Goal: Information Seeking & Learning: Understand process/instructions

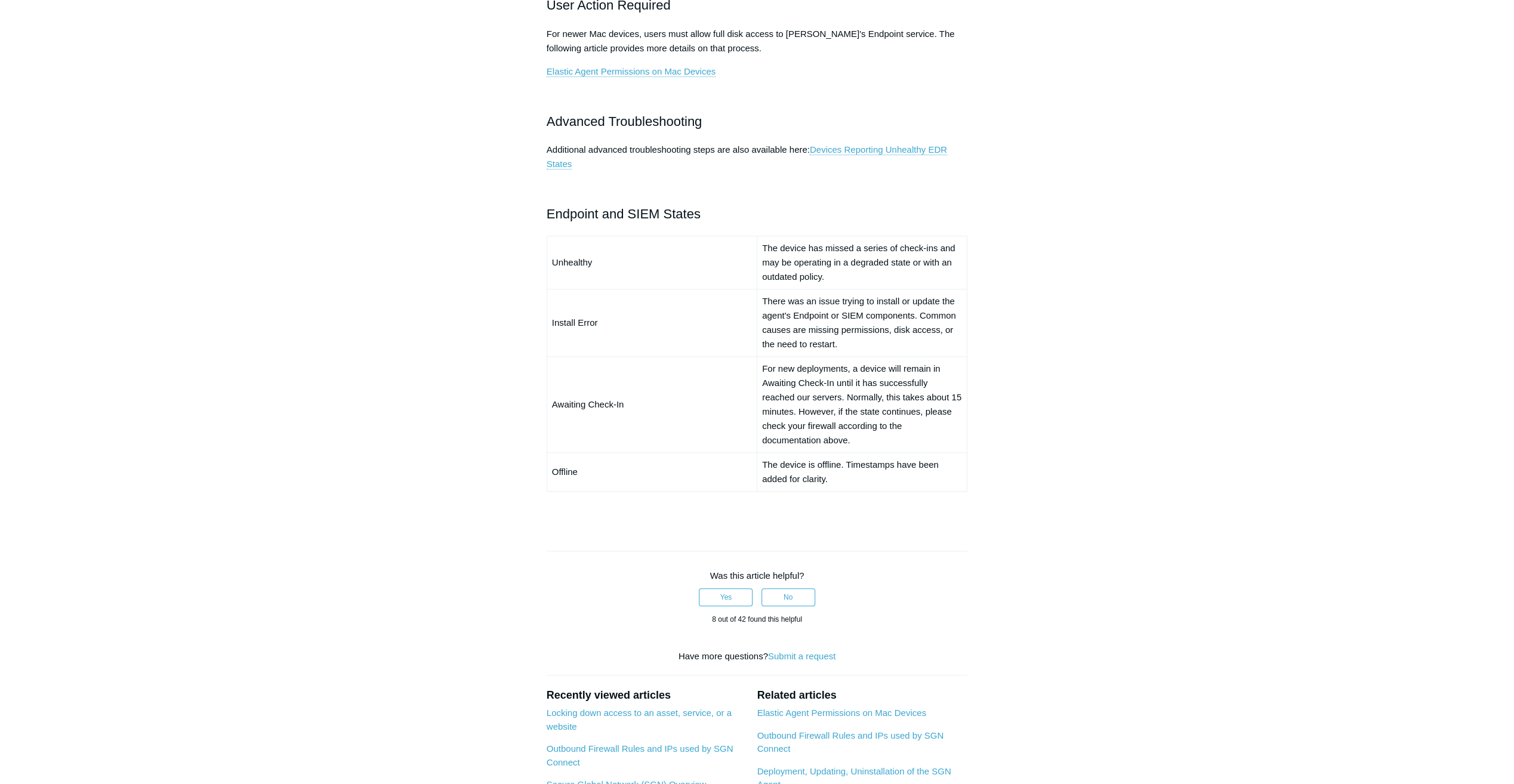
scroll to position [621, 0]
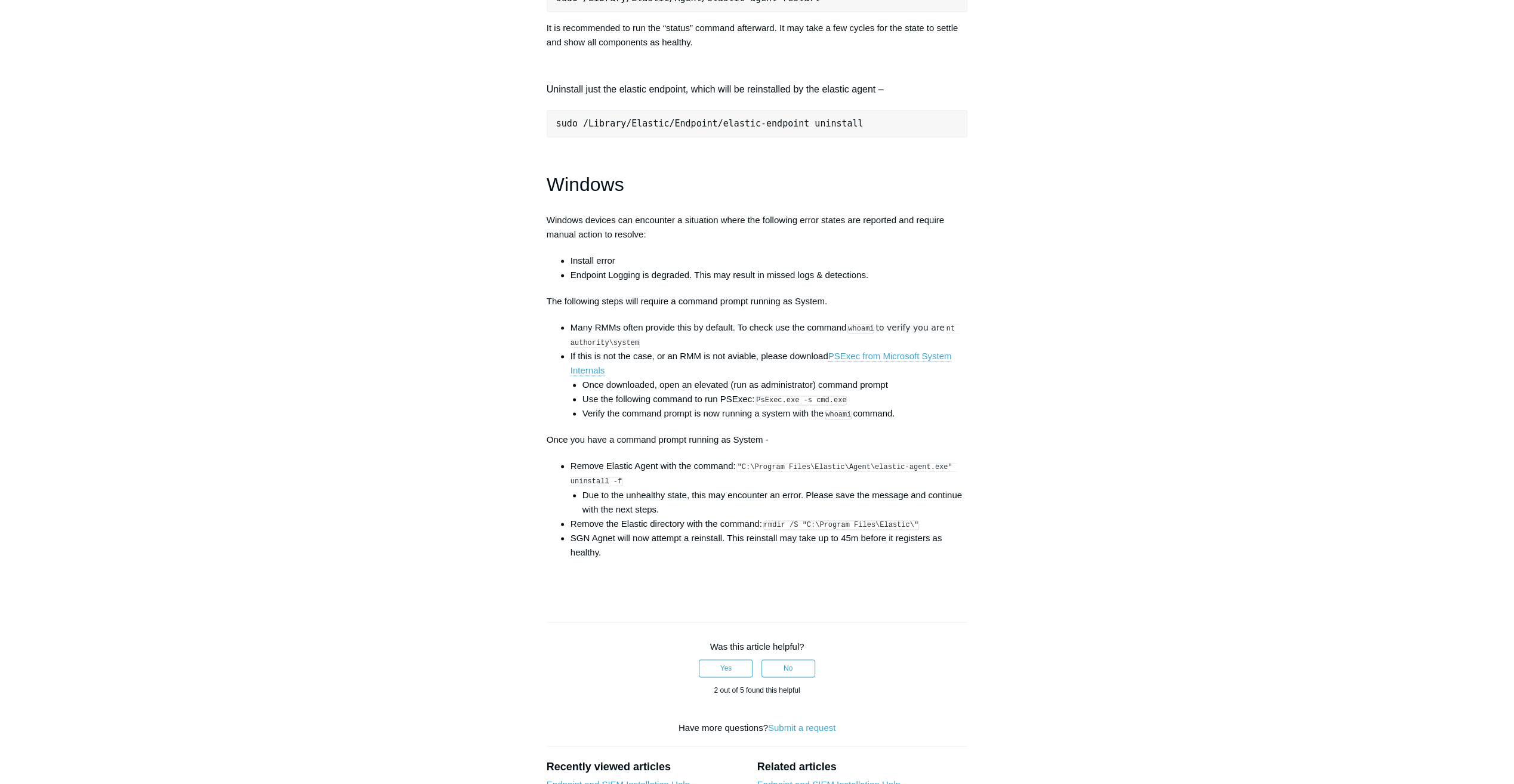
scroll to position [1551, 0]
drag, startPoint x: 636, startPoint y: 491, endPoint x: 740, endPoint y: 474, distance: 105.4
click at [740, 474] on li "Remove Elastic Agent with the command: "C:\Program Files\Elastic\Agent\elastic-…" at bounding box center [769, 488] width 398 height 57
drag, startPoint x: 740, startPoint y: 474, endPoint x: 751, endPoint y: 474, distance: 11.0
copy code ""C:\Program Files\Elastic\Agent\elastic-agent.exe" uninstall -f"
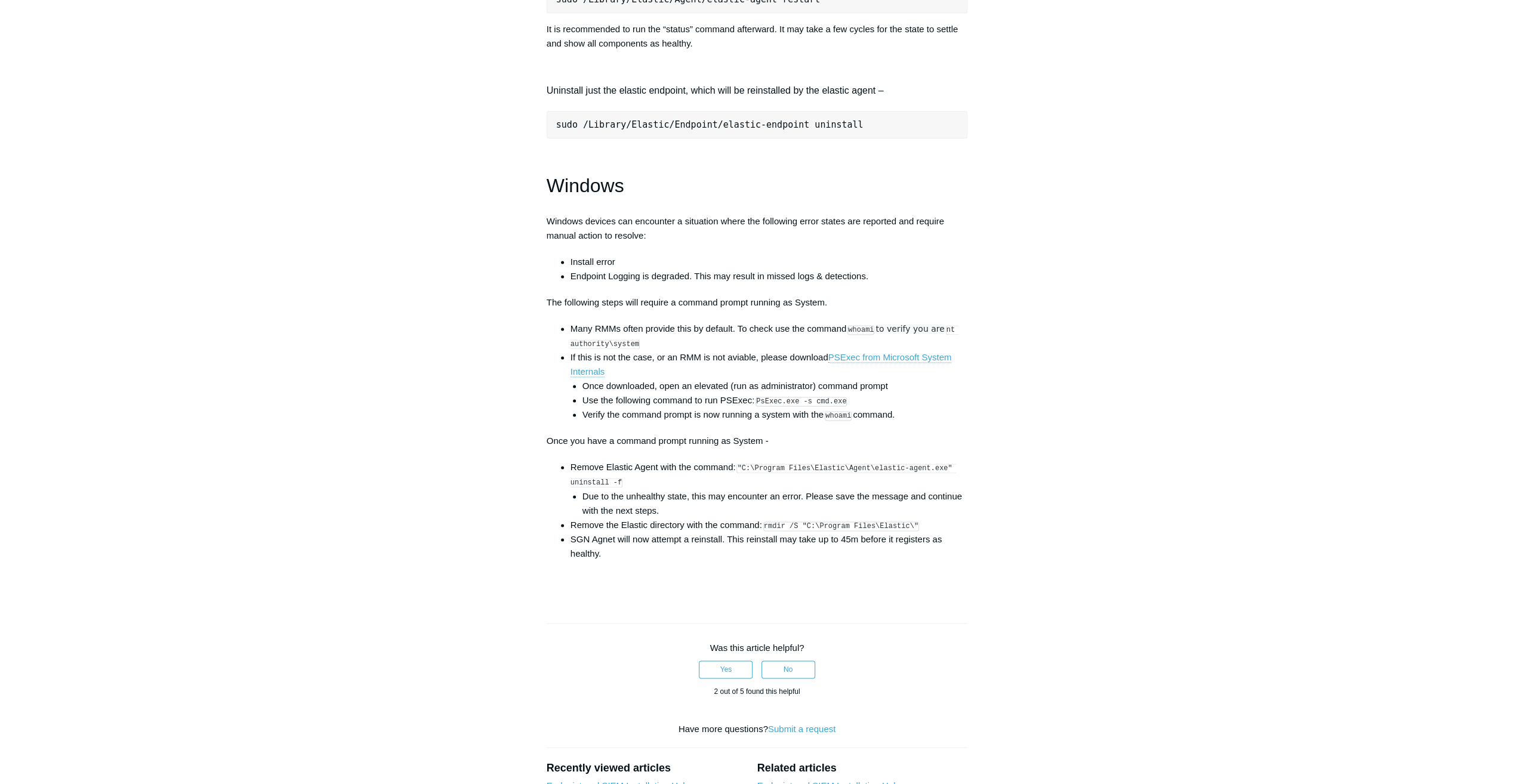
click at [767, 542] on li "SGN Agnet will now attempt a reinstall. This reinstall may take up to 45m befor…" at bounding box center [769, 546] width 398 height 28
drag, startPoint x: 921, startPoint y: 531, endPoint x: 762, endPoint y: 533, distance: 159.0
click at [762, 532] on li "Remove the Elastic directory with the command: rmdir /S "C:\Program Files\Elast…" at bounding box center [769, 525] width 398 height 15
drag, startPoint x: 762, startPoint y: 533, endPoint x: 785, endPoint y: 546, distance: 26.4
click at [782, 546] on li "SGN Agnet will now attempt a reinstall. This reinstall may take up to 45m befor…" at bounding box center [769, 546] width 398 height 28
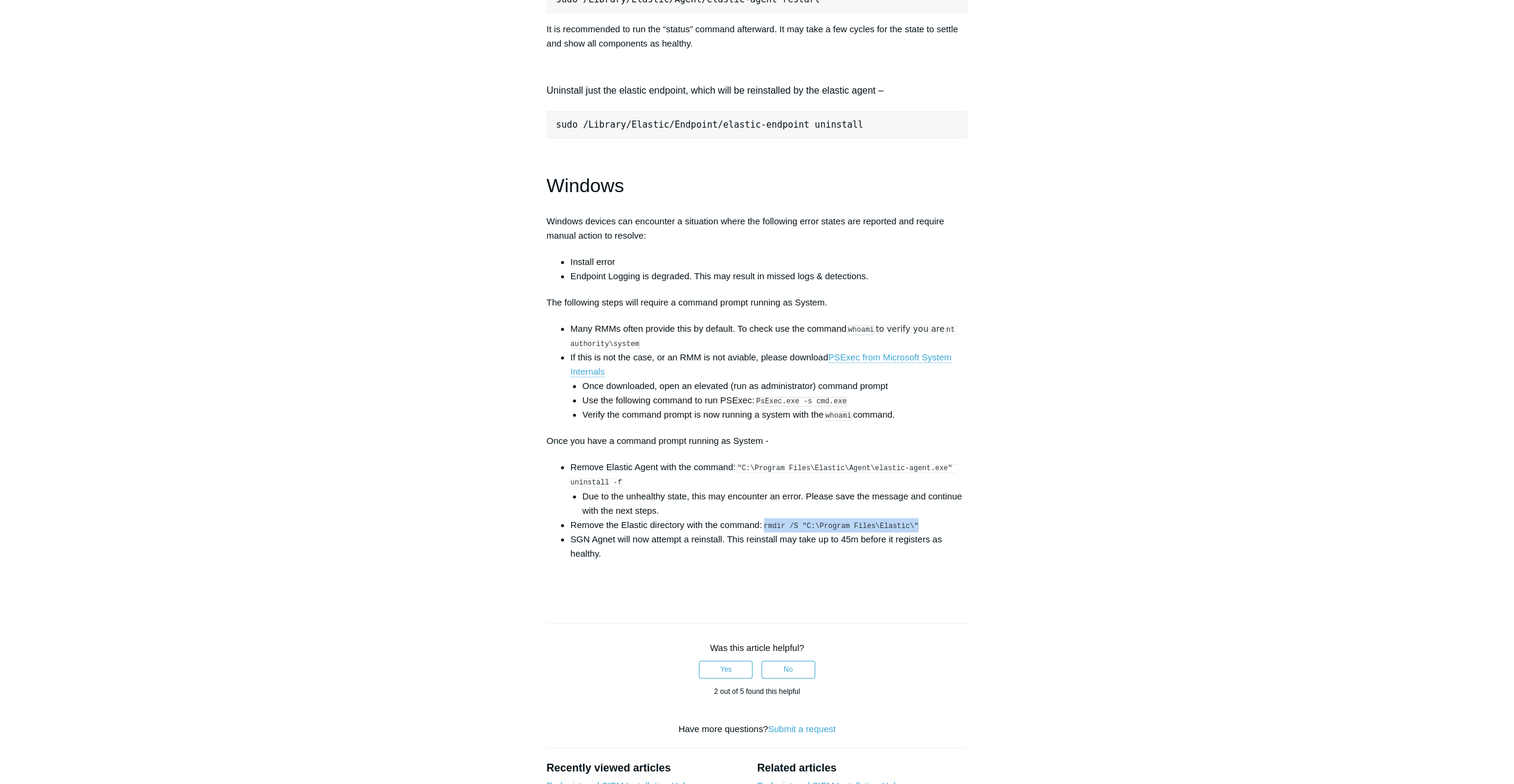
drag, startPoint x: 917, startPoint y: 531, endPoint x: 765, endPoint y: 538, distance: 152.2
click at [765, 532] on li "Remove the Elastic directory with the command: rmdir /S "C:\Program Files\Elast…" at bounding box center [769, 525] width 398 height 15
copy code "rmdir /S "C:\Program Files\Elastic\""
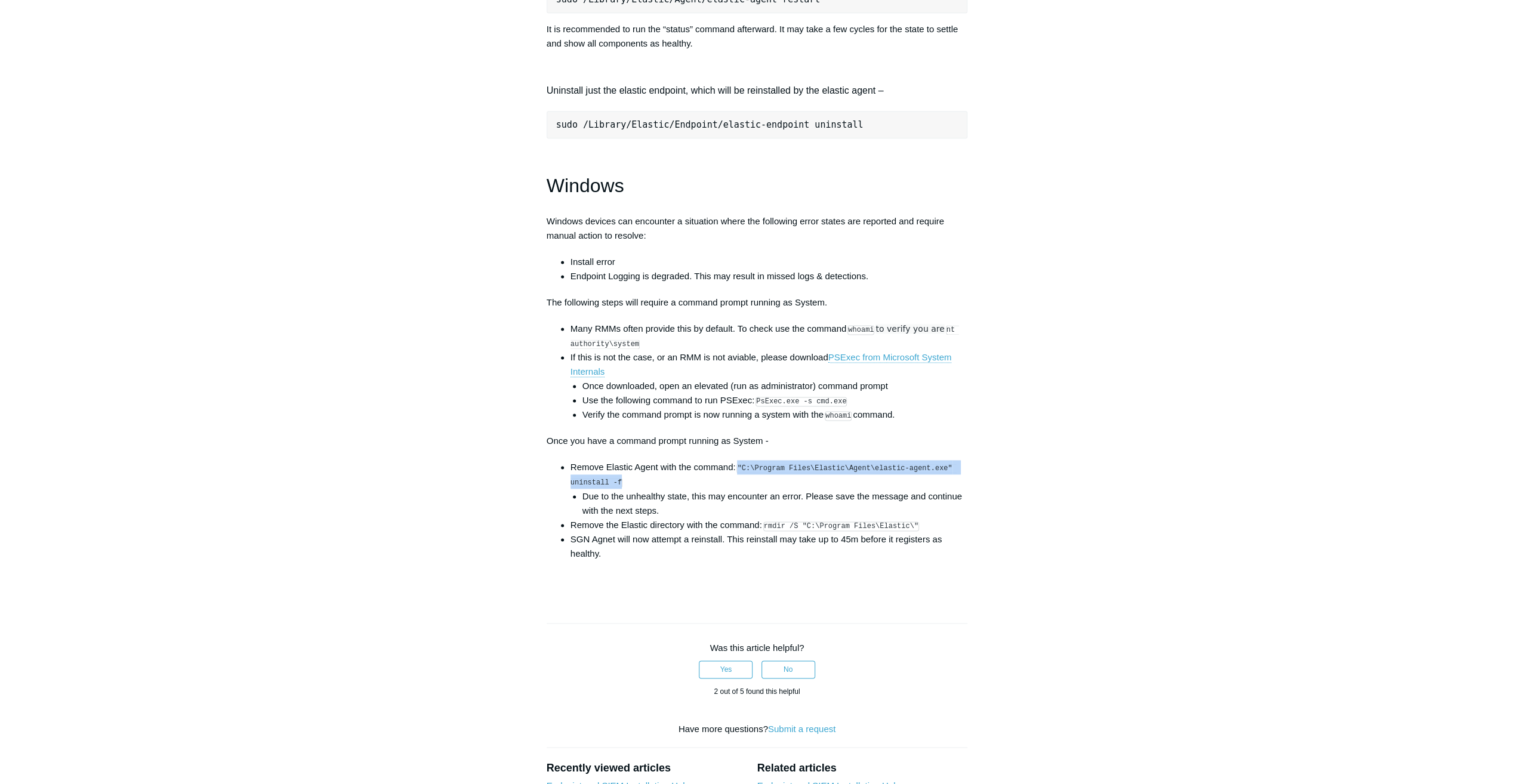
drag, startPoint x: 644, startPoint y: 487, endPoint x: 741, endPoint y: 476, distance: 97.6
click at [741, 476] on li "Remove Elastic Agent with the command: "C:\Program Files\Elastic\Agent\elastic-…" at bounding box center [769, 488] width 398 height 57
drag, startPoint x: 741, startPoint y: 476, endPoint x: 776, endPoint y: 476, distance: 35.0
copy code ""C:\Program Files\Elastic\Agent\elastic-agent.exe" uninstall -f"
click at [698, 494] on li "Remove Elastic Agent with the command: "C:\Program Files\Elastic\Agent\elastic-…" at bounding box center [769, 488] width 398 height 57
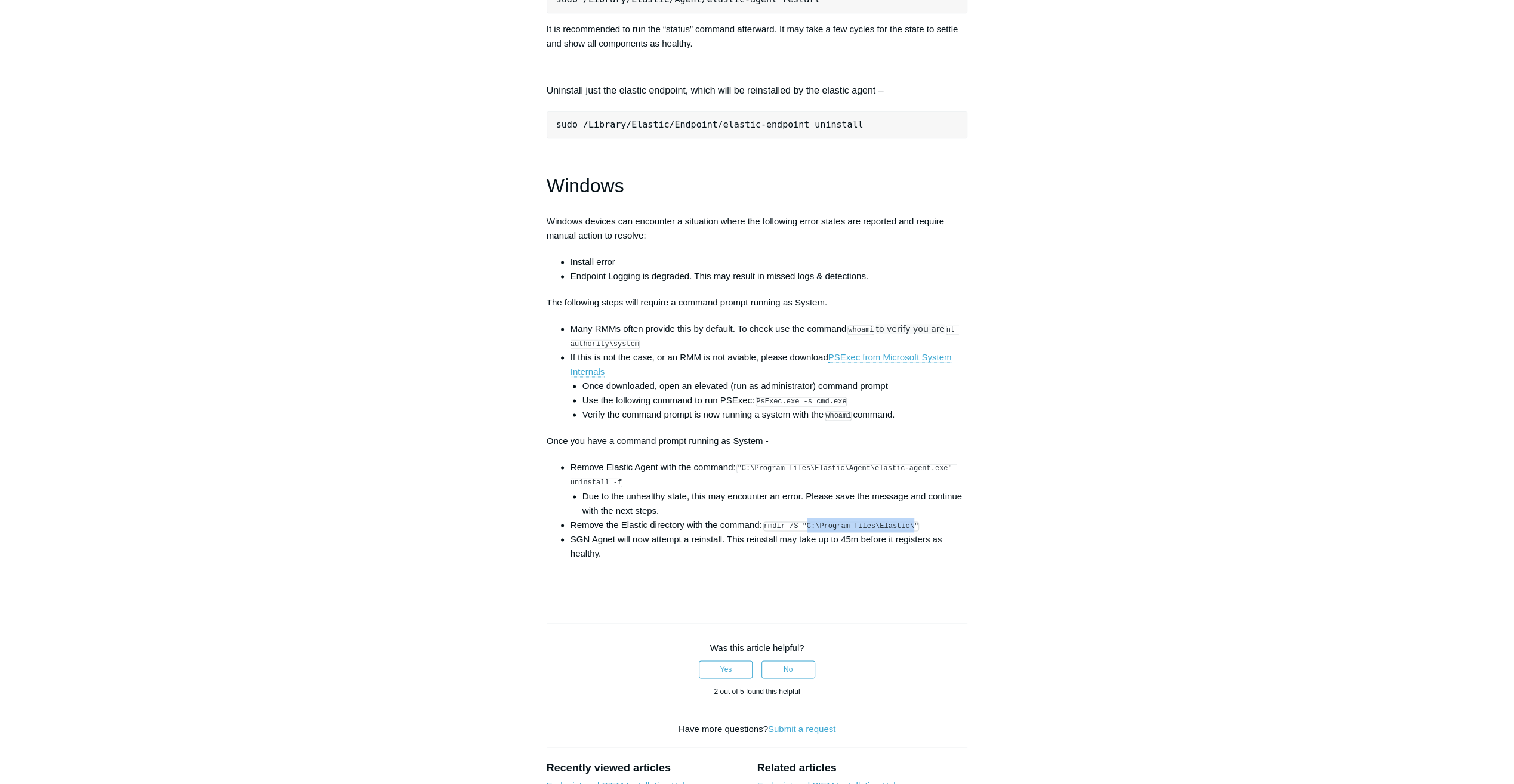
drag, startPoint x: 905, startPoint y: 532, endPoint x: 807, endPoint y: 535, distance: 98.0
click at [807, 532] on code "rmdir /S "C:\Program Files\Elastic\"" at bounding box center [841, 527] width 156 height 10
copy code "C:\Program Files\Elastic\"
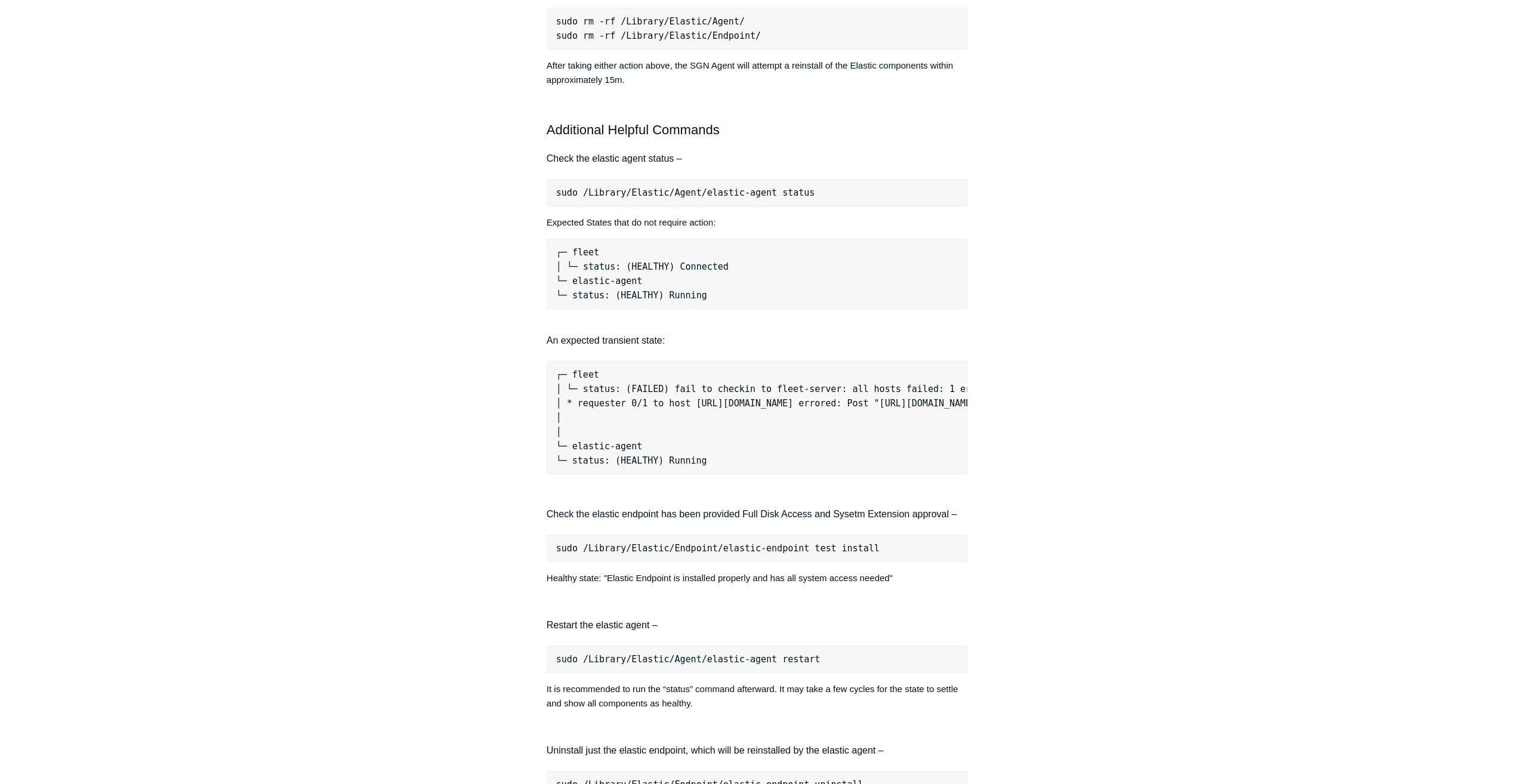
scroll to position [895, 0]
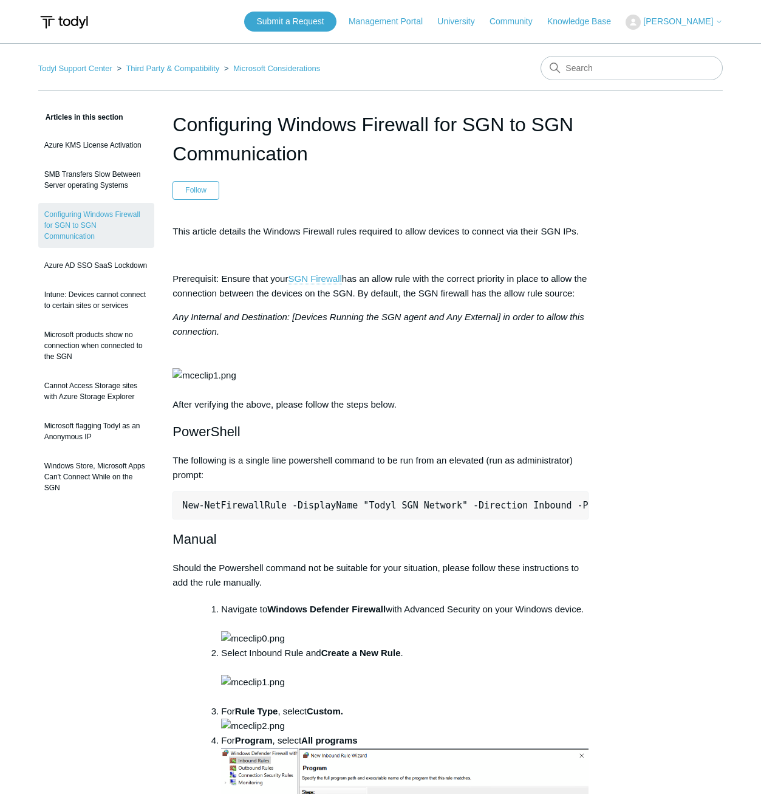
drag, startPoint x: 675, startPoint y: 292, endPoint x: 552, endPoint y: 250, distance: 129.7
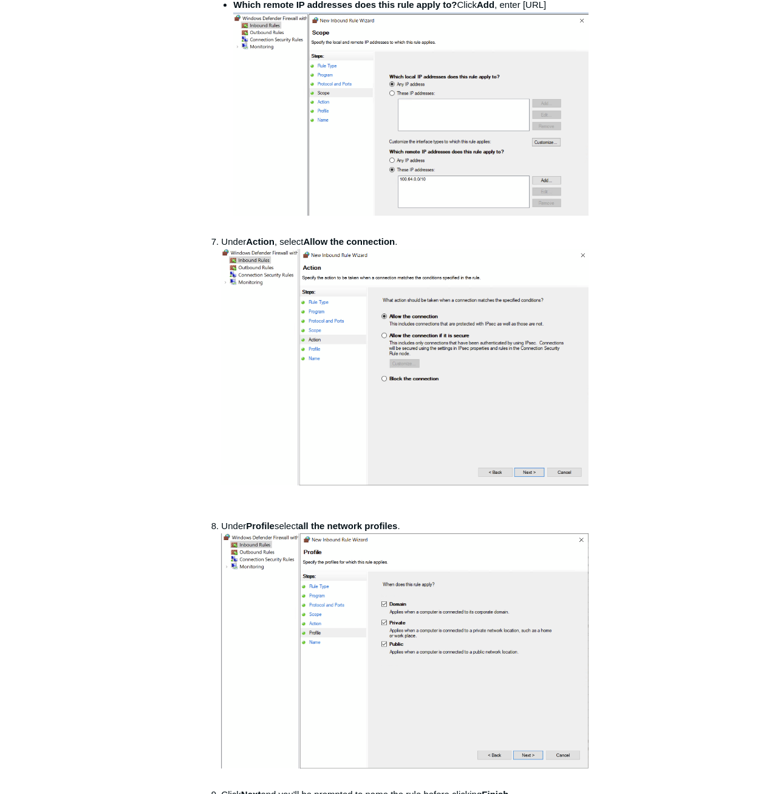
scroll to position [1215, 0]
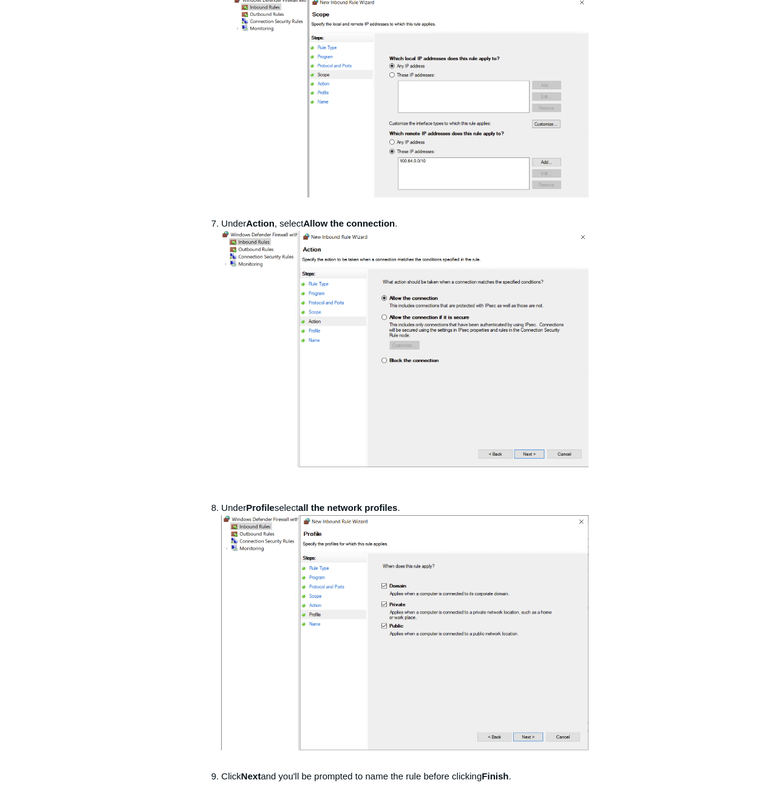
click at [643, 353] on div "Articles in this section Azure KMS License Activation SMB Transfers Slow Betwee…" at bounding box center [380, 53] width 685 height 2316
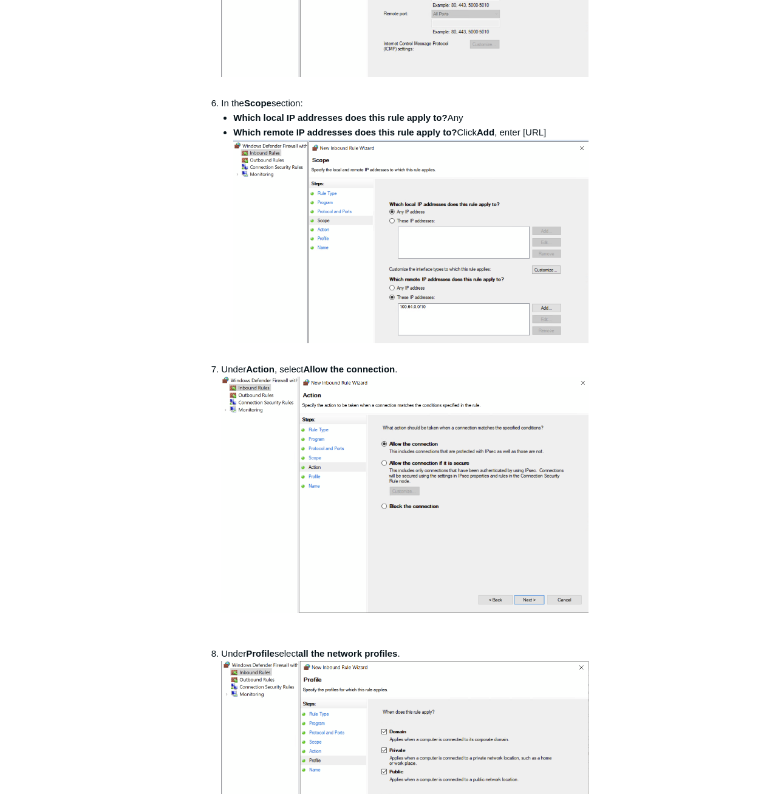
scroll to position [972, 0]
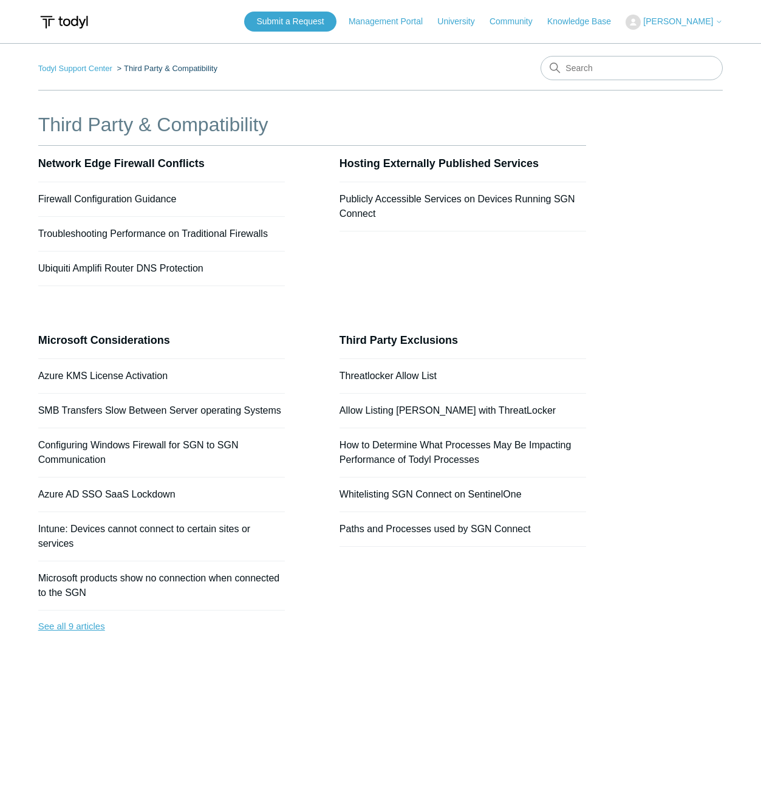
click at [78, 627] on link "See all 9 articles" at bounding box center [161, 626] width 247 height 32
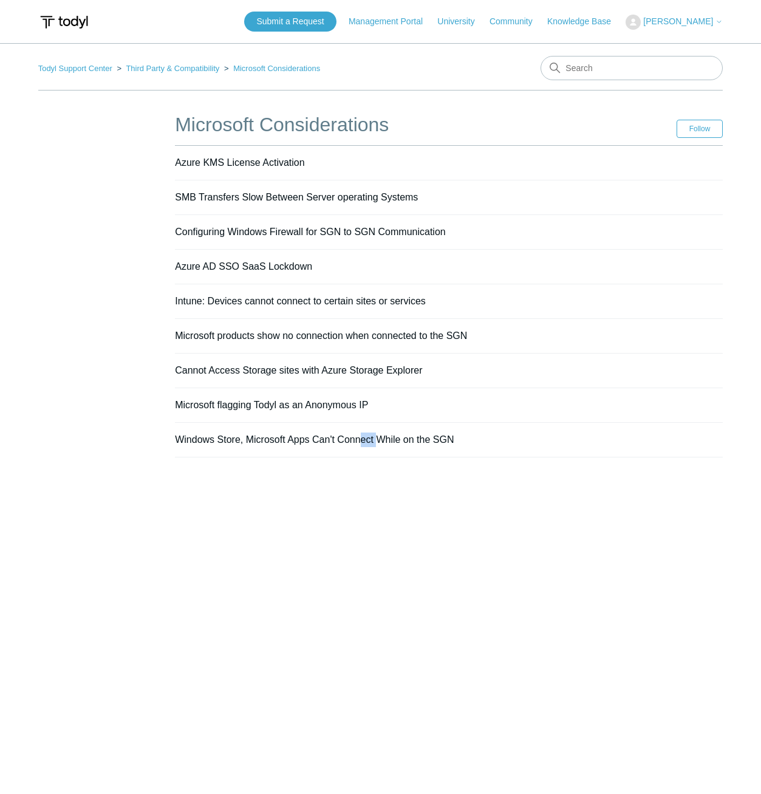
click at [378, 602] on main "Todyl Support Center Third Party & Compatibility Microsoft Considerations Micro…" at bounding box center [380, 400] width 761 height 714
click at [610, 66] on input "Search" at bounding box center [632, 68] width 182 height 24
type input "dns"
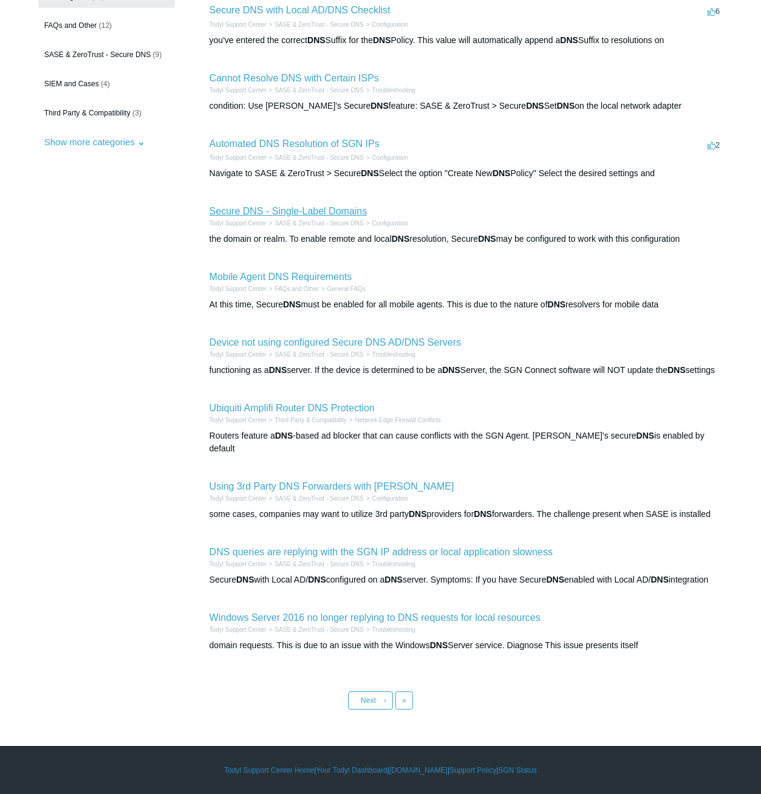
scroll to position [156, 0]
click at [131, 451] on aside "By Category All Categories (41) FAQs and Other (12) SASE & ZeroTrust - Secure D…" at bounding box center [106, 317] width 137 height 700
click at [375, 696] on link "Next ›" at bounding box center [370, 700] width 45 height 18
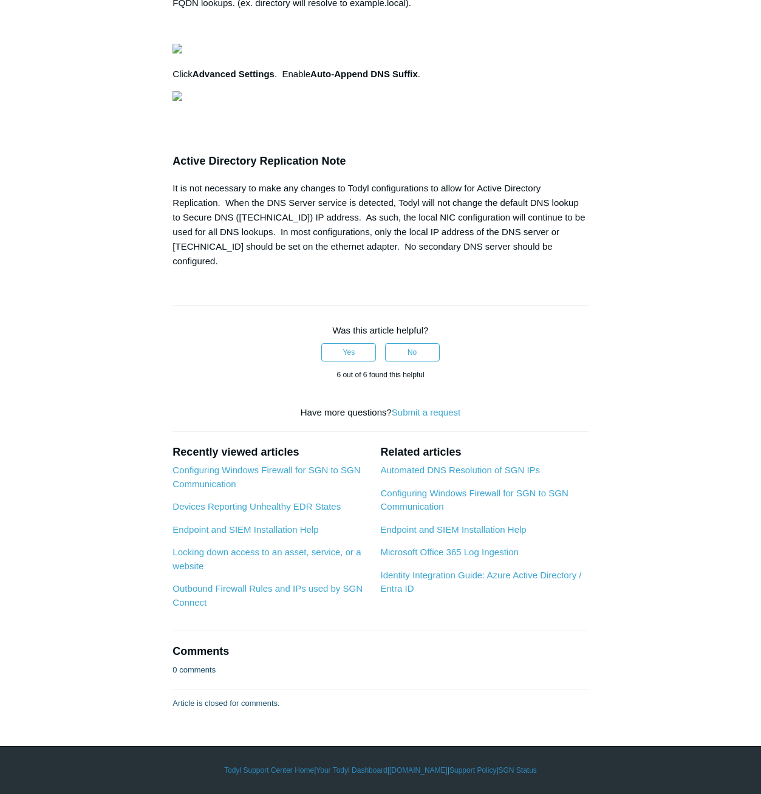
scroll to position [1458, 0]
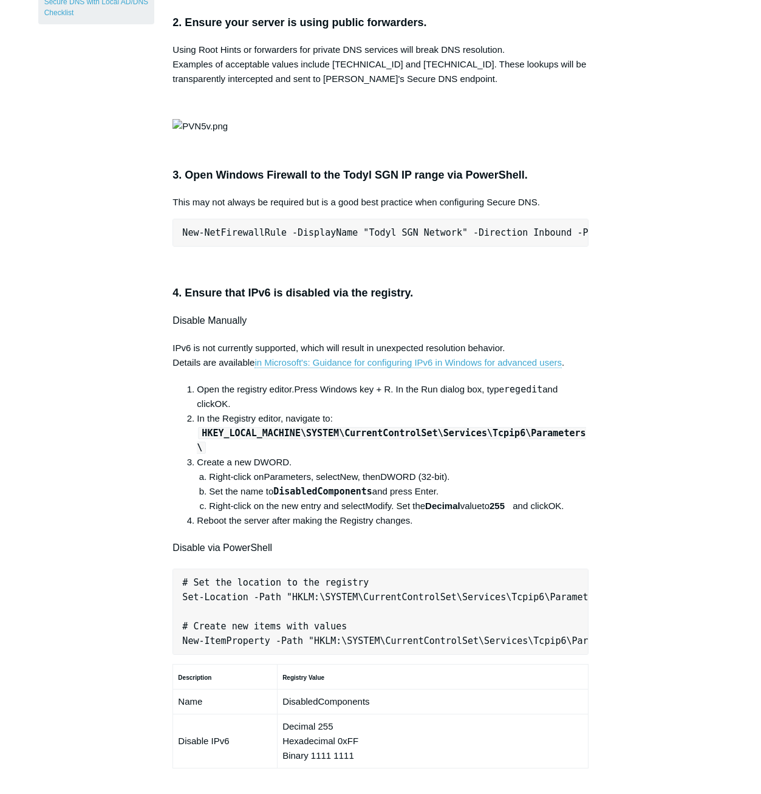
scroll to position [0, 0]
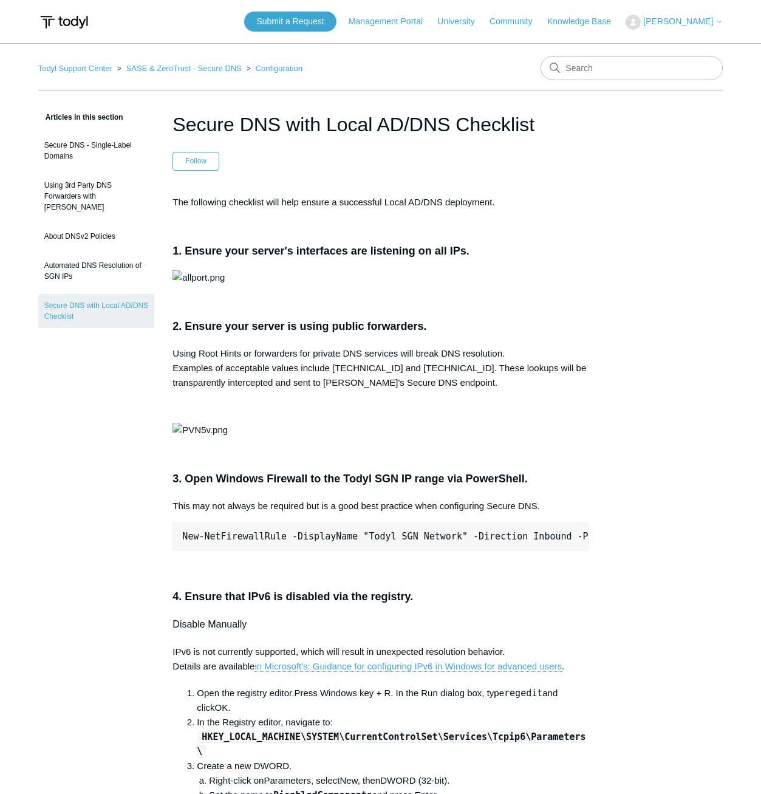
click at [566, 677] on div "The following checklist will help ensure a successful Local AD/DNS deployment. …" at bounding box center [380, 808] width 415 height 1226
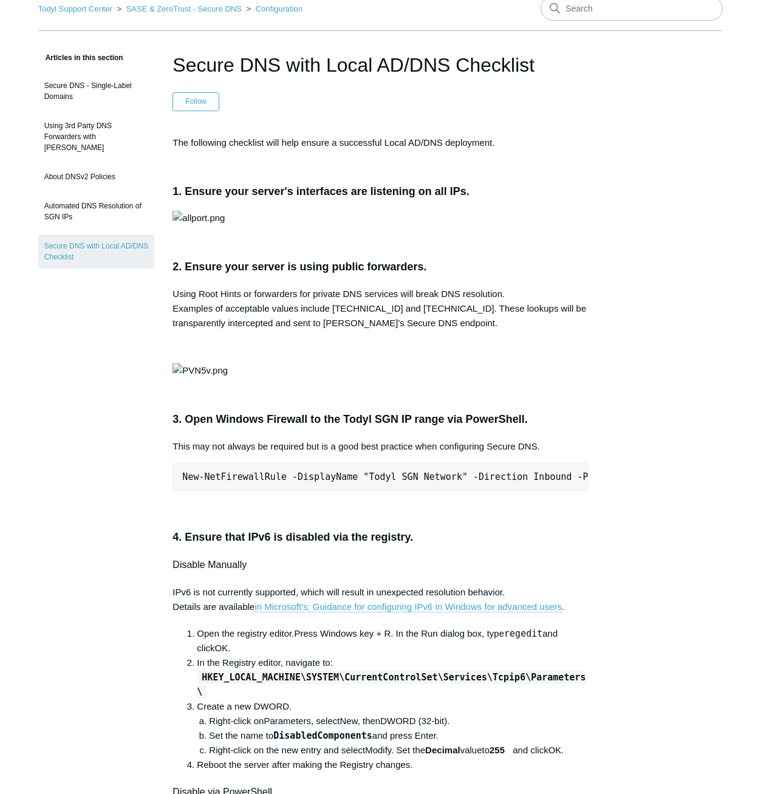
scroll to position [61, 0]
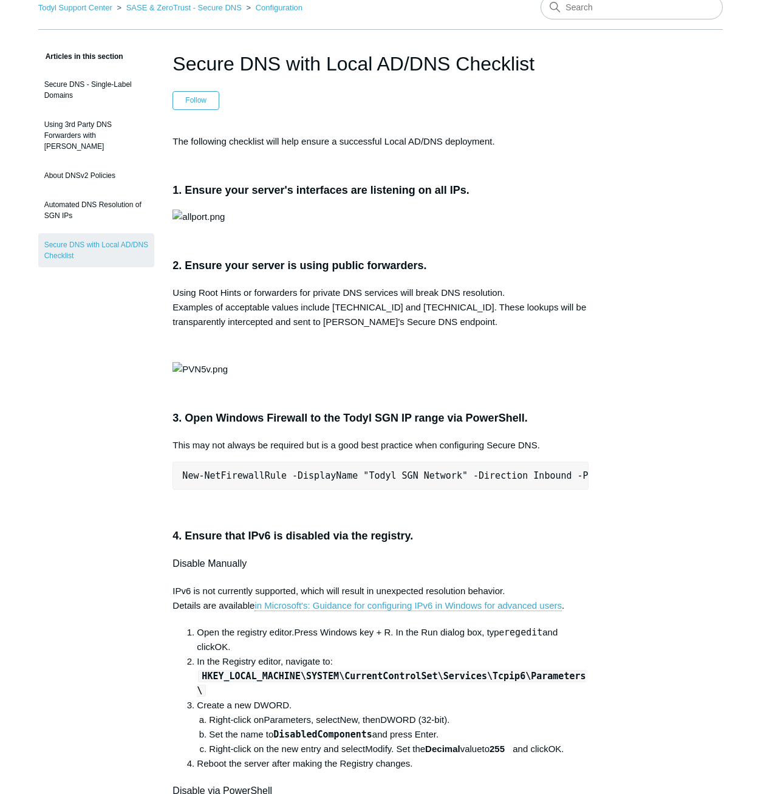
click at [566, 377] on p at bounding box center [380, 369] width 415 height 15
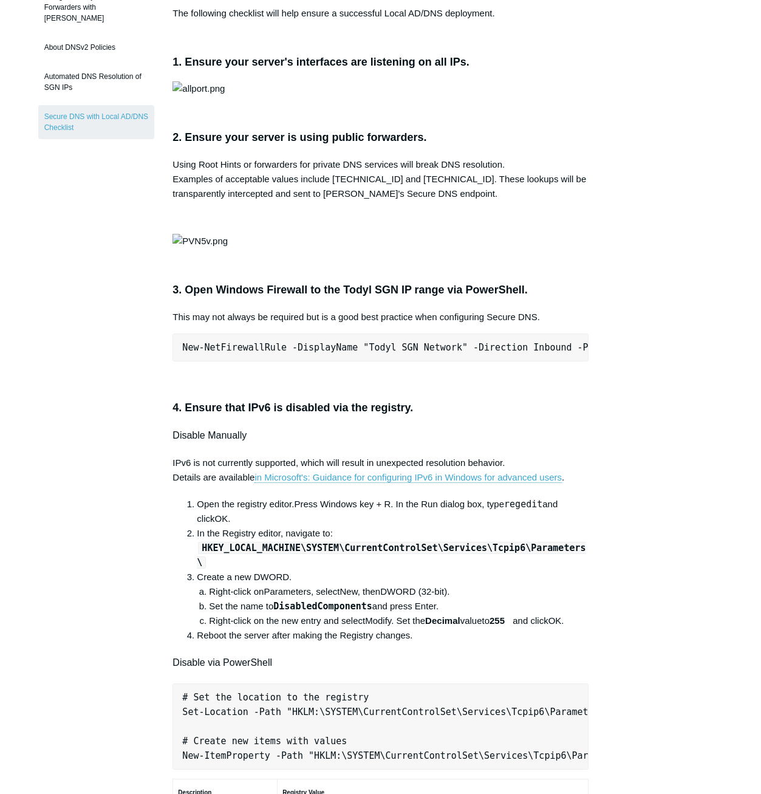
scroll to position [182, 0]
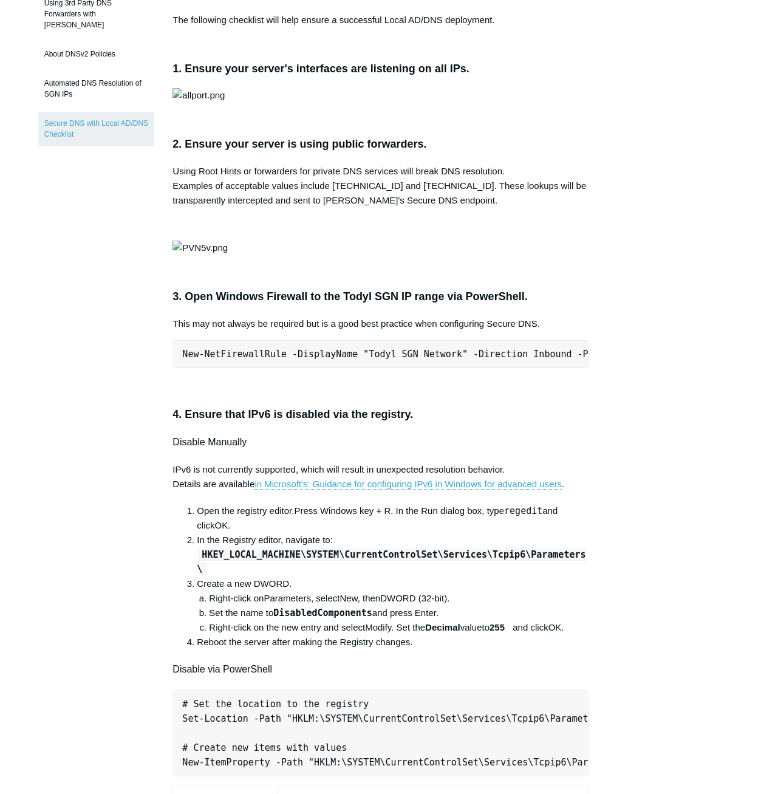
click at [567, 255] on p at bounding box center [380, 248] width 415 height 15
click at [538, 103] on p at bounding box center [380, 95] width 415 height 15
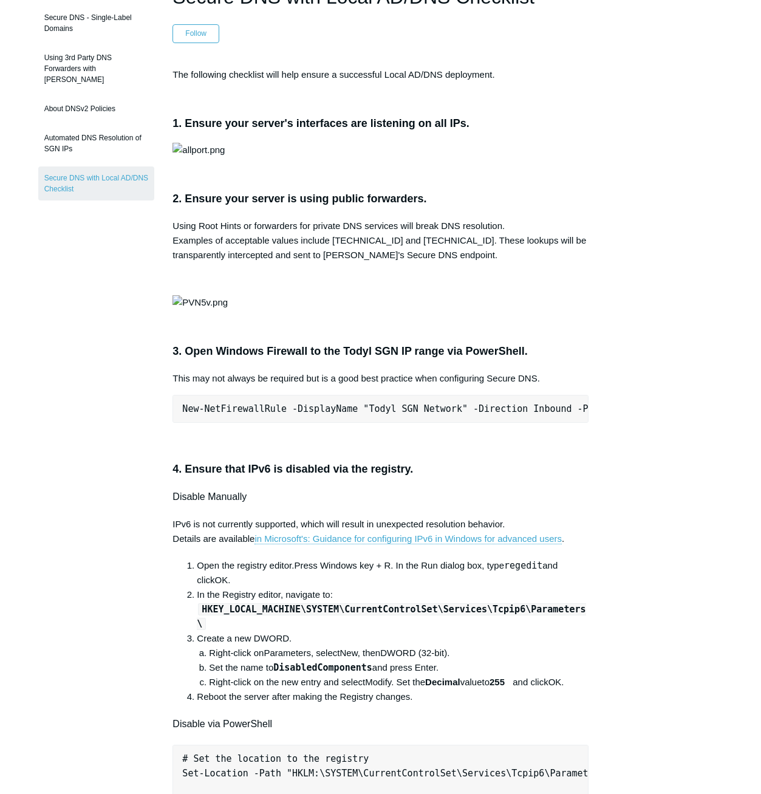
scroll to position [121, 0]
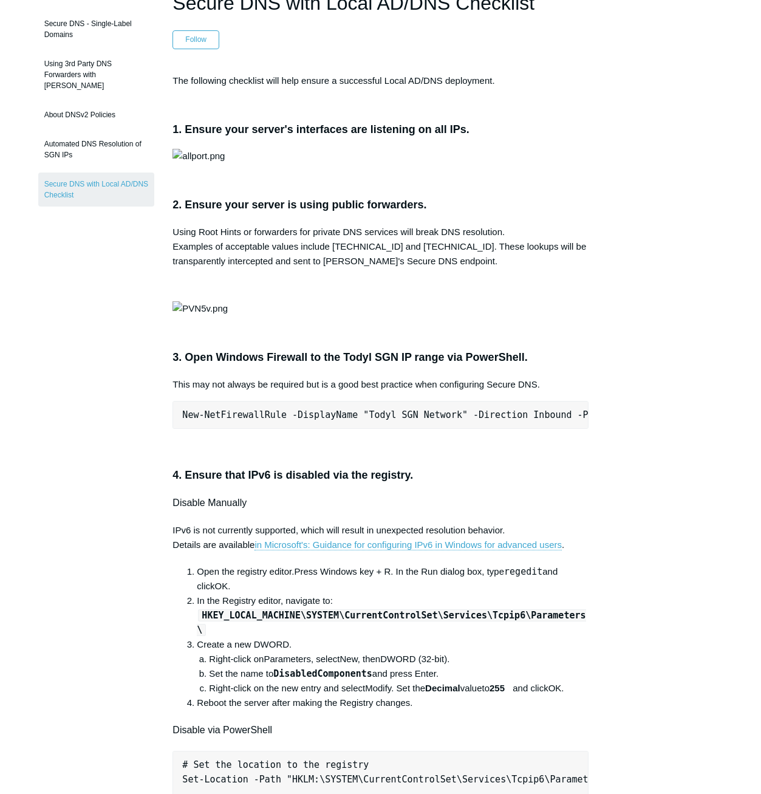
click at [559, 163] on p at bounding box center [380, 156] width 415 height 15
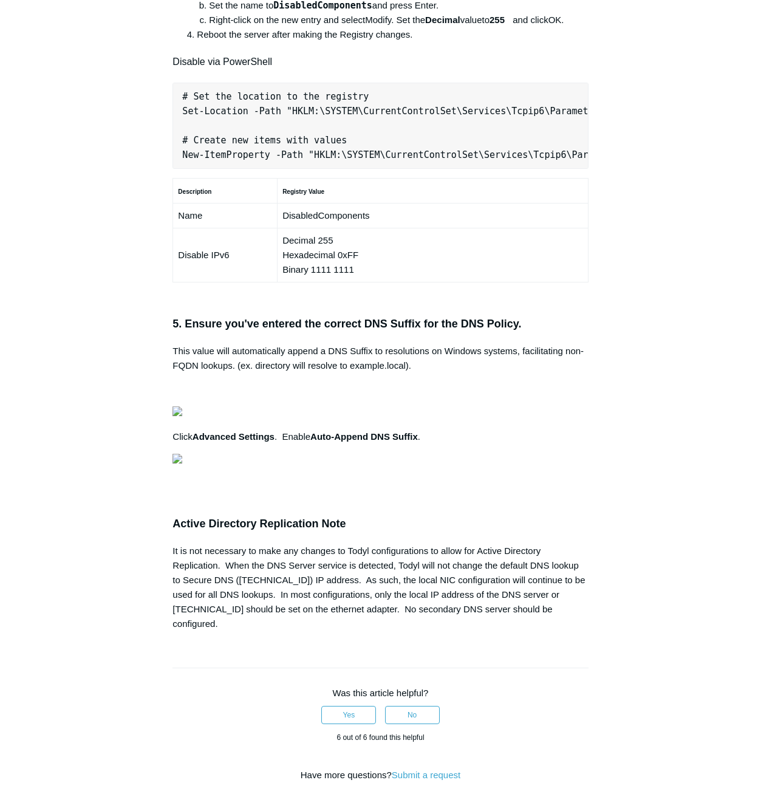
scroll to position [0, 0]
click at [606, 367] on article "Secure DNS with Local AD/DNS Checklist Follow Not yet followed by anyone The fo…" at bounding box center [380, 196] width 452 height 1752
click at [631, 341] on div "Articles in this section Secure DNS - Single-Label Domains Using 3rd Party DNS …" at bounding box center [380, 196] width 685 height 1752
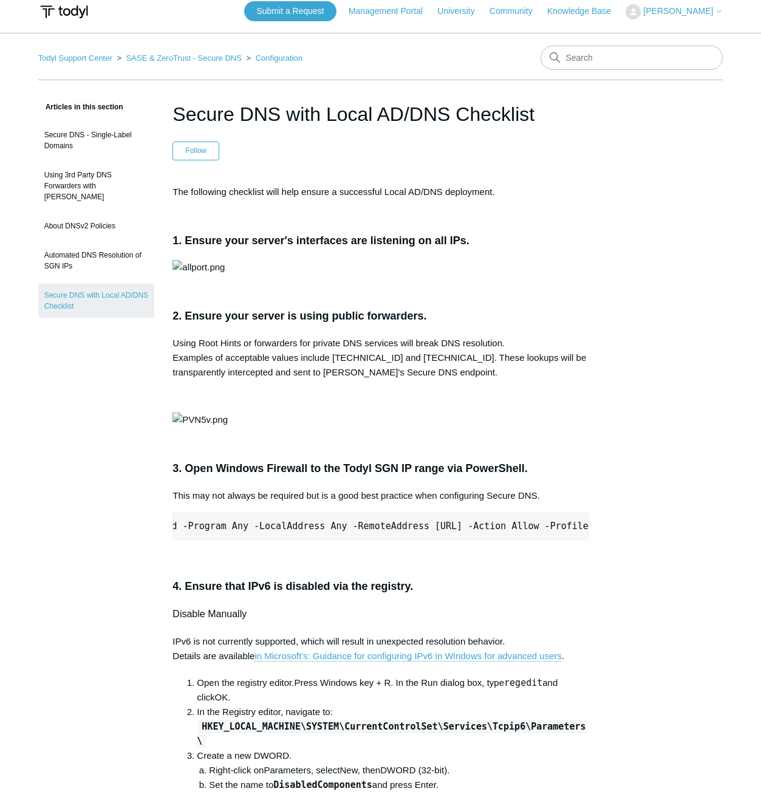
scroll to position [0, 0]
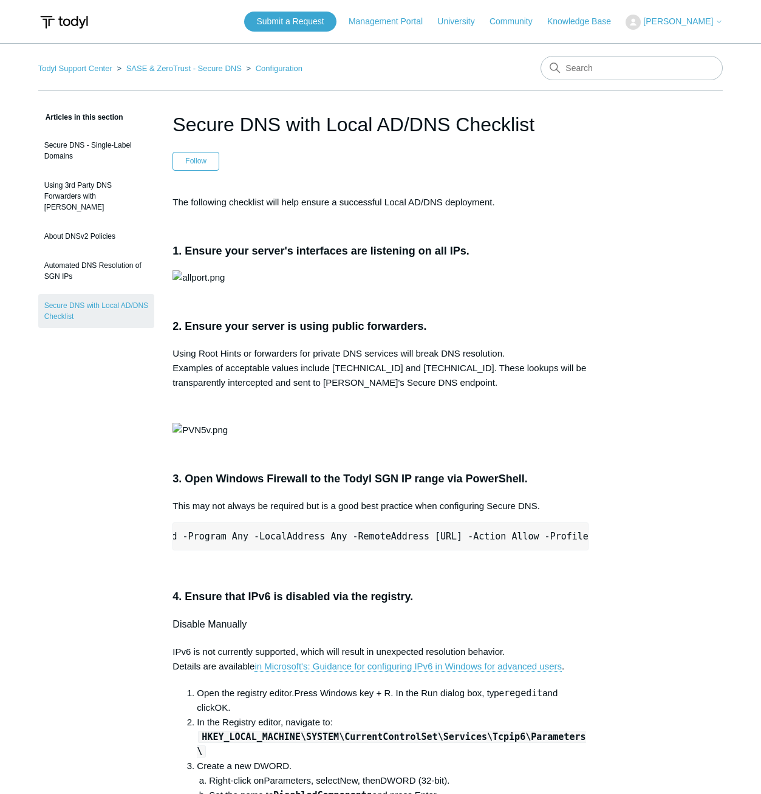
click at [579, 285] on p at bounding box center [380, 277] width 415 height 15
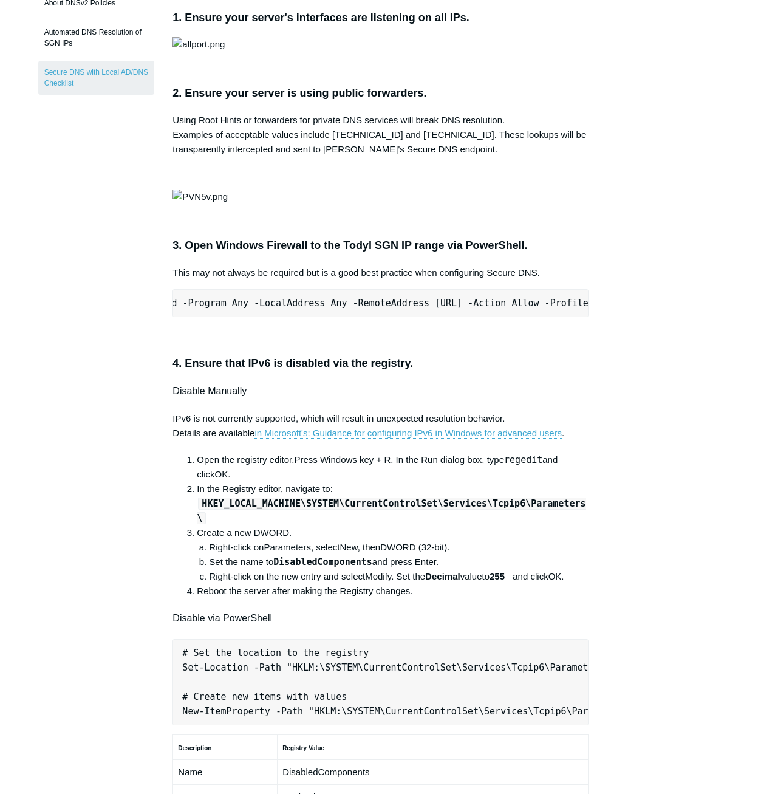
scroll to position [121, 0]
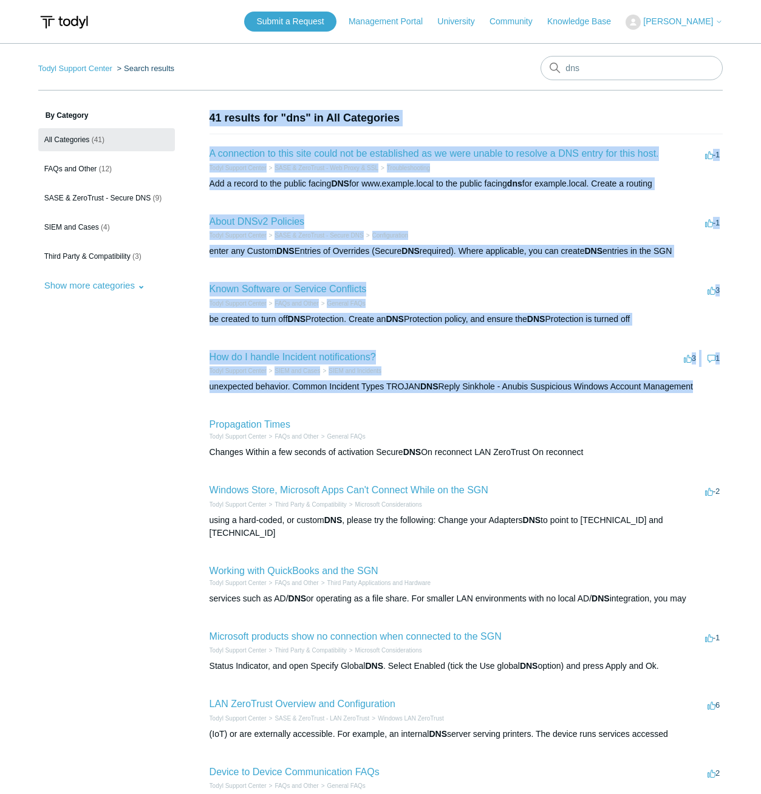
click at [191, 412] on div "By Category All Categories (41) FAQs and Other (12) SASE & ZeroTrust - Secure D…" at bounding box center [380, 472] width 685 height 725
drag, startPoint x: 191, startPoint y: 412, endPoint x: 188, endPoint y: 514, distance: 102.1
click at [188, 514] on div "By Category All Categories (41) FAQs and Other (12) SASE & ZeroTrust - Secure D…" at bounding box center [380, 472] width 685 height 725
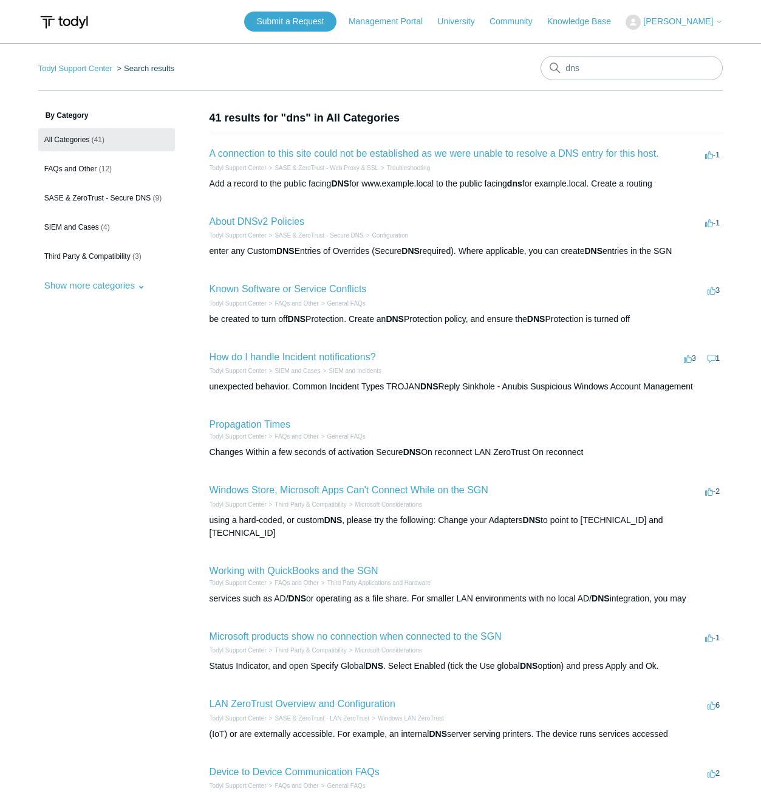
click at [105, 632] on aside "By Category All Categories (41) FAQs and Other (12) SASE & ZeroTrust - Secure D…" at bounding box center [106, 466] width 137 height 713
click at [586, 62] on input "dns" at bounding box center [632, 68] width 182 height 24
type input "dns config"
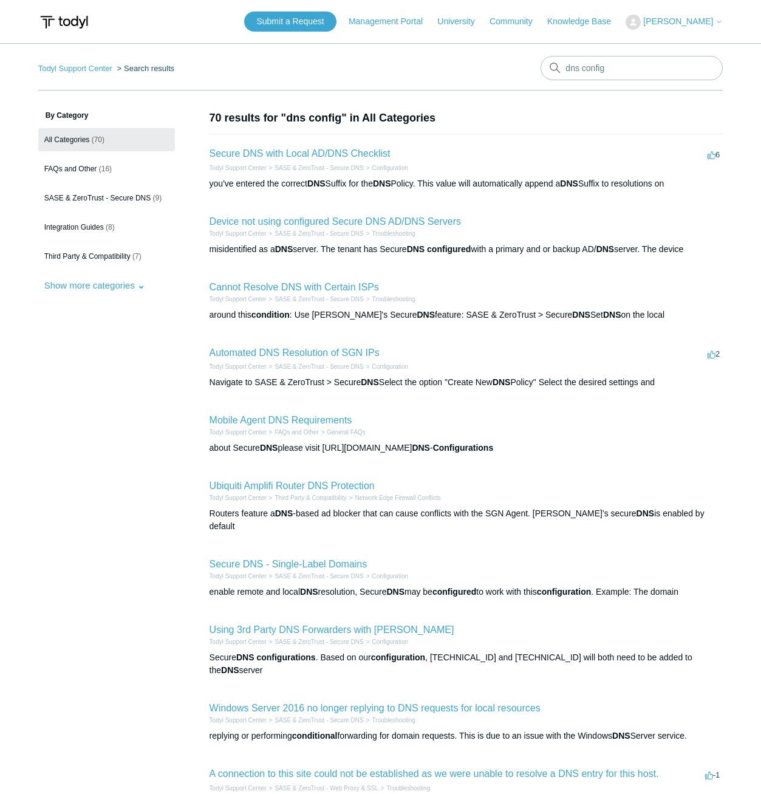
click at [86, 476] on aside "By Category All Categories (70) FAQs and Other (16) SASE & ZeroTrust - Secure D…" at bounding box center [106, 468] width 137 height 716
click at [115, 575] on aside "By Category All Categories (70) FAQs and Other (16) SASE & ZeroTrust - Secure D…" at bounding box center [106, 468] width 137 height 716
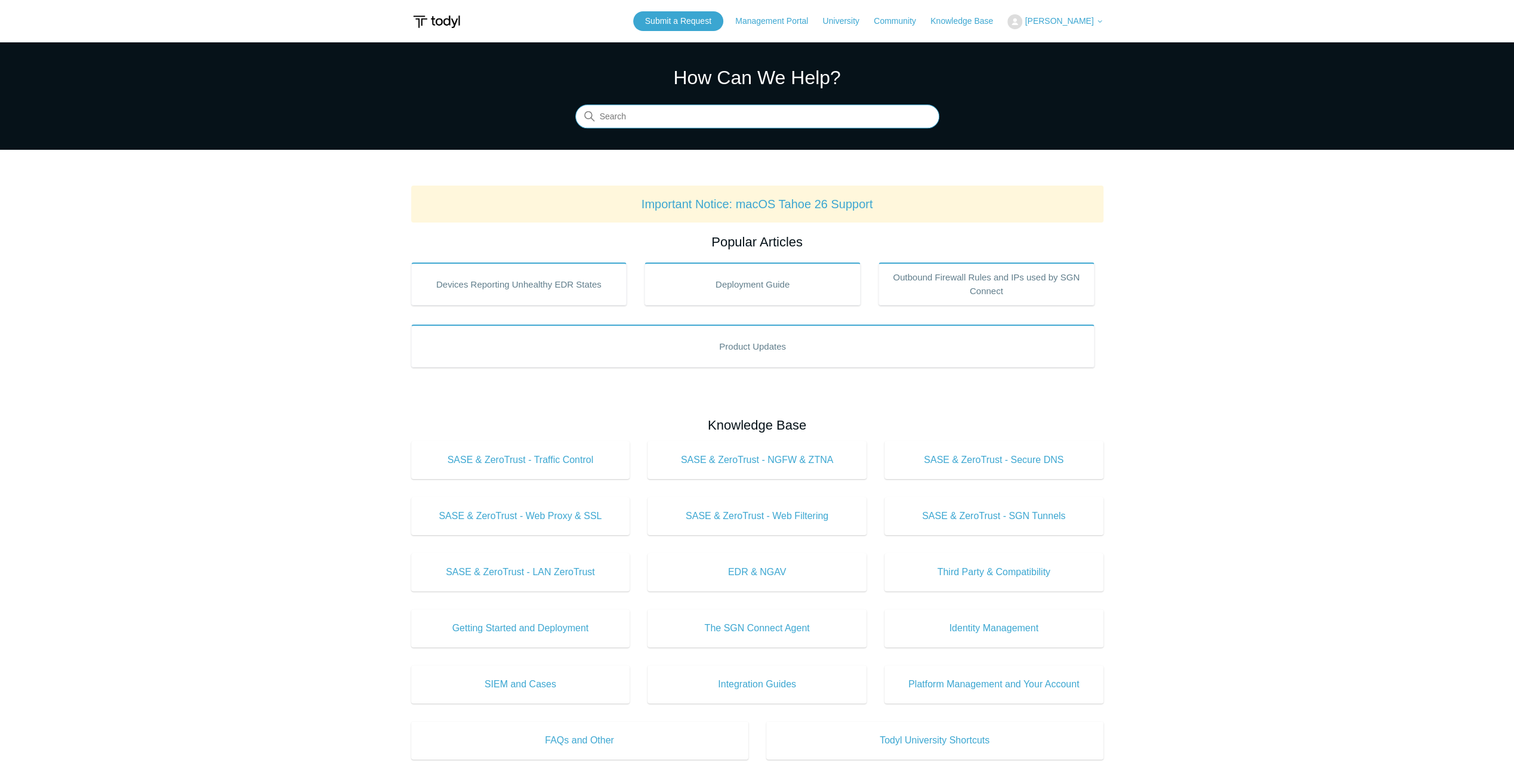
click at [707, 123] on input "Search" at bounding box center [757, 117] width 364 height 24
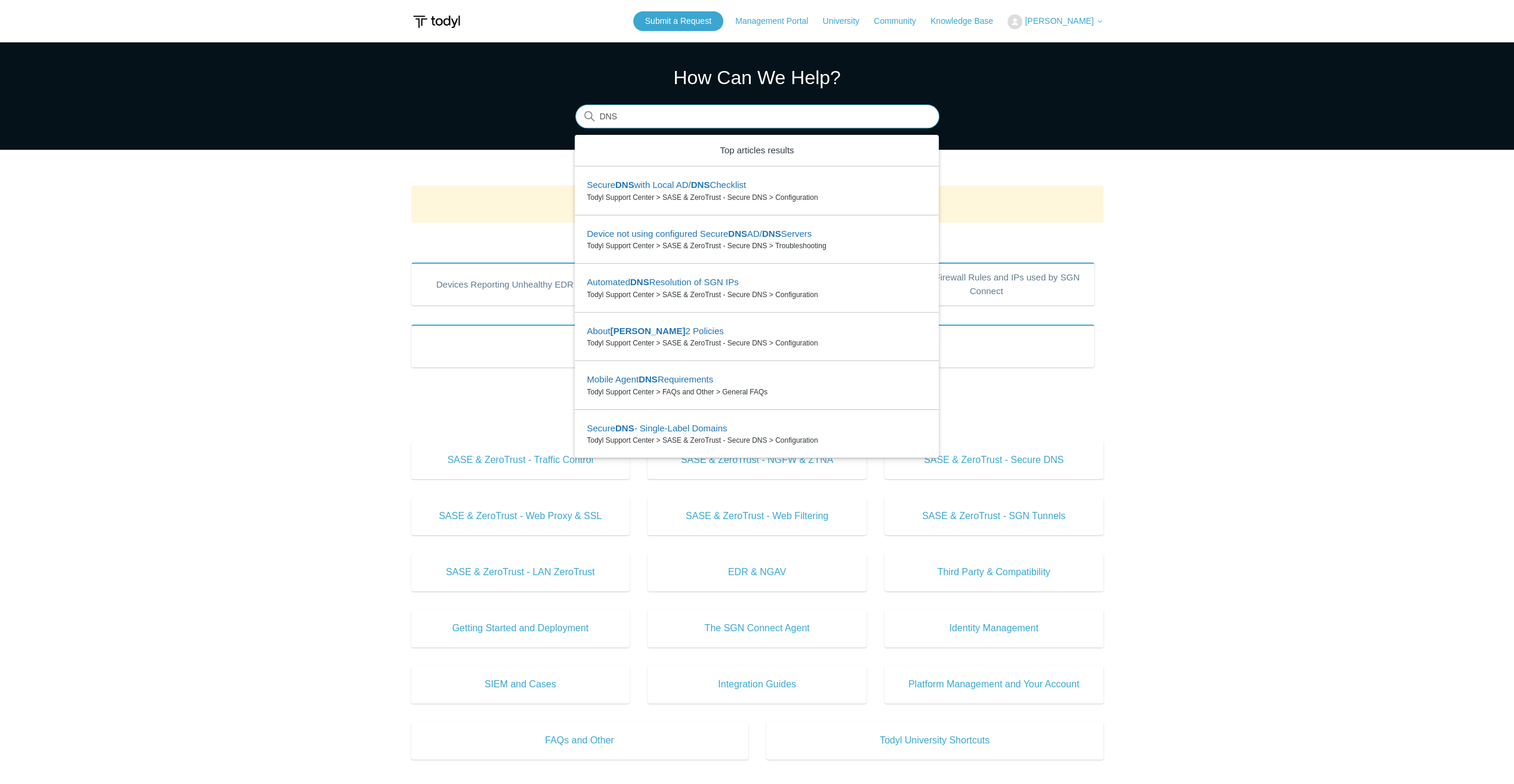
type input "DNS"
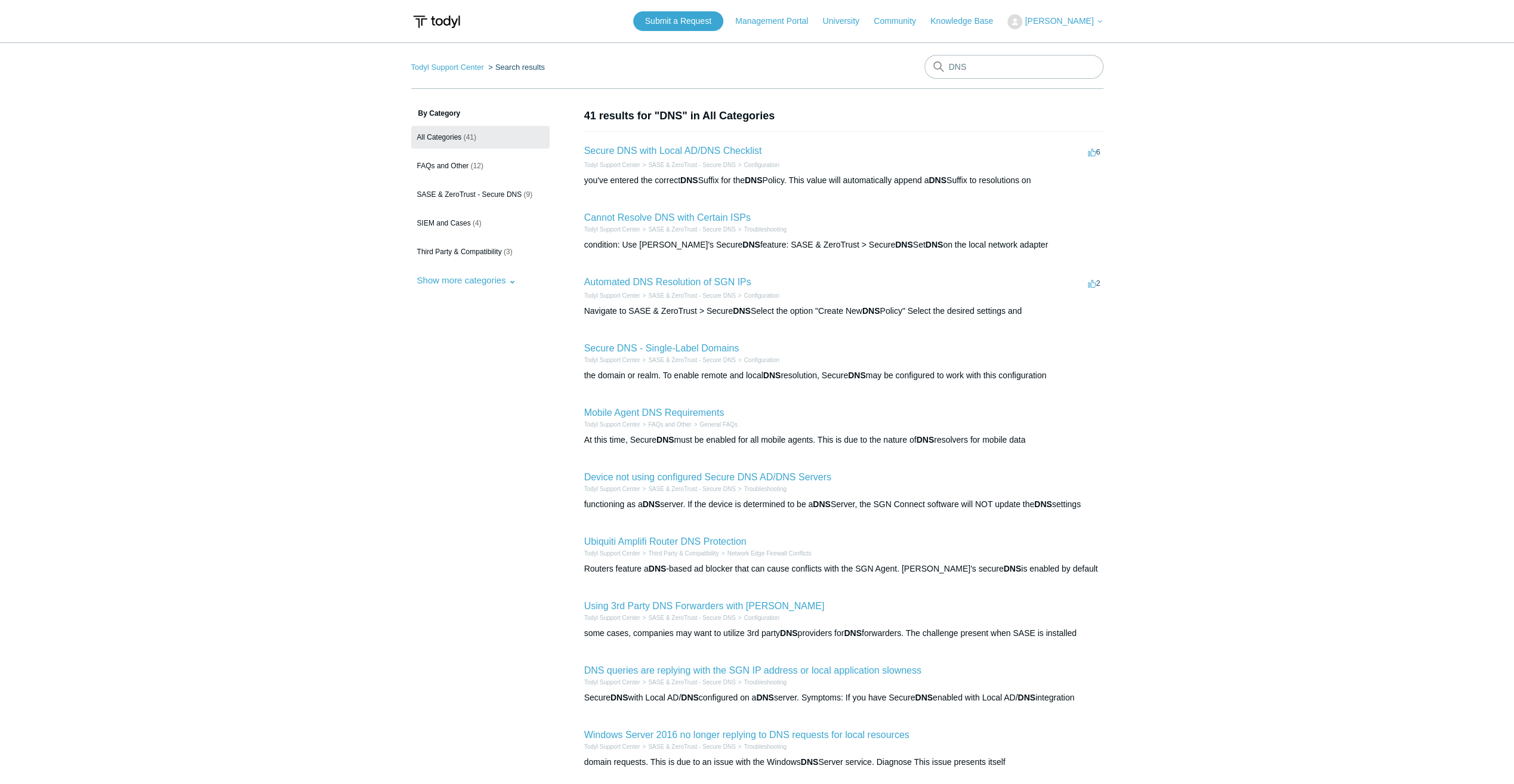
click at [263, 381] on main "Todyl Support Center Search results DNS By Category All Categories (41) FAQs an…" at bounding box center [757, 433] width 1514 height 783
drag, startPoint x: 727, startPoint y: 144, endPoint x: 677, endPoint y: 151, distance: 50.5
click at [1262, 260] on main "Todyl Support Center Search results DNS By Category All Categories (41) FAQs an…" at bounding box center [757, 433] width 1514 height 783
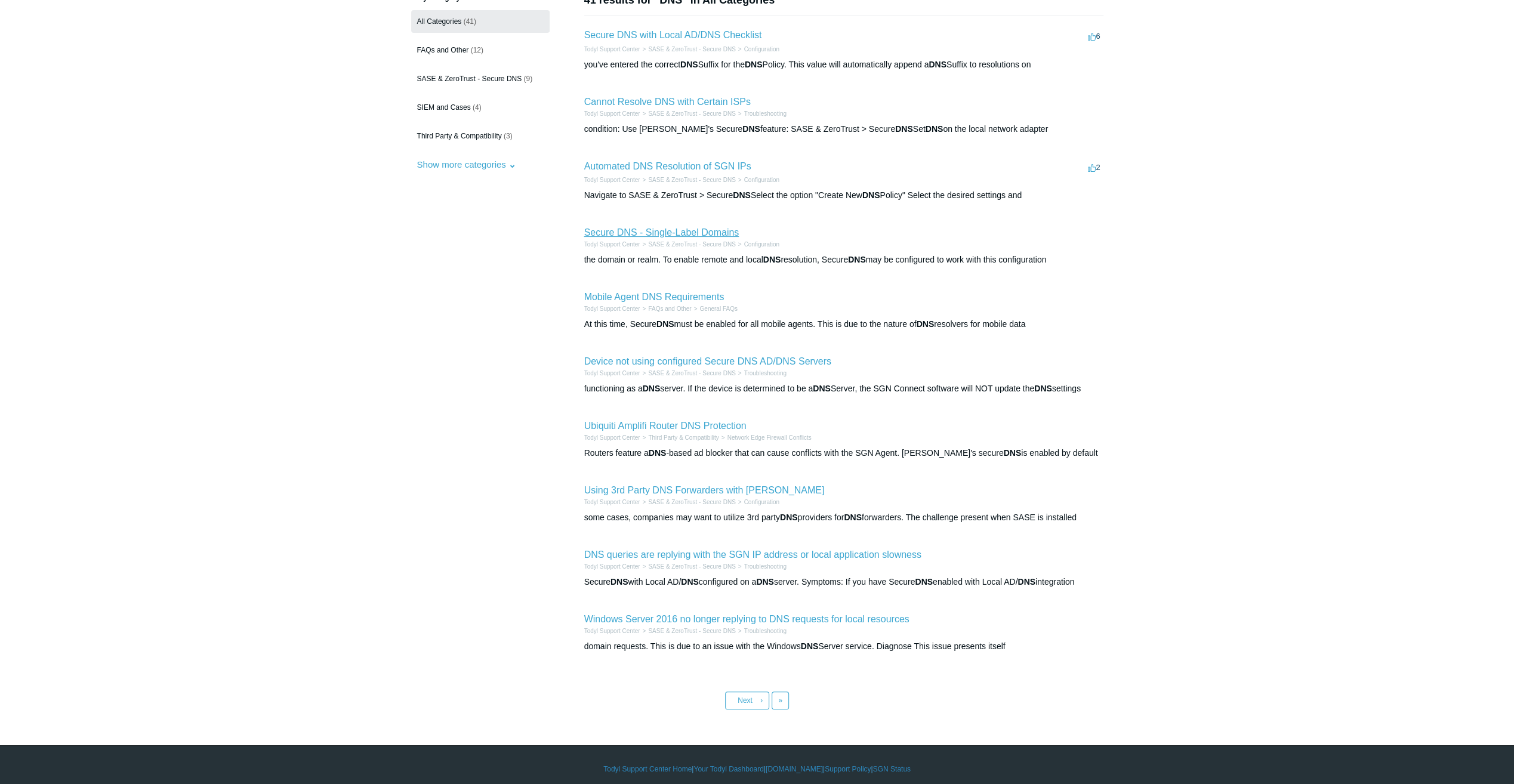
scroll to position [123, 0]
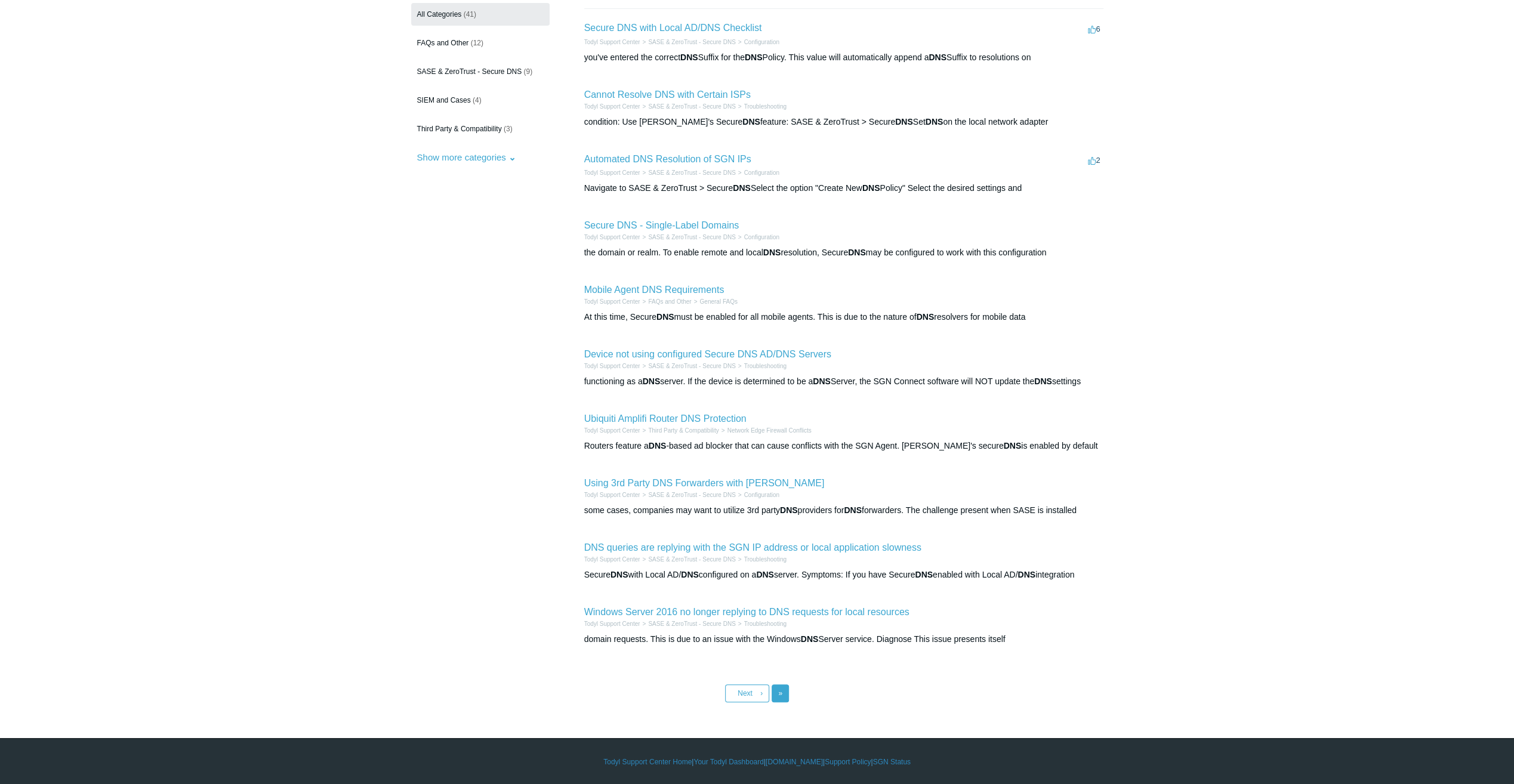
click at [781, 696] on span "»" at bounding box center [780, 694] width 4 height 9
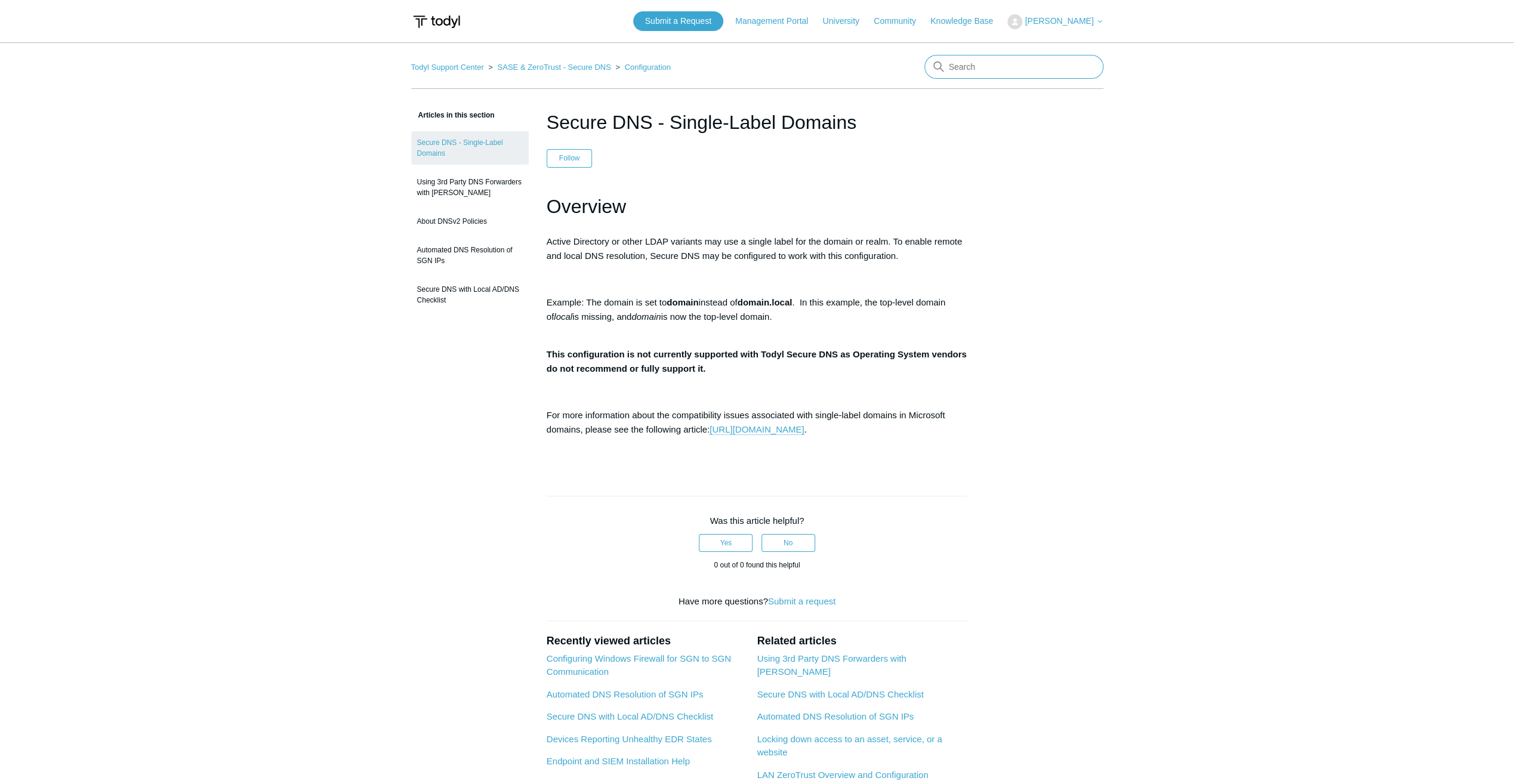
click at [1008, 66] on input "Search" at bounding box center [1014, 67] width 179 height 24
type input "uninstall"
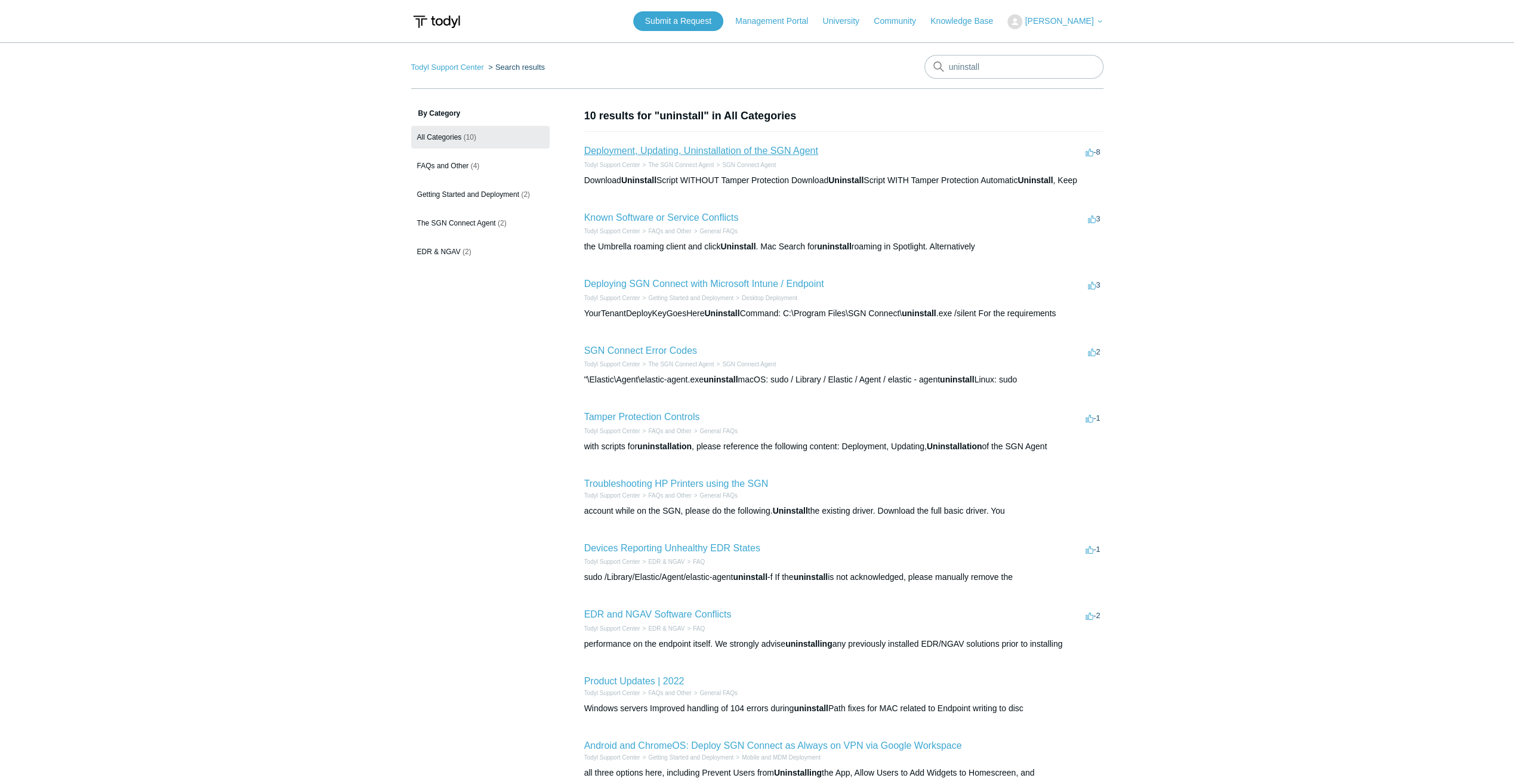
click at [662, 154] on link "Deployment, Updating, Uninstallation of the SGN Agent" at bounding box center [701, 150] width 234 height 10
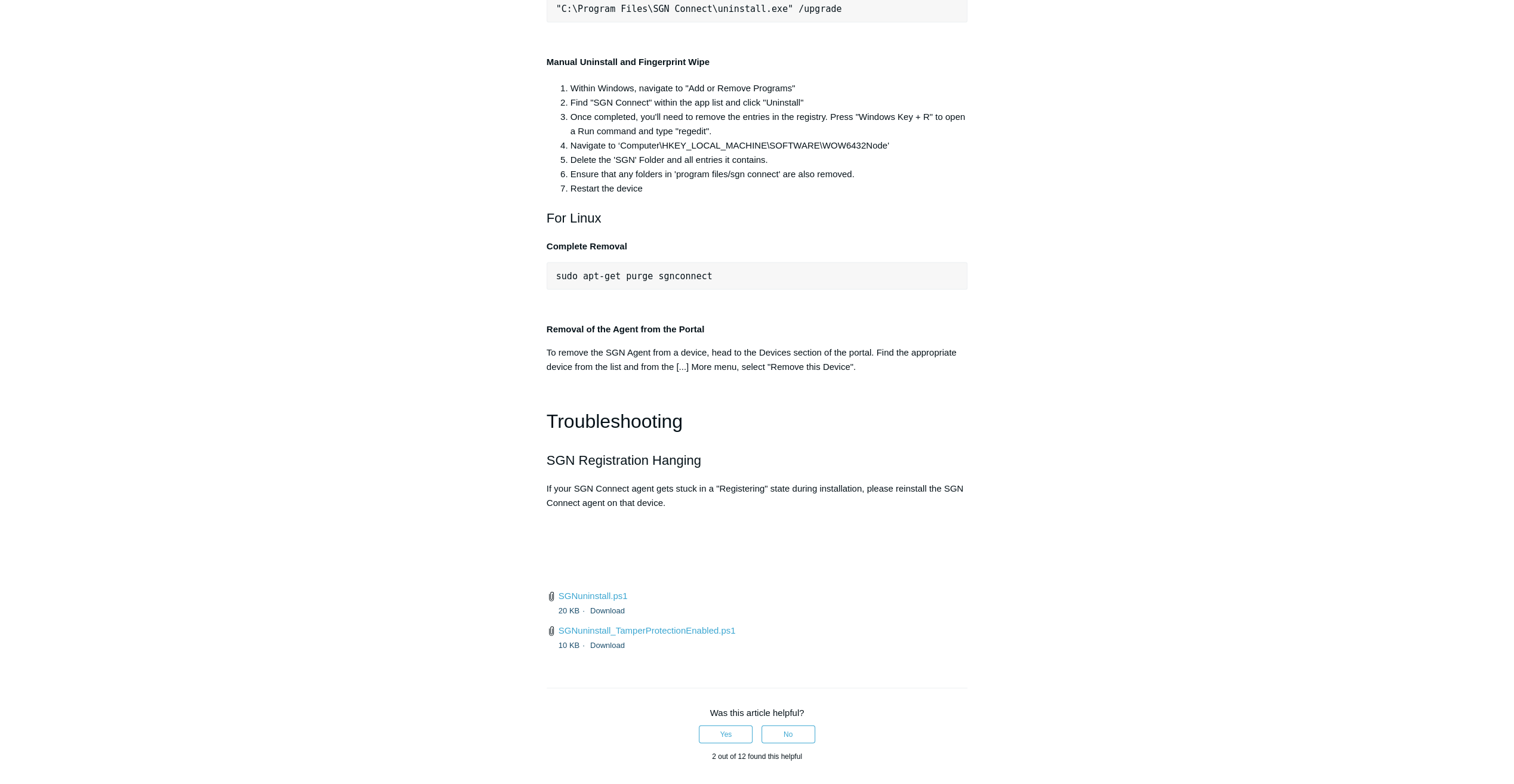
scroll to position [2387, 0]
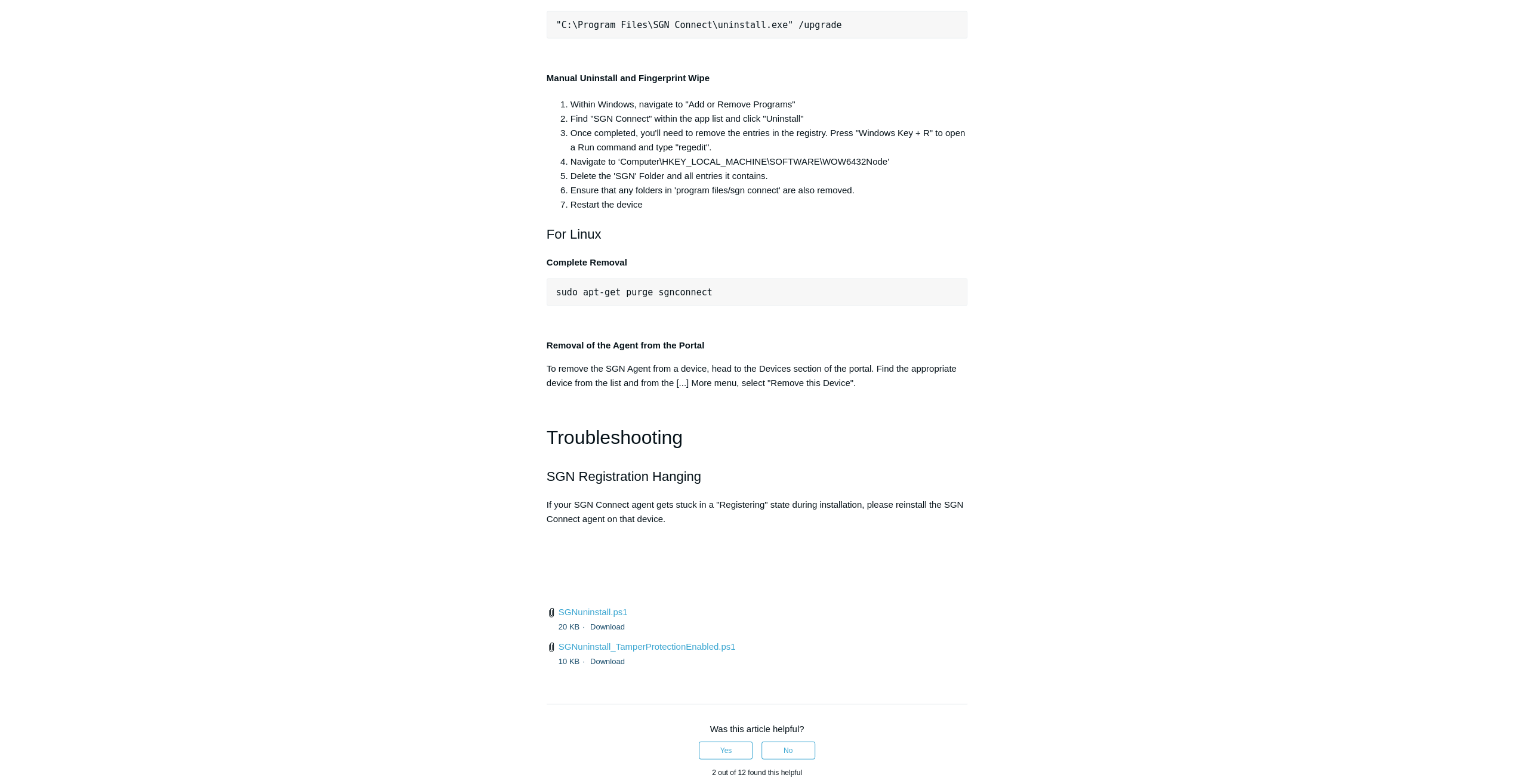
drag, startPoint x: 782, startPoint y: 193, endPoint x: 577, endPoint y: 198, distance: 205.1
drag, startPoint x: 801, startPoint y: 175, endPoint x: 555, endPoint y: 189, distance: 246.4
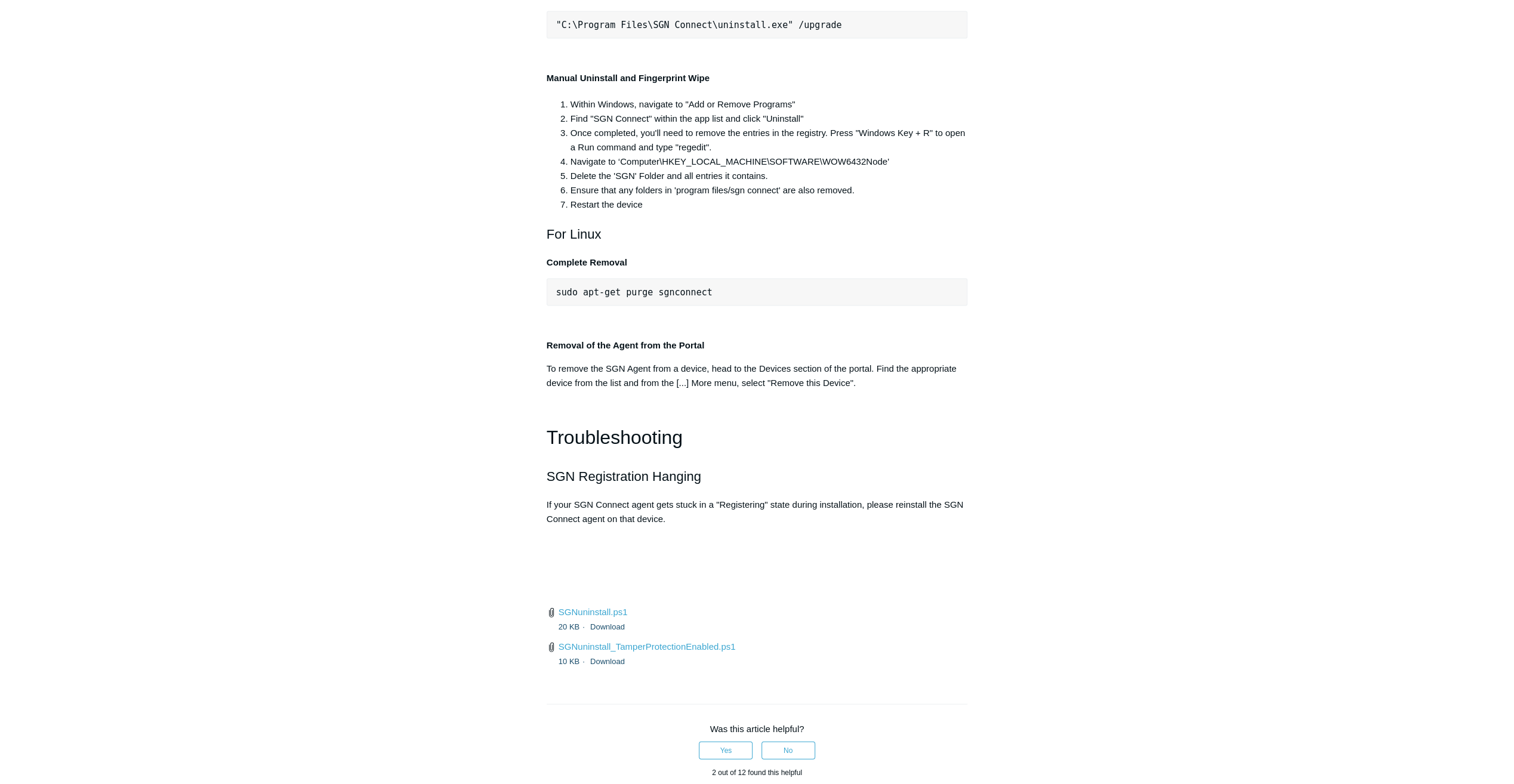
drag, startPoint x: 555, startPoint y: 189, endPoint x: 568, endPoint y: 189, distance: 13.0
copy span ""C:\Program Files\SGN Connect\uninstall.exe""
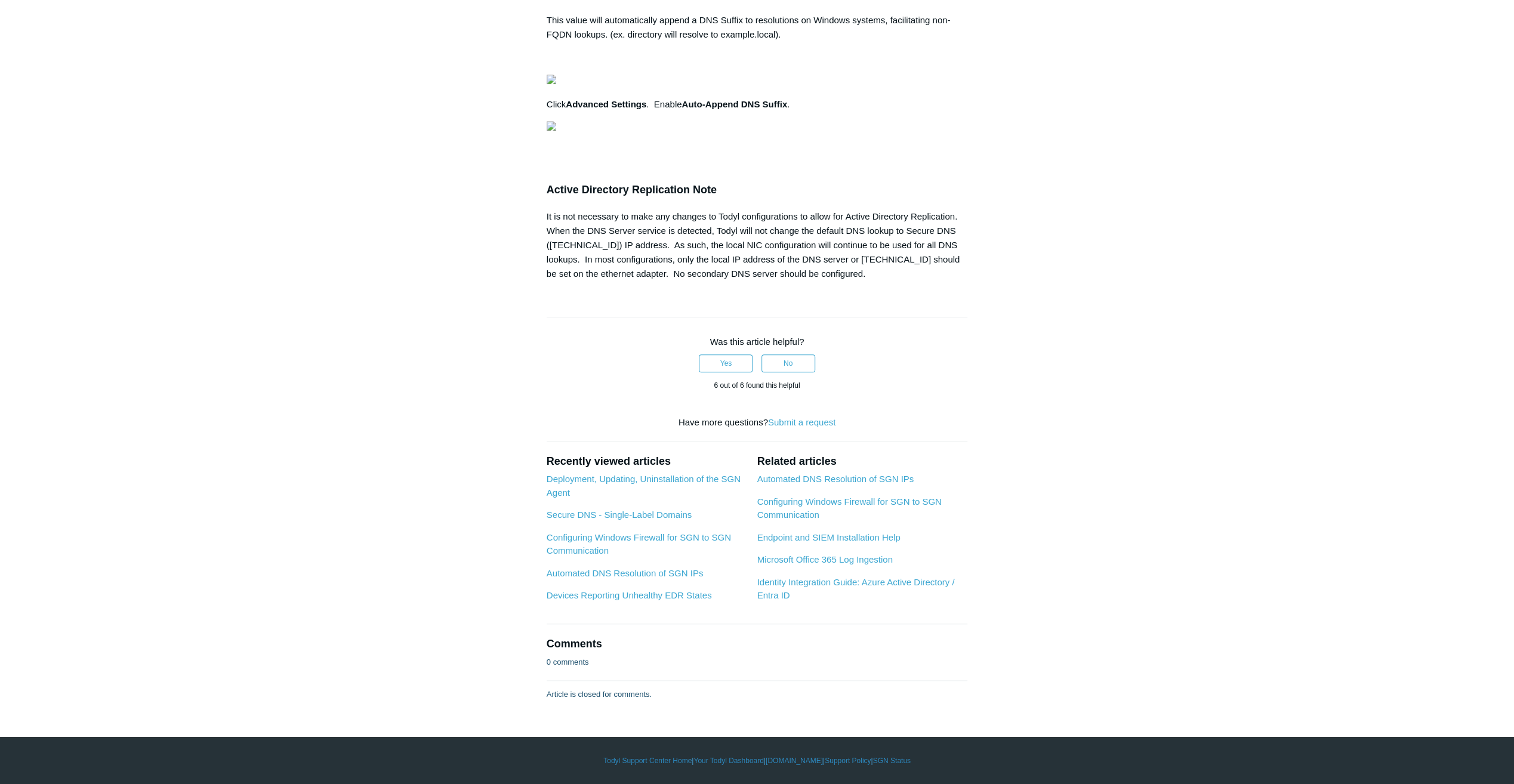
scroll to position [1551, 0]
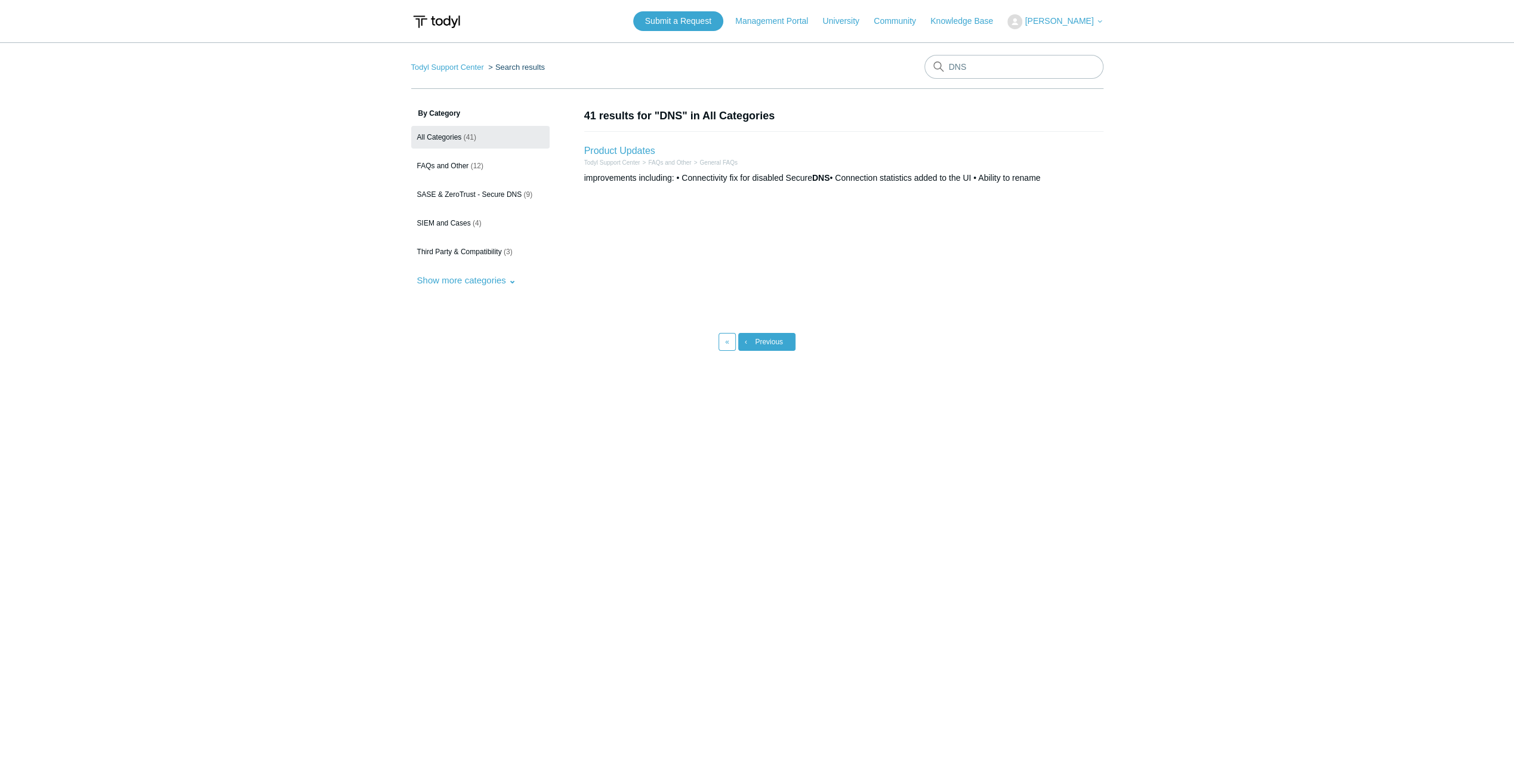
click at [767, 337] on link "‹ Previous" at bounding box center [766, 342] width 57 height 18
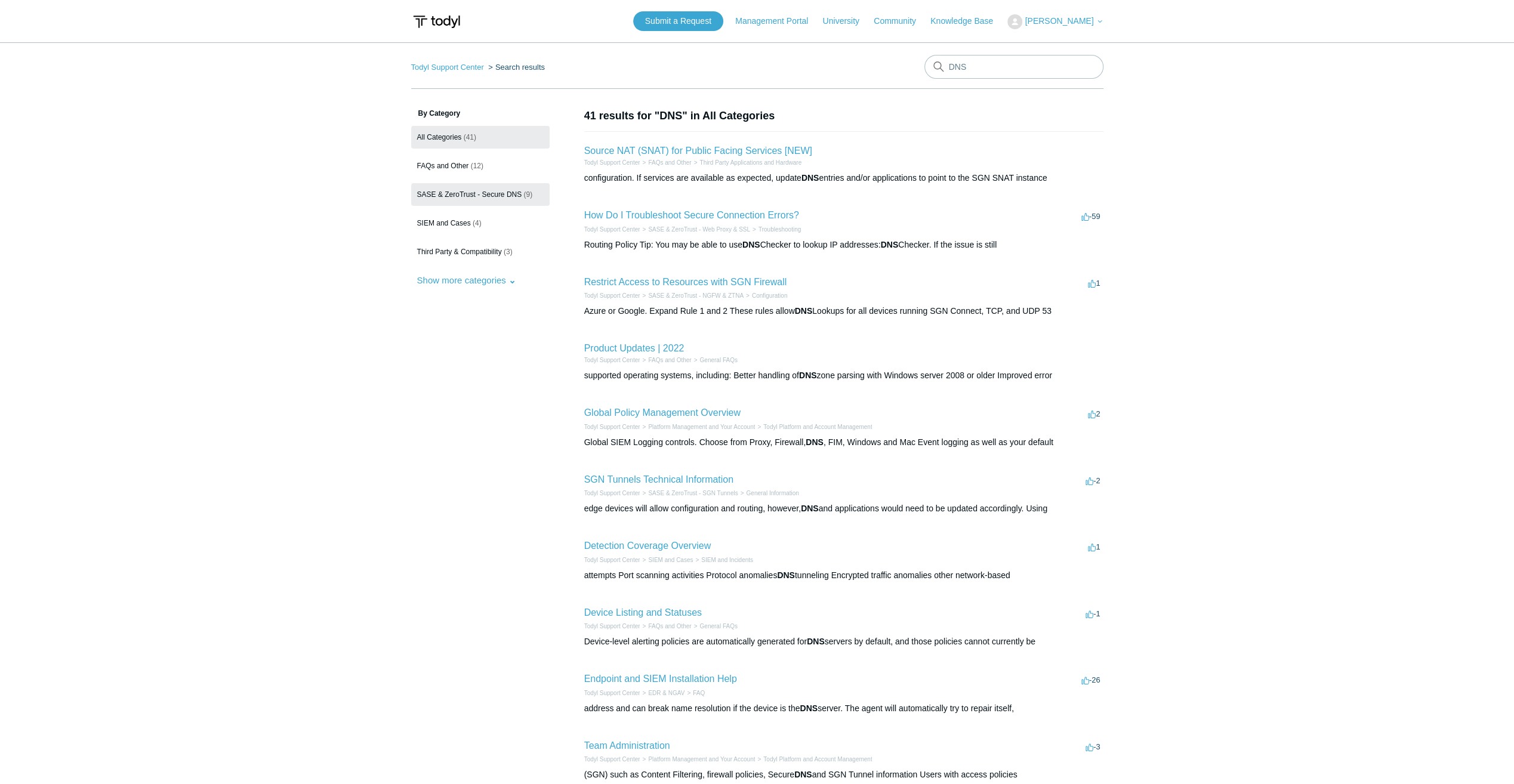
click at [451, 199] on link "SASE & ZeroTrust - Secure DNS (9)" at bounding box center [480, 194] width 139 height 23
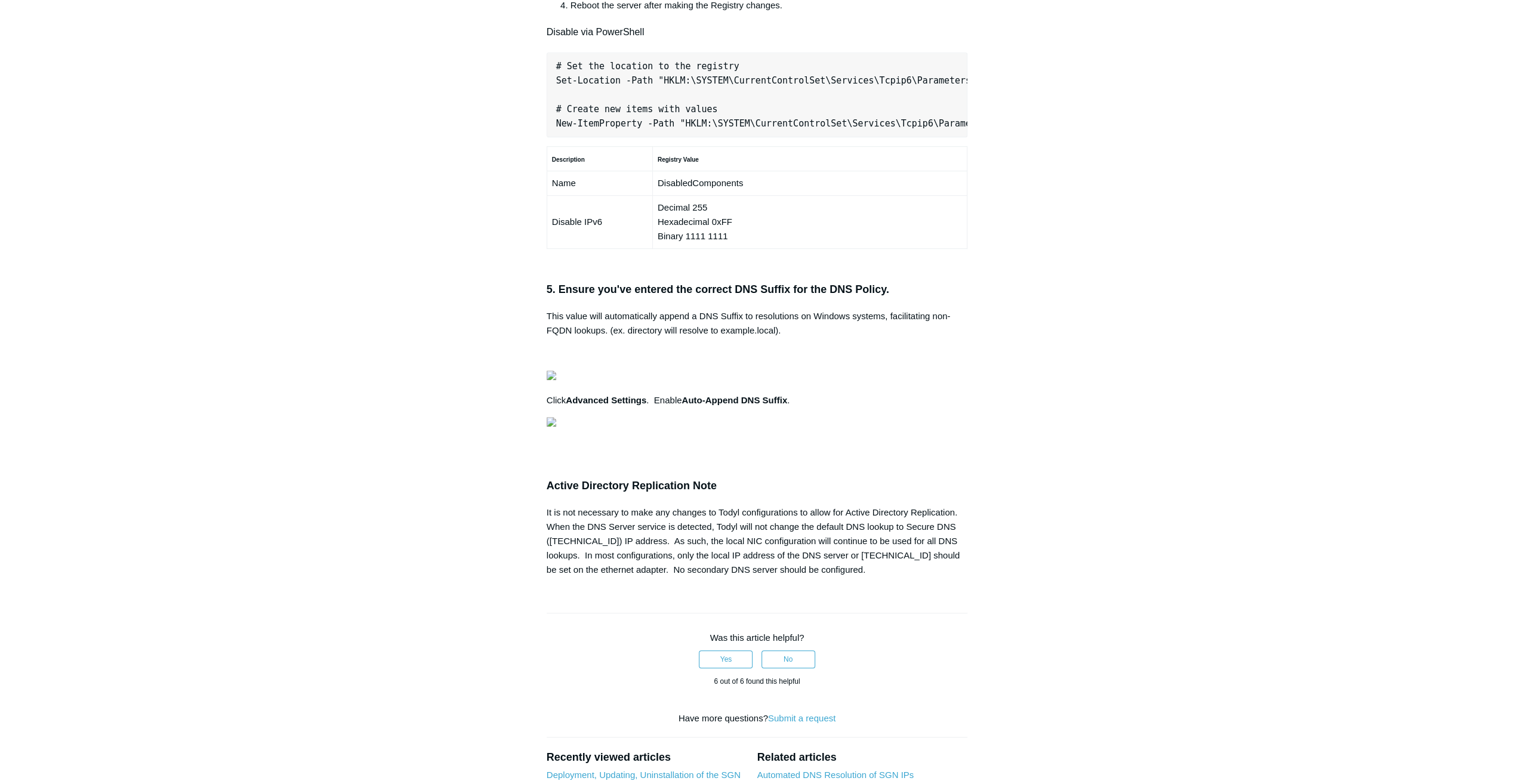
scroll to position [0, 375]
drag, startPoint x: 556, startPoint y: 280, endPoint x: 1254, endPoint y: 295, distance: 698.2
click at [1254, 295] on main "Todyl Support Center SASE & ZeroTrust - Secure DNS Configuration Articles in th…" at bounding box center [757, 132] width 1514 height 1731
copy pre "New-NetFirewallRule -DisplayName "Todyl SGN Network" -Direction Inbound -Progra…"
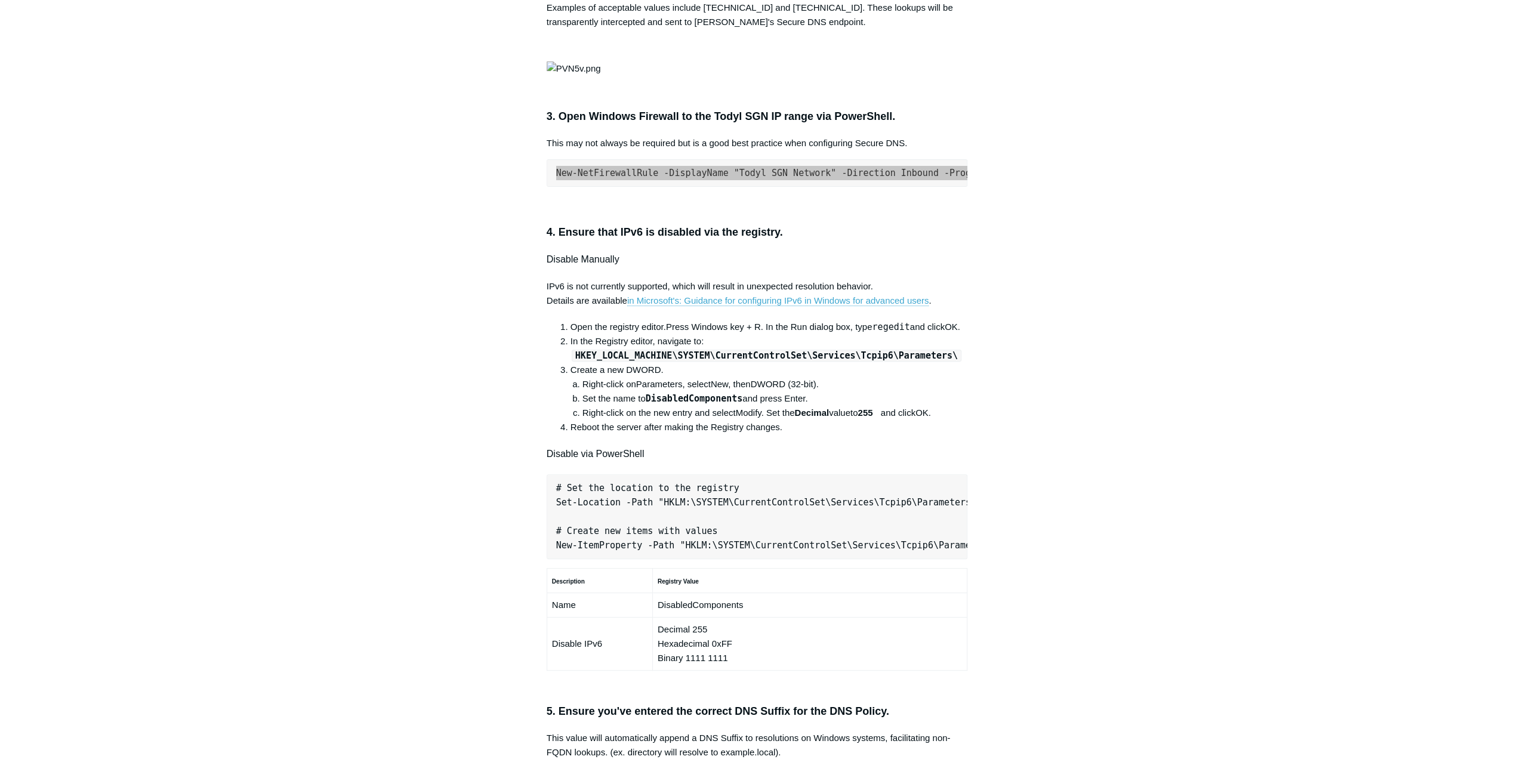
scroll to position [477, 0]
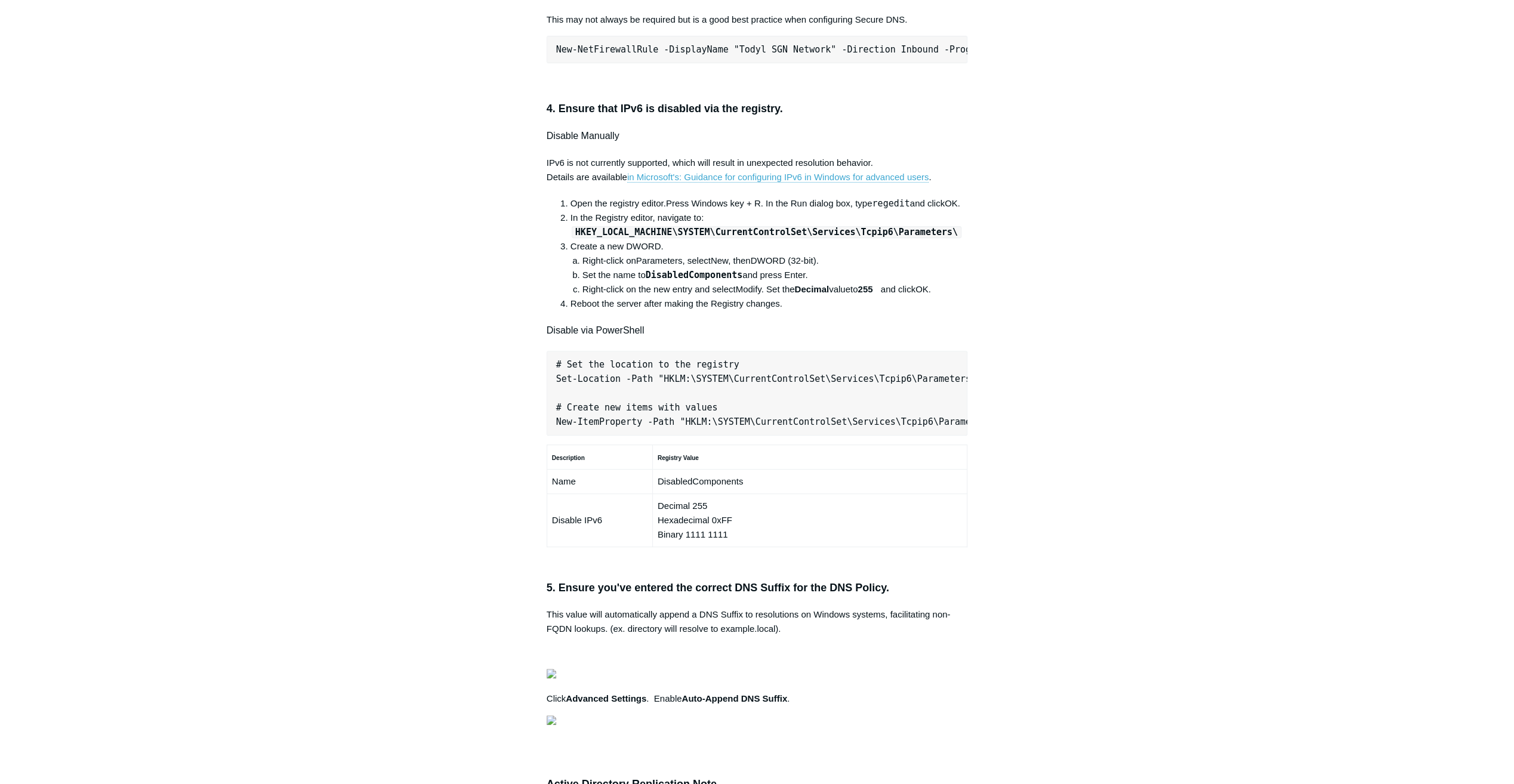
drag, startPoint x: 870, startPoint y: 582, endPoint x: 1137, endPoint y: 391, distance: 328.3
click at [1137, 391] on main "Todyl Support Center SASE & ZeroTrust - Secure DNS Configuration Articles in th…" at bounding box center [757, 430] width 1514 height 1731
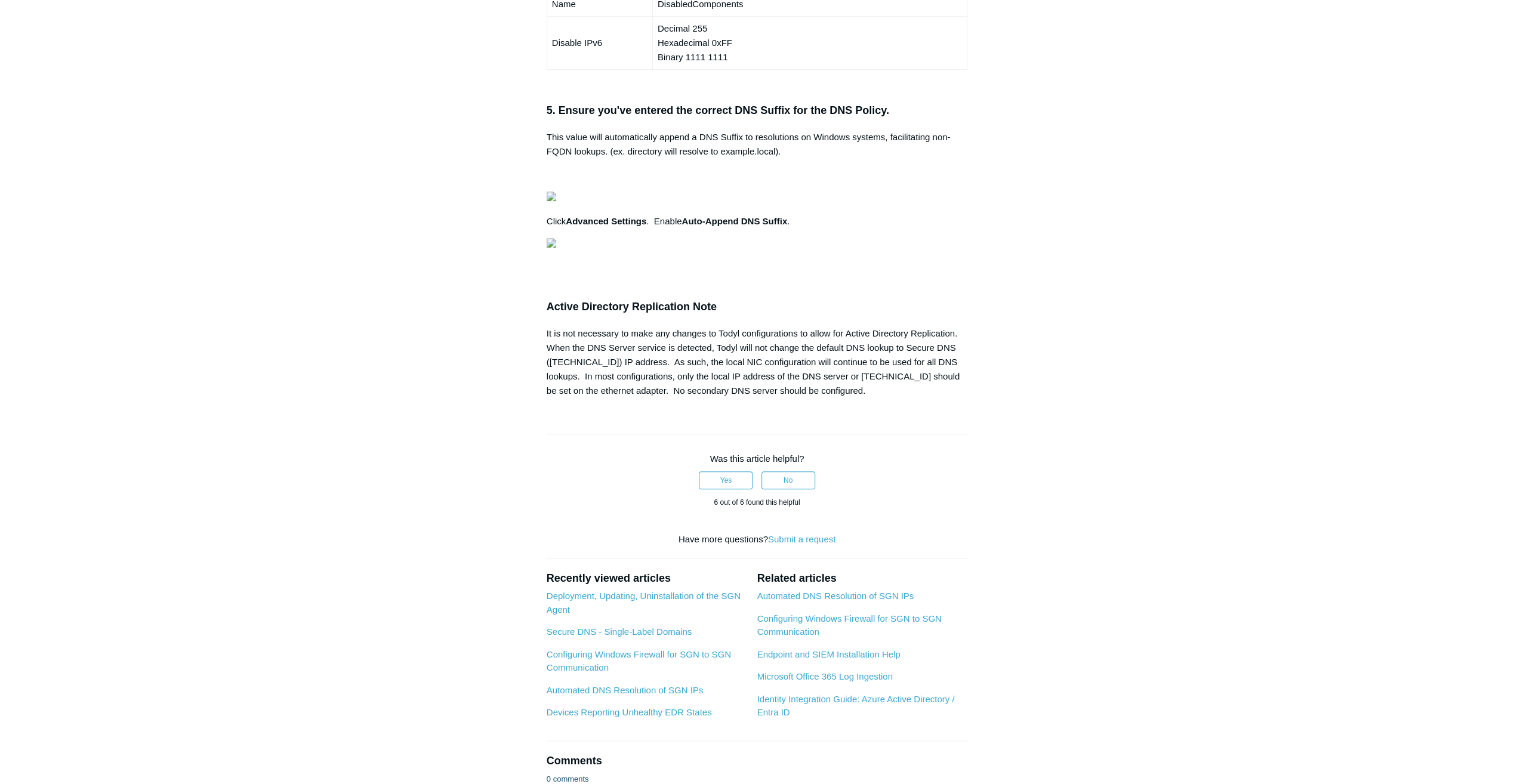
scroll to position [0, 0]
drag, startPoint x: 963, startPoint y: 481, endPoint x: 542, endPoint y: 420, distance: 425.4
drag, startPoint x: 542, startPoint y: 420, endPoint x: 610, endPoint y: 428, distance: 68.5
copy pre "# Set the location to the registry Set-Location -Path "HKLM:\SYSTEM\CurrentCont…"
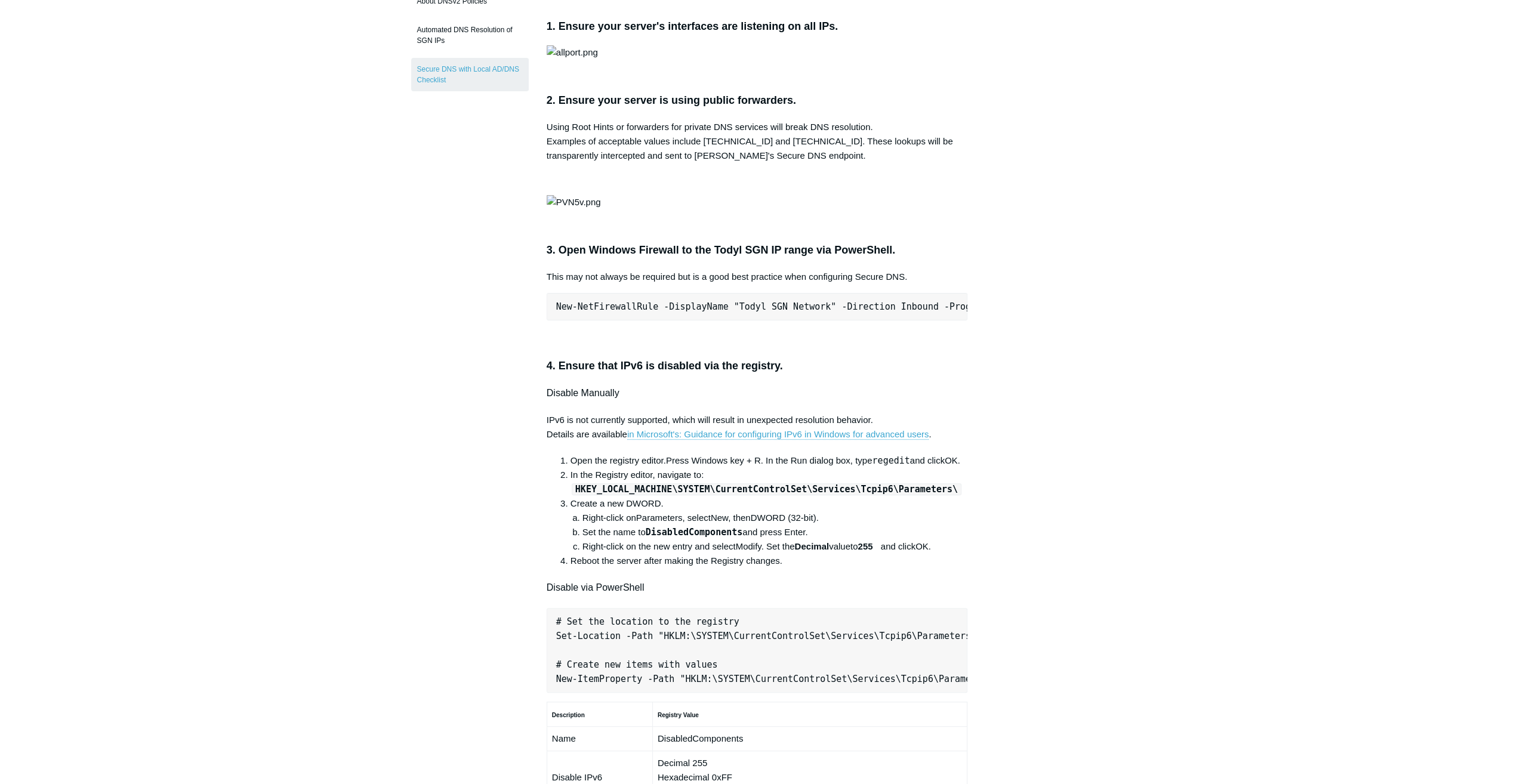
scroll to position [239, 0]
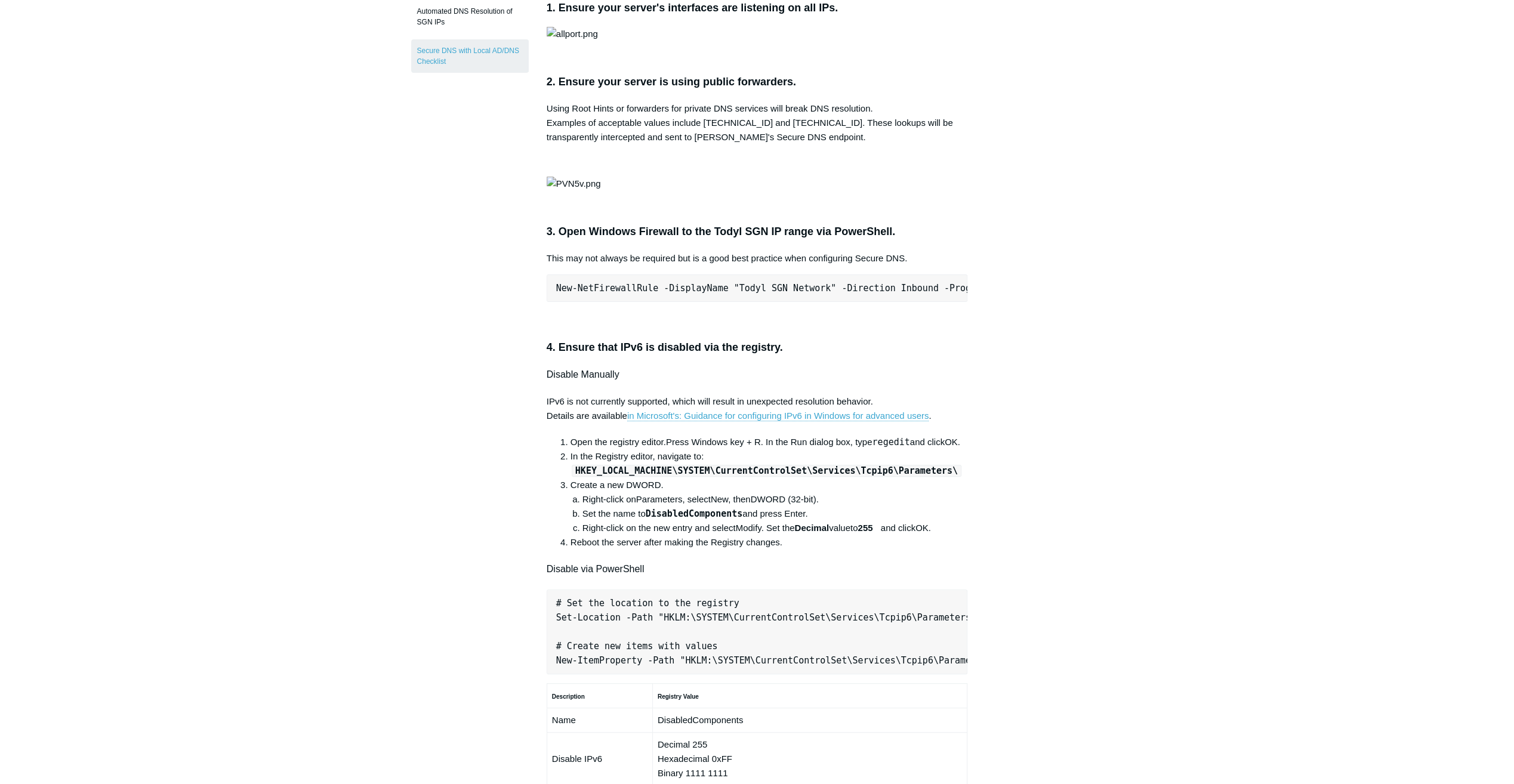
click at [1002, 298] on div "Articles in this section Secure DNS - Single-Label Domains Using 3rd Party DNS …" at bounding box center [757, 701] width 693 height 1665
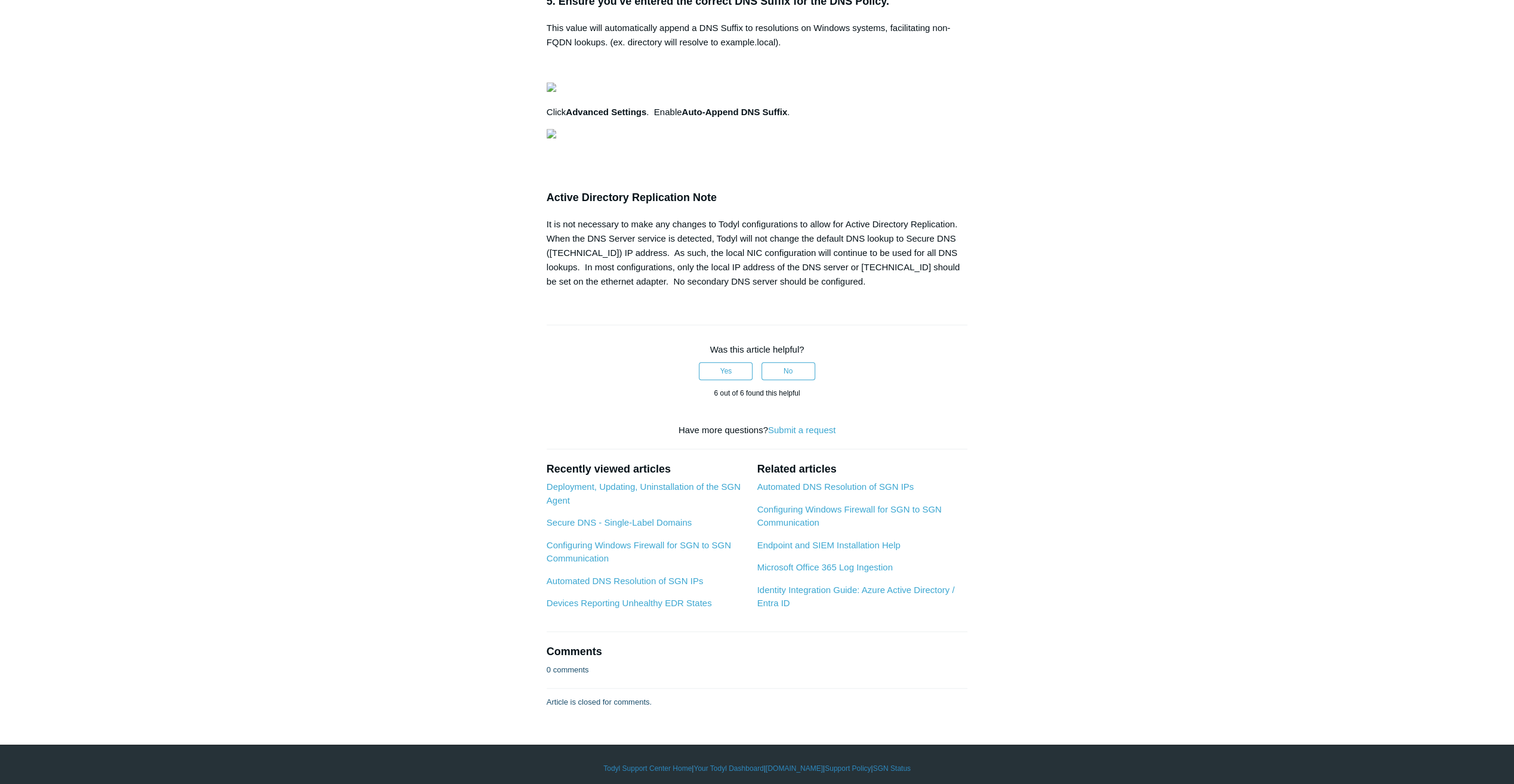
scroll to position [1074, 0]
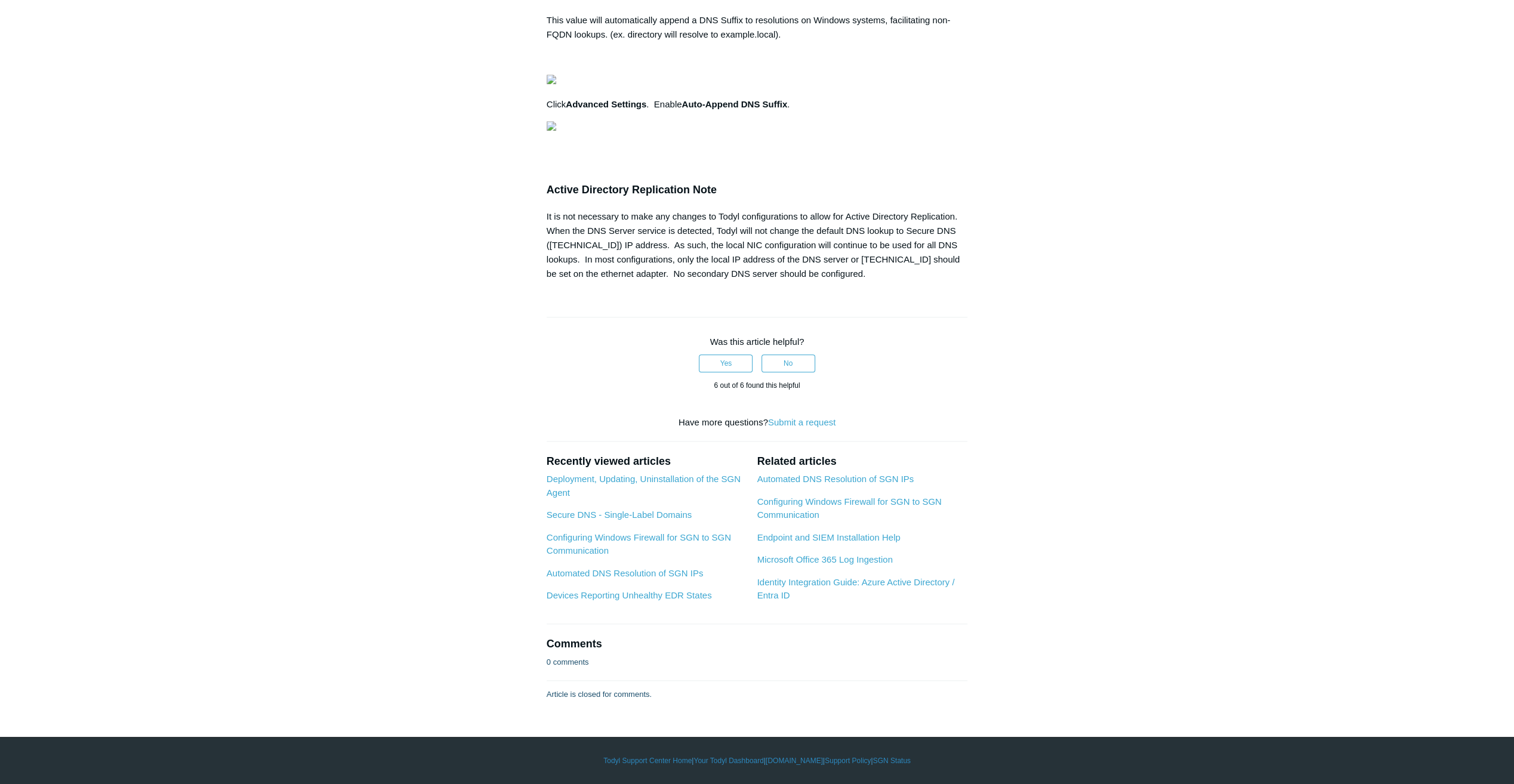
drag, startPoint x: 960, startPoint y: 364, endPoint x: 552, endPoint y: 305, distance: 412.2
drag, startPoint x: 552, startPoint y: 305, endPoint x: 598, endPoint y: 315, distance: 47.1
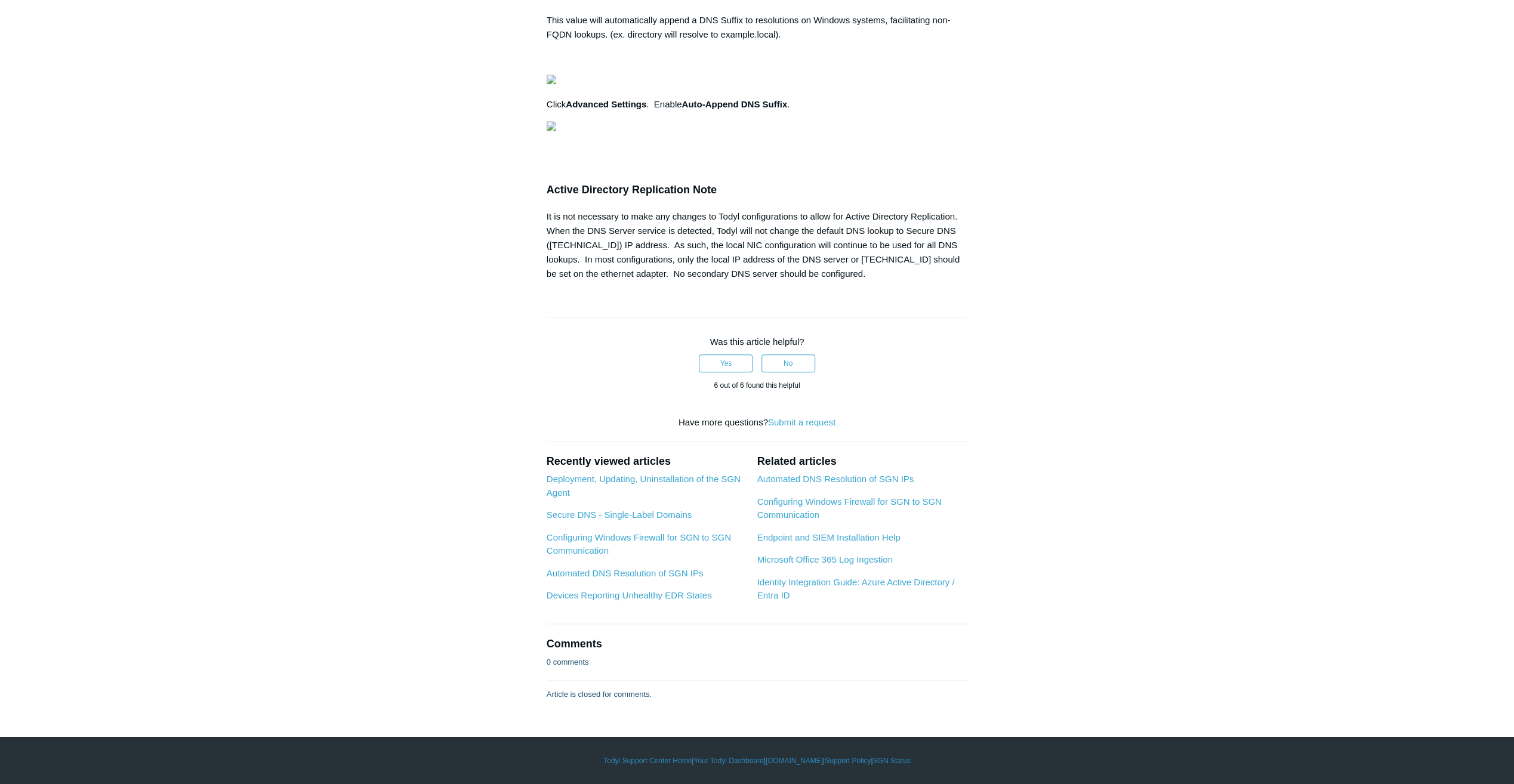
copy pre "# Set the location to the registry Set-Location -Path "HKLM:\SYSTEM\CurrentCont…"
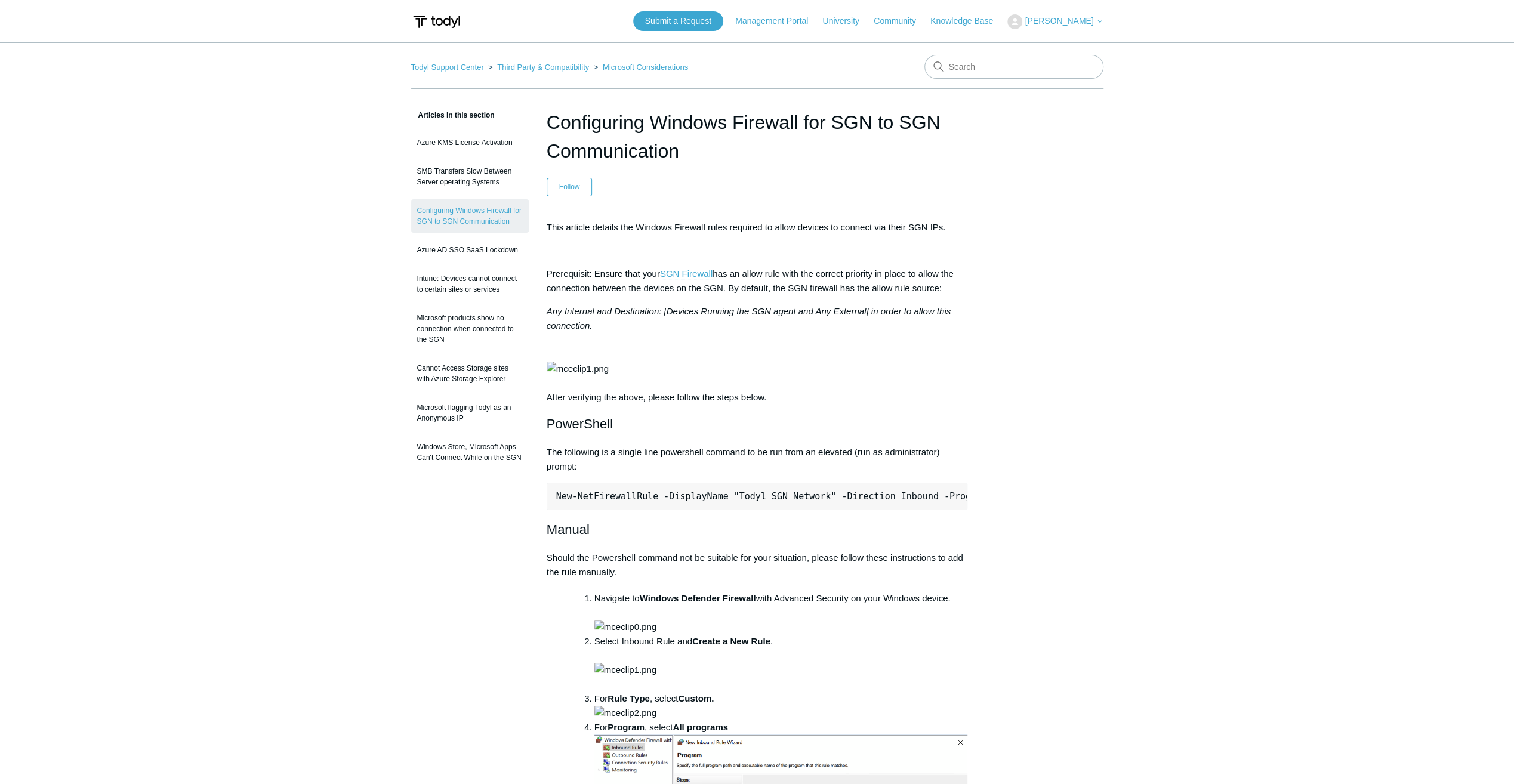
drag, startPoint x: 0, startPoint y: 0, endPoint x: 1118, endPoint y: 351, distance: 1171.8
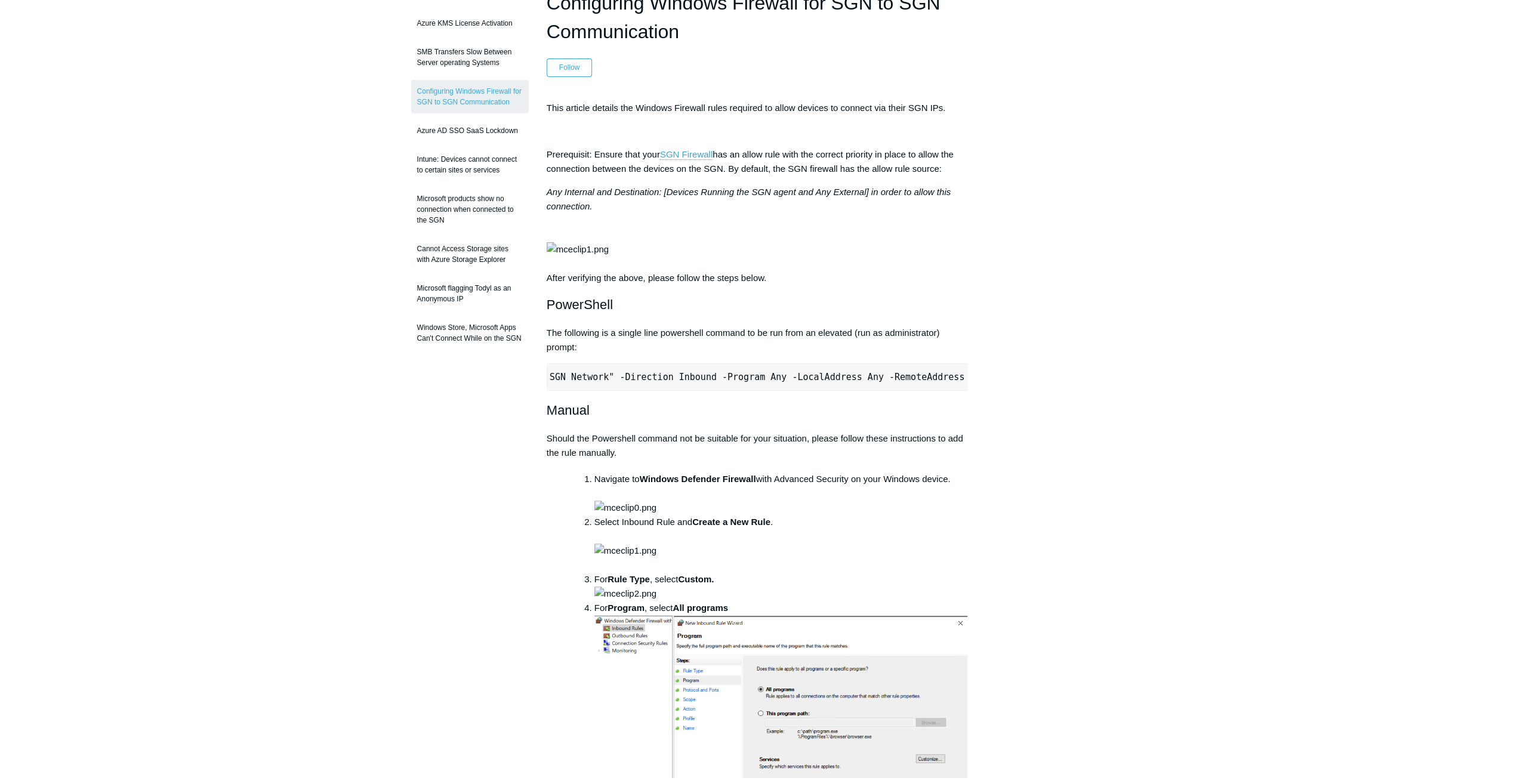
scroll to position [0, 375]
drag, startPoint x: 554, startPoint y: 419, endPoint x: 1029, endPoint y: 408, distance: 475.1
copy pre "New-NetFirewallRule -DisplayName "Todyl SGN Network" -Direction Inbound -Progra…"
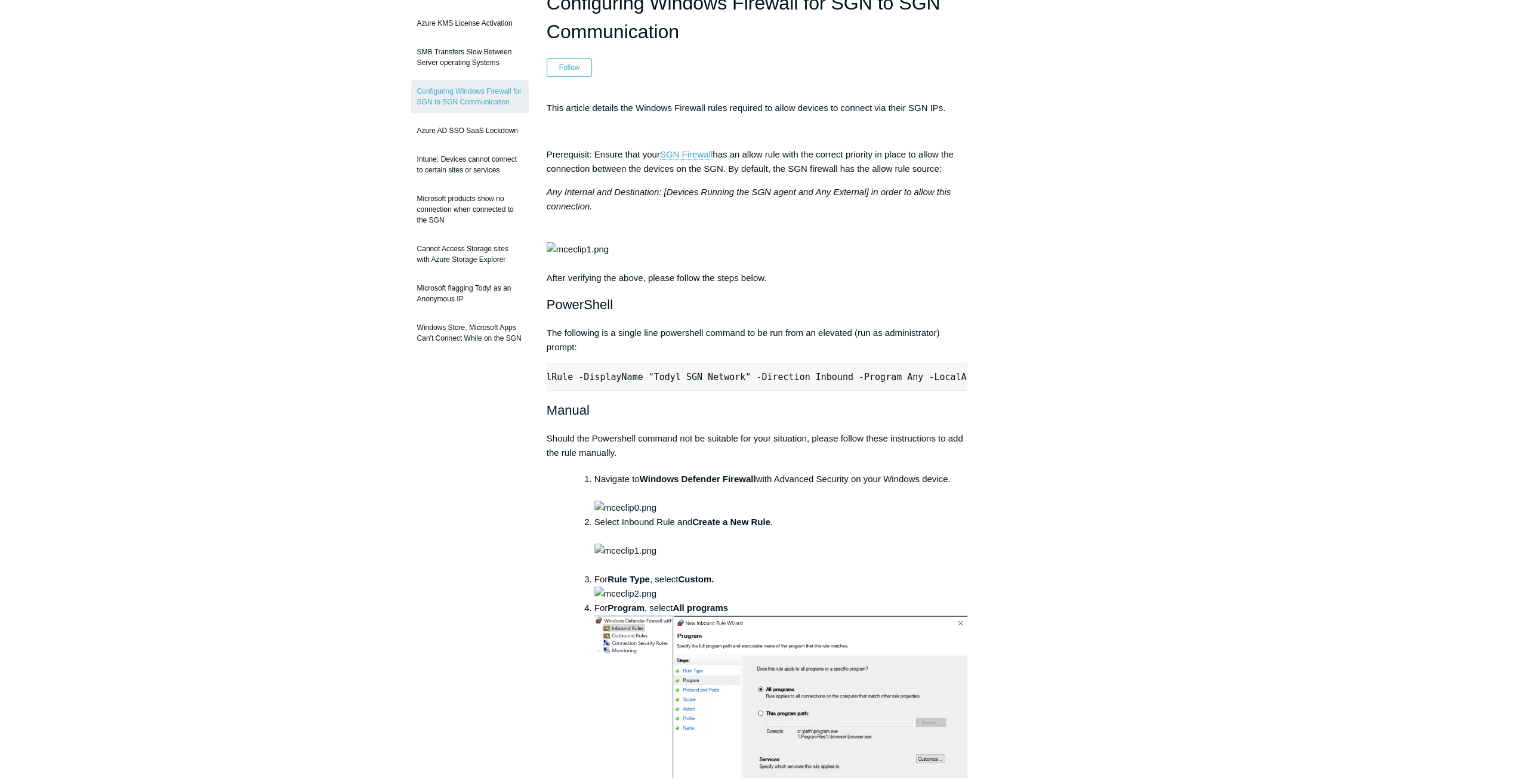
scroll to position [0, 0]
copy pre "New-NetFirewallRule -DisplayName "Todyl SGN Network" -Direction Inbound -Progra…"
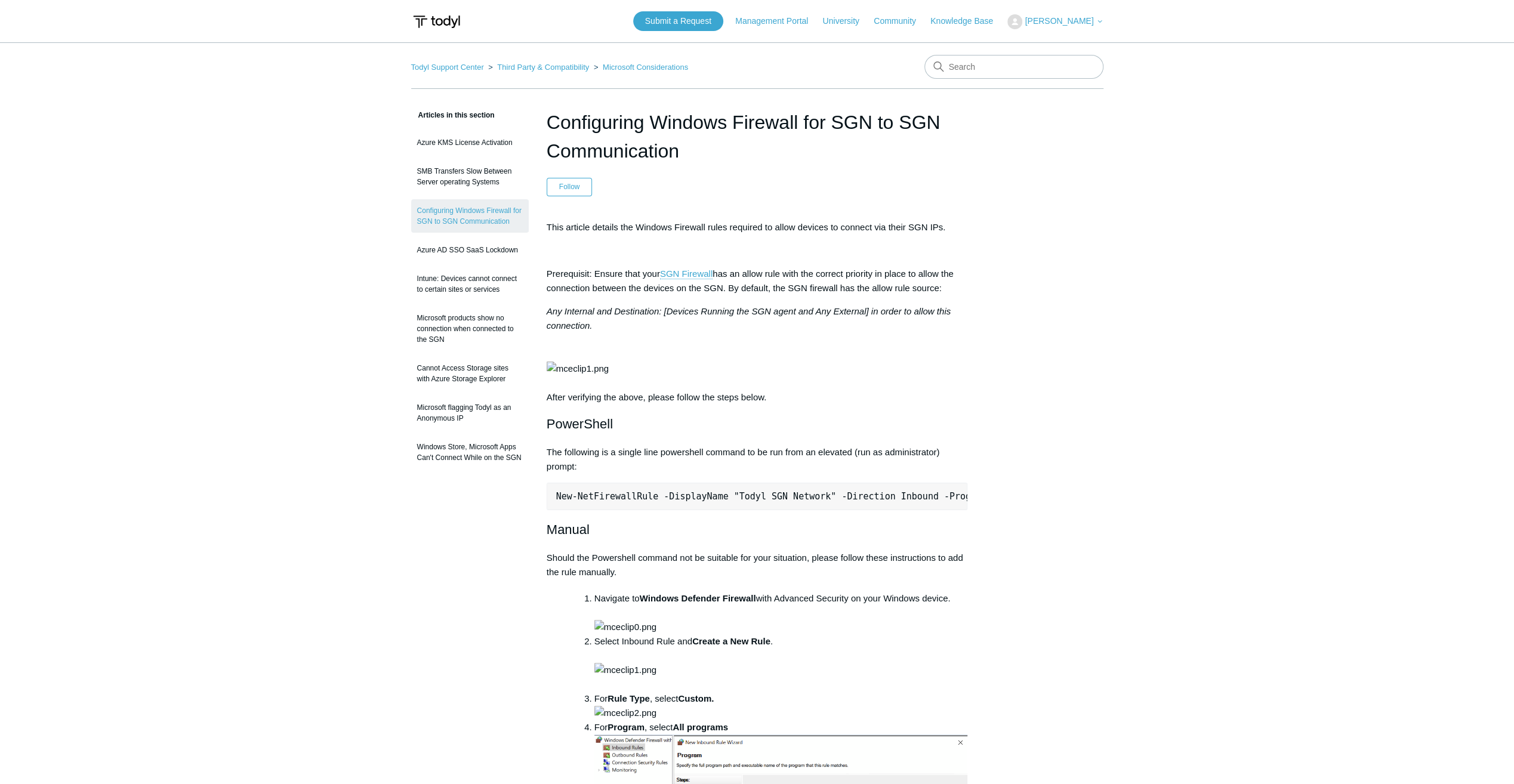
drag, startPoint x: 554, startPoint y: 542, endPoint x: 988, endPoint y: 542, distance: 434.0
copy pre "New-NetFirewallRule -DisplayName "Todyl SGN Network" -Direction Inbound -Progra…"
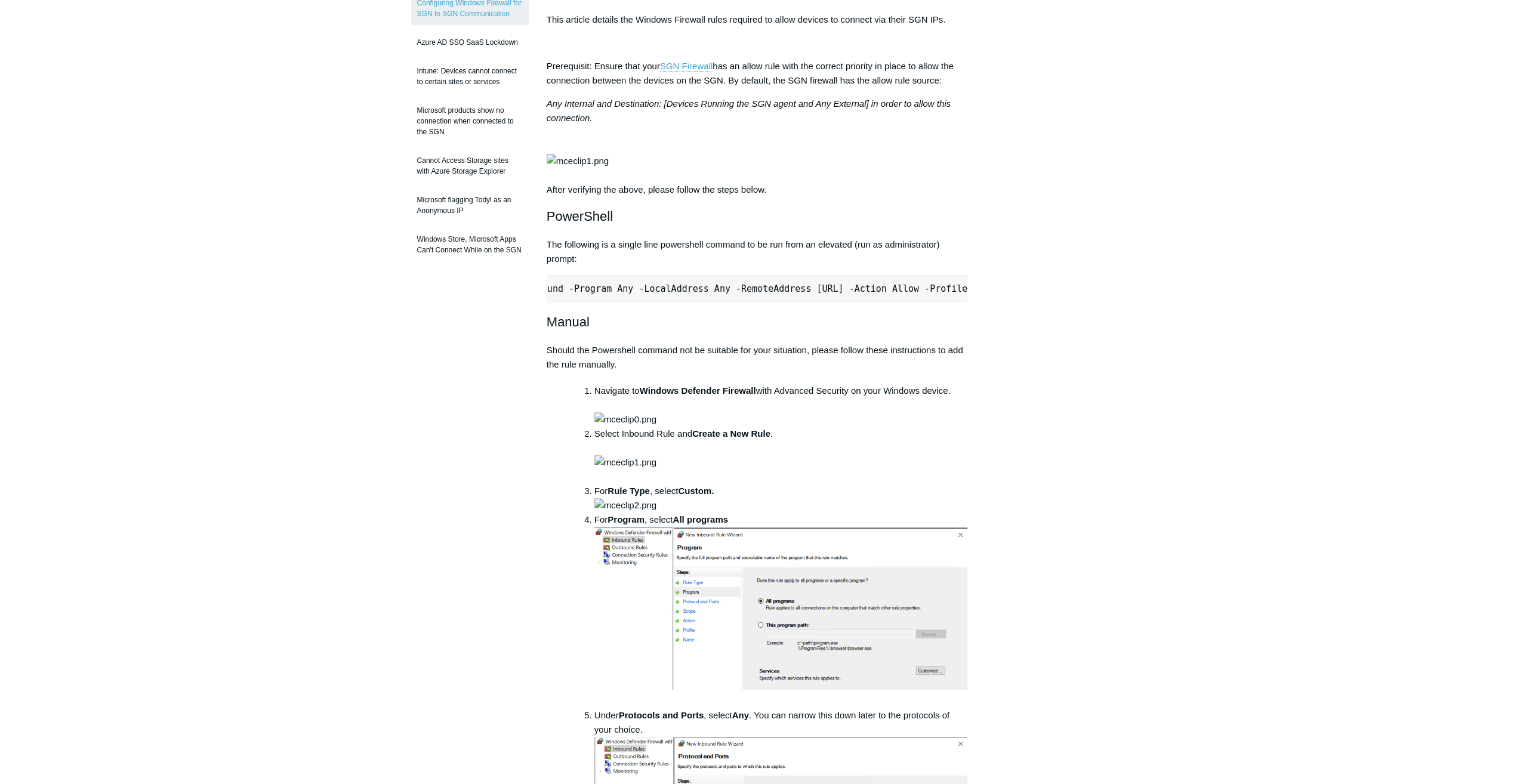
scroll to position [179, 0]
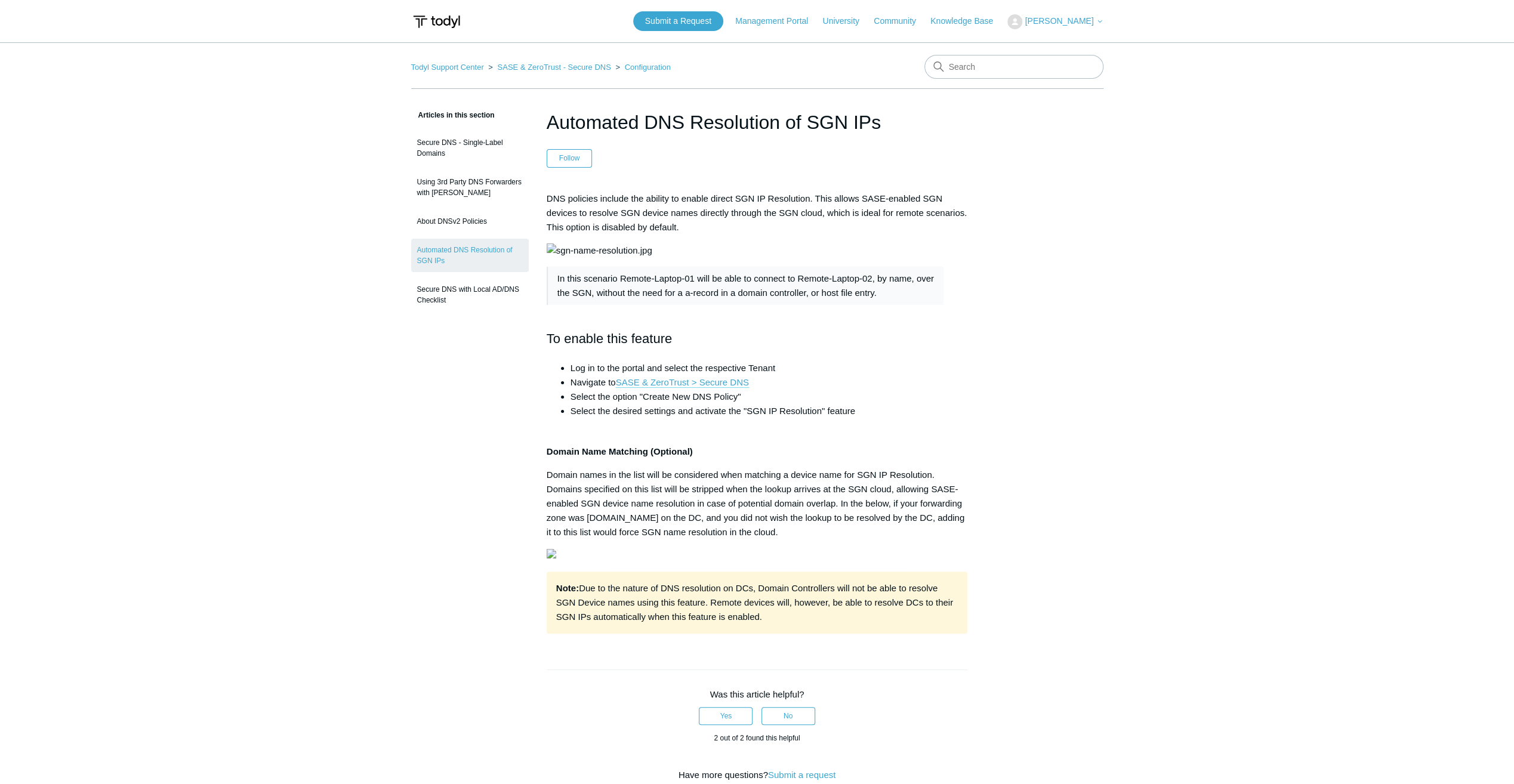
click at [1155, 313] on main "Todyl Support Center SASE & ZeroTrust - Secure DNS Configuration Articles in th…" at bounding box center [757, 548] width 1514 height 1012
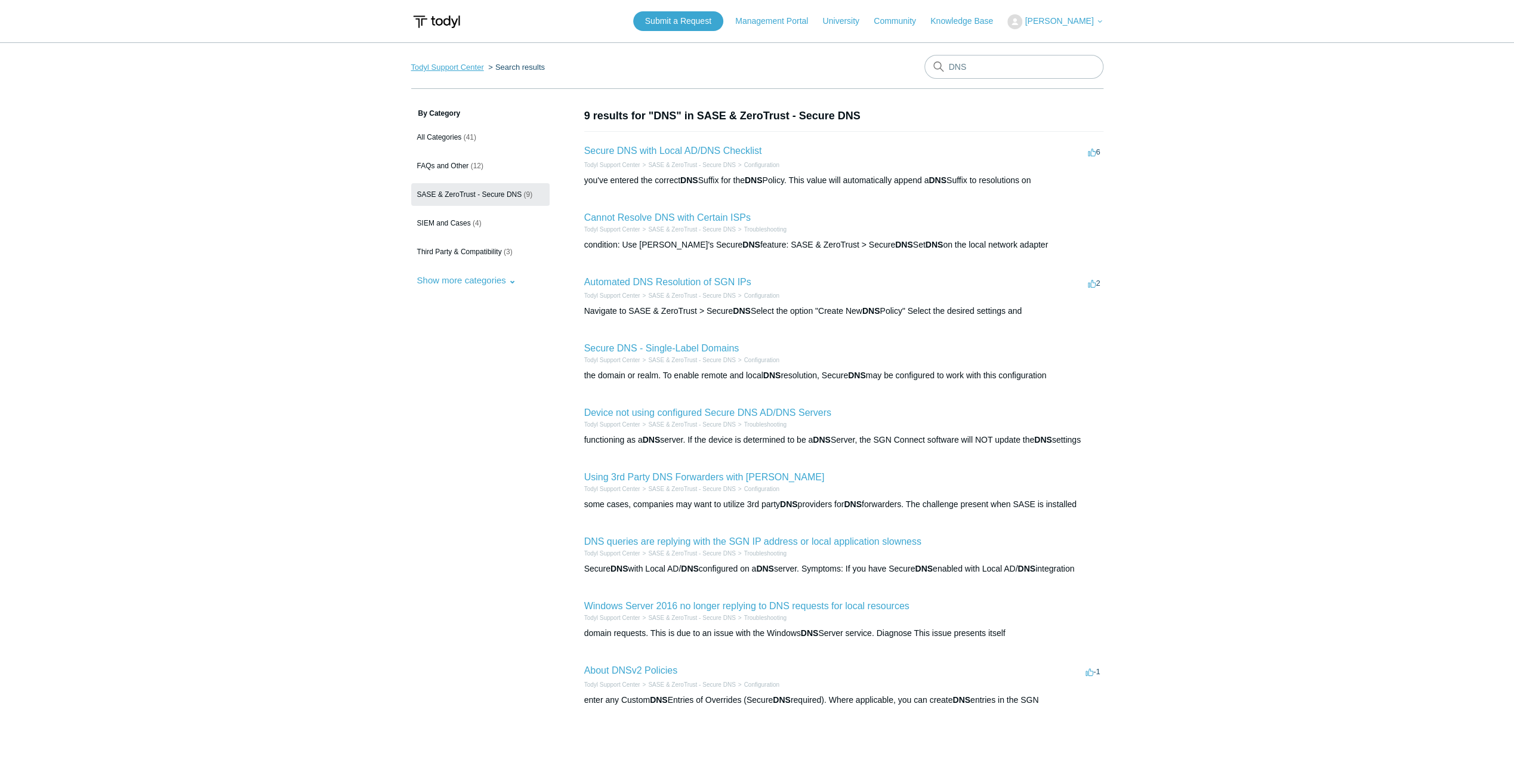
click at [453, 71] on link "Todyl Support Center" at bounding box center [448, 67] width 73 height 9
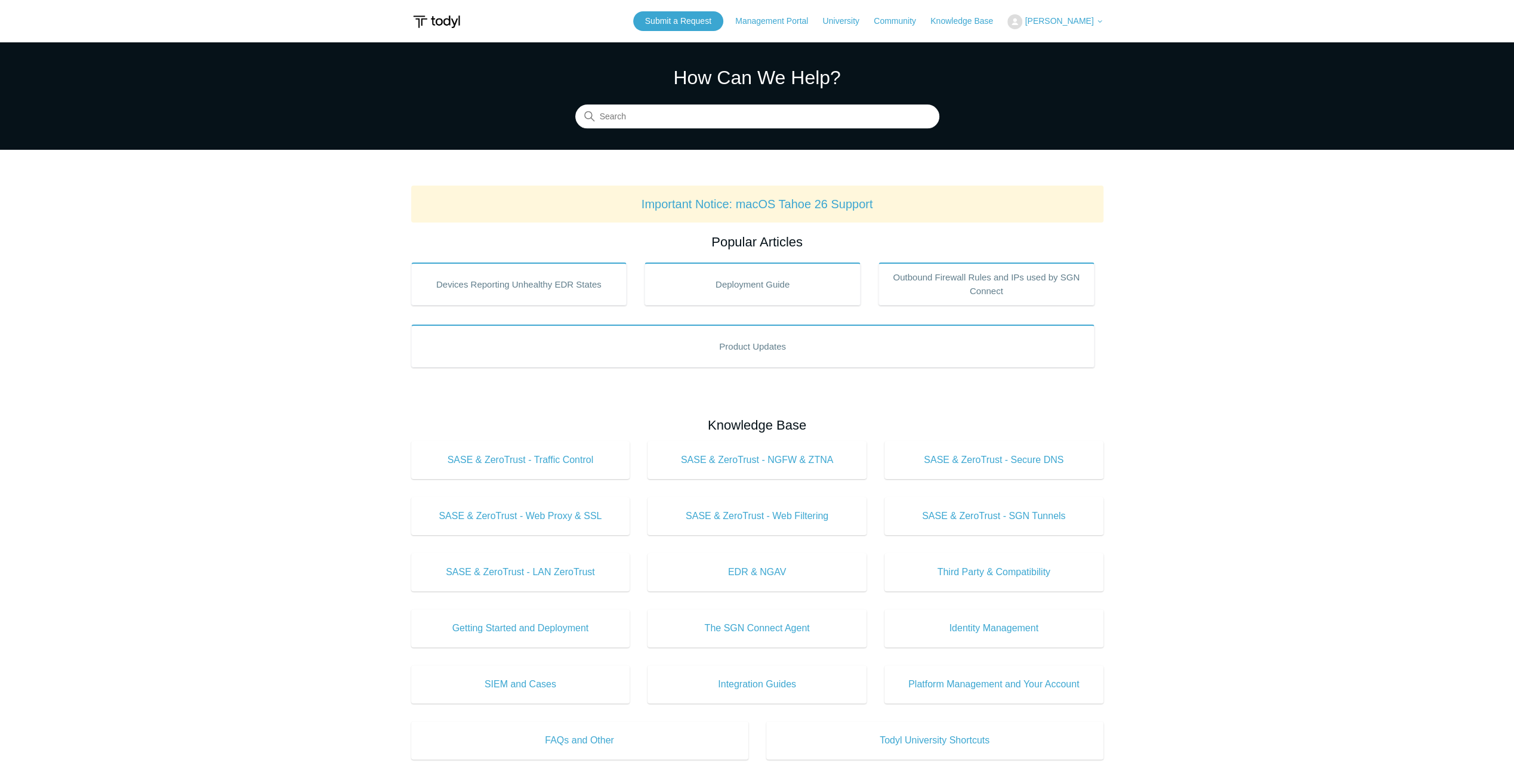
scroll to position [179, 0]
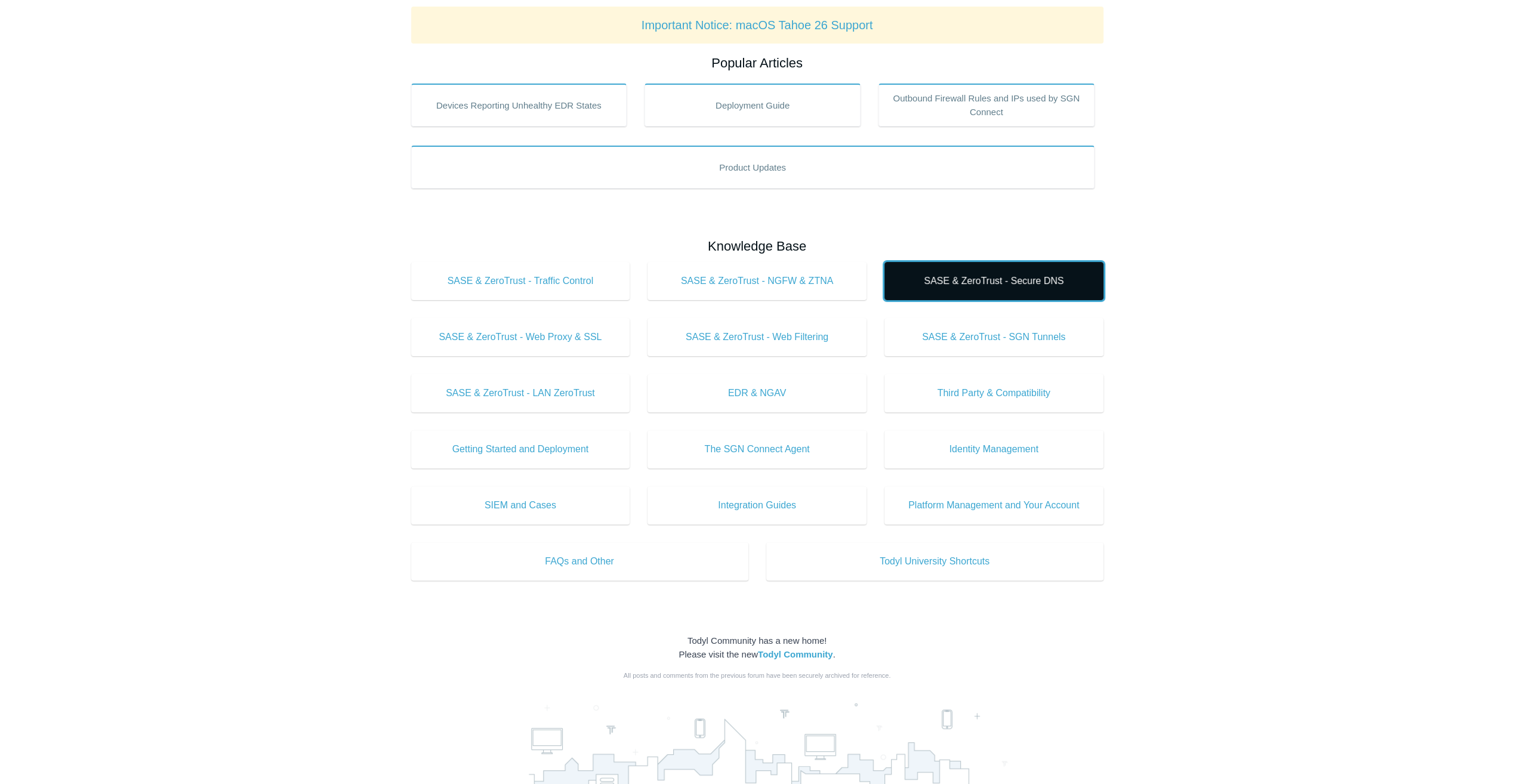
click at [1010, 289] on link "SASE & ZeroTrust - Secure DNS" at bounding box center [993, 281] width 219 height 38
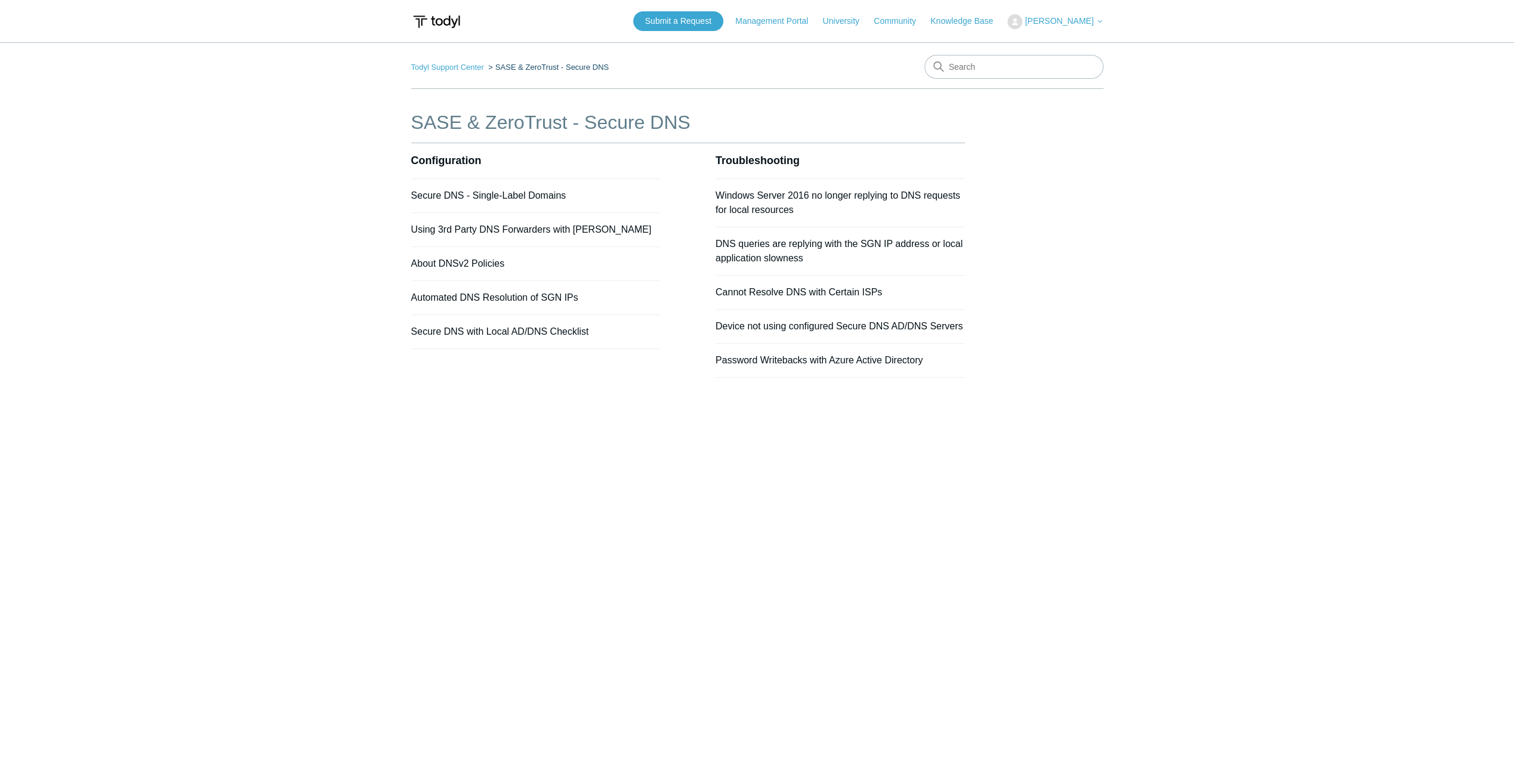
click at [1120, 366] on main "Todyl Support Center SASE & ZeroTrust - Secure DNS SASE & ZeroTrust - Secure DN…" at bounding box center [757, 395] width 1514 height 706
drag, startPoint x: 468, startPoint y: 228, endPoint x: 338, endPoint y: 228, distance: 130.0
click at [338, 228] on main "Todyl Support Center SASE & ZeroTrust - Secure DNS SASE & ZeroTrust - Secure DN…" at bounding box center [757, 395] width 1514 height 706
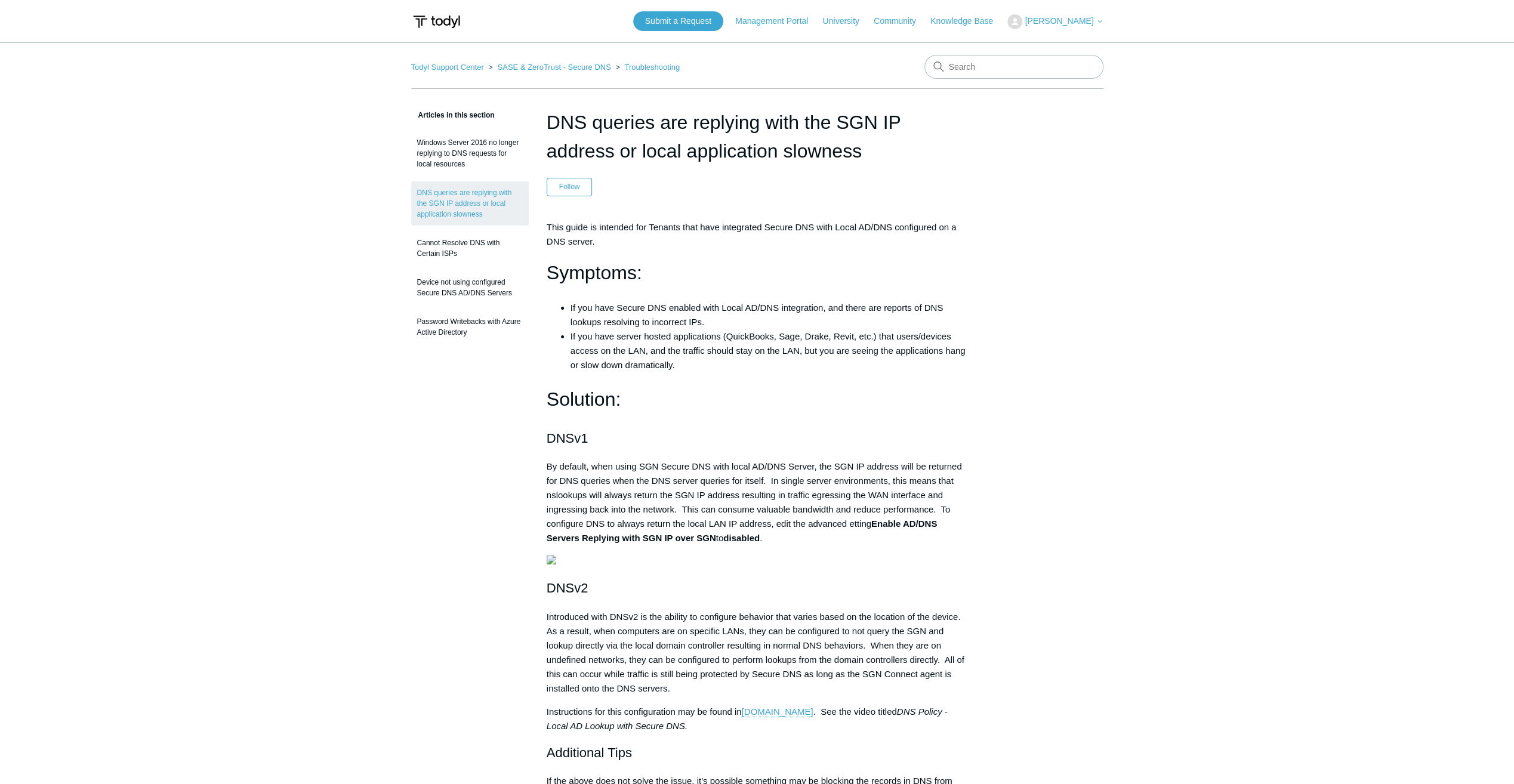
click at [1117, 273] on main "Todyl Support Center SASE & ZeroTrust - Secure DNS Troubleshooting Articles in …" at bounding box center [757, 750] width 1514 height 1416
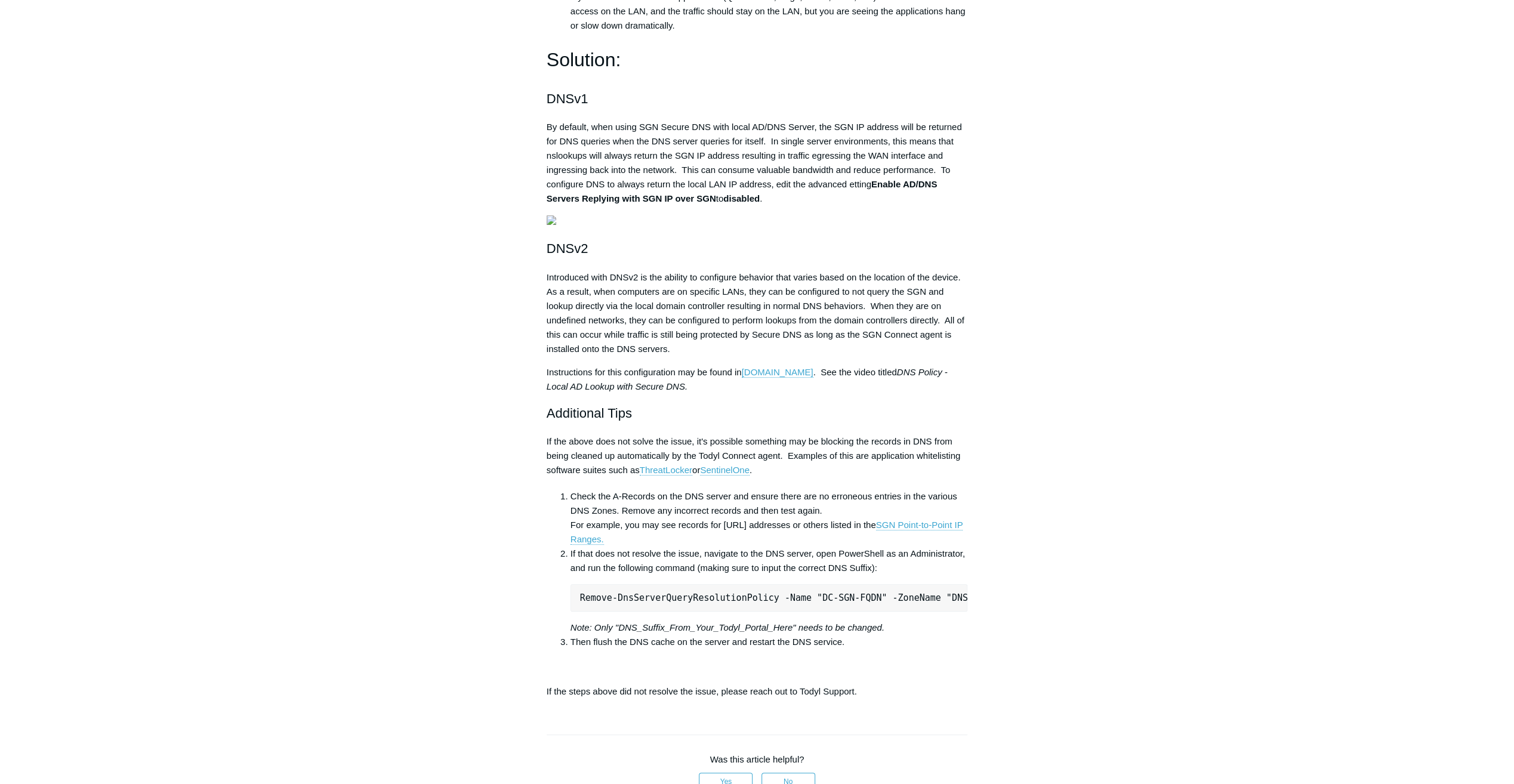
scroll to position [358, 0]
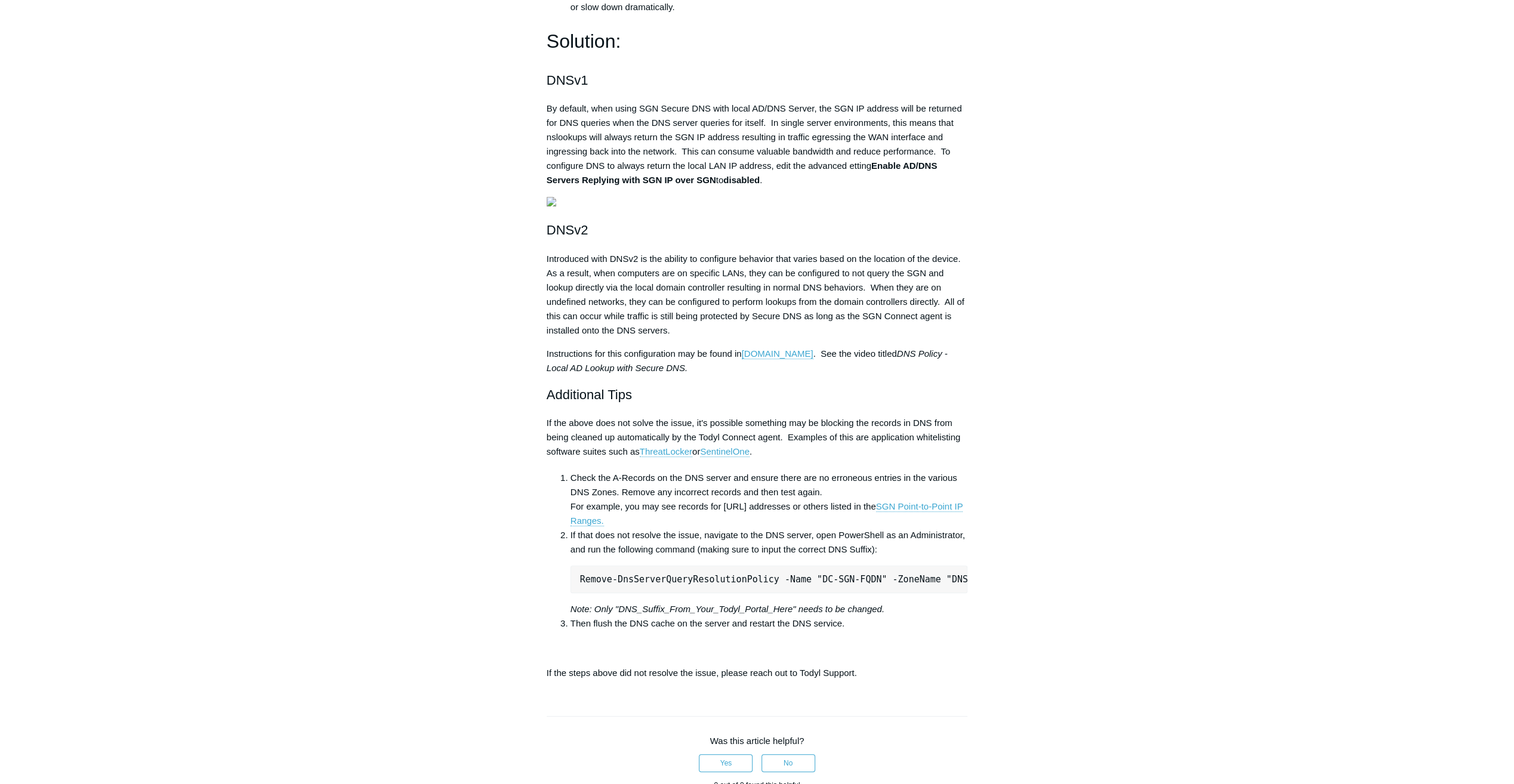
click at [1079, 234] on div "Articles in this section Windows Server 2016 no longer replying to DNS requests…" at bounding box center [757, 424] width 693 height 1351
click at [779, 176] on p "By default, when using SGN Secure DNS with local AD/DNS Server, the SGN IP addr…" at bounding box center [757, 143] width 421 height 85
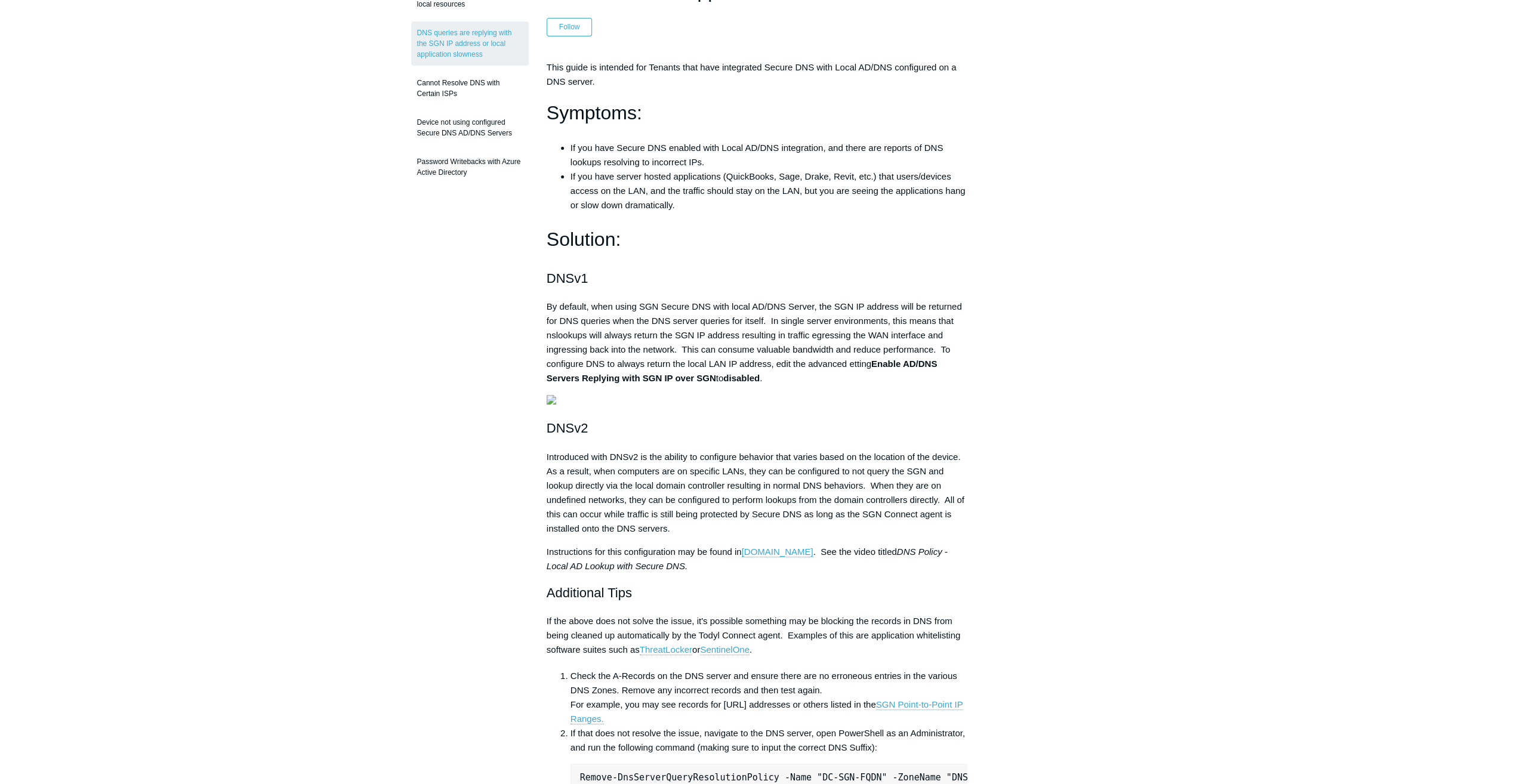
scroll to position [119, 0]
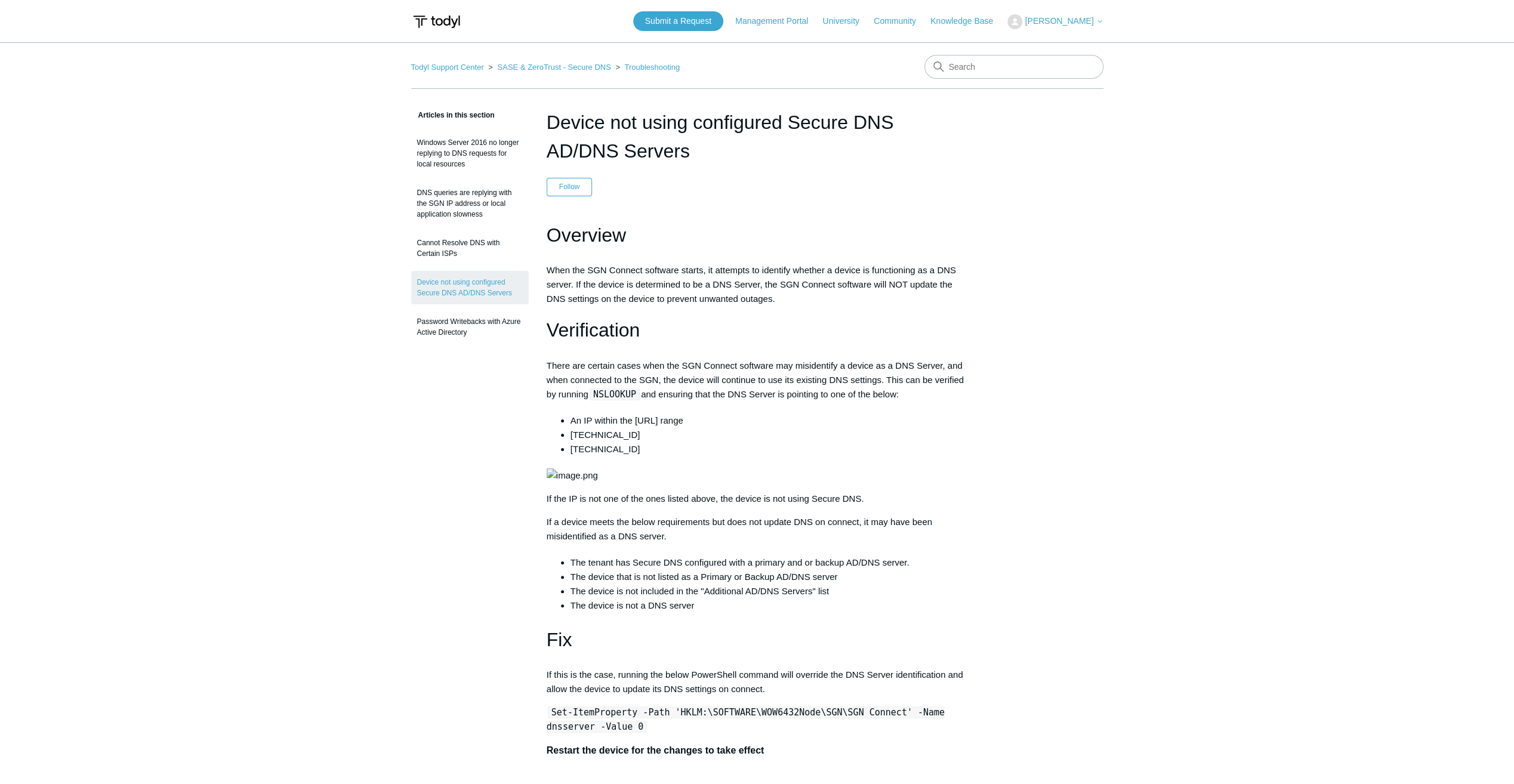
click at [1030, 364] on div "Articles in this section Windows Server 2016 no longer replying to DNS requests…" at bounding box center [757, 650] width 693 height 1085
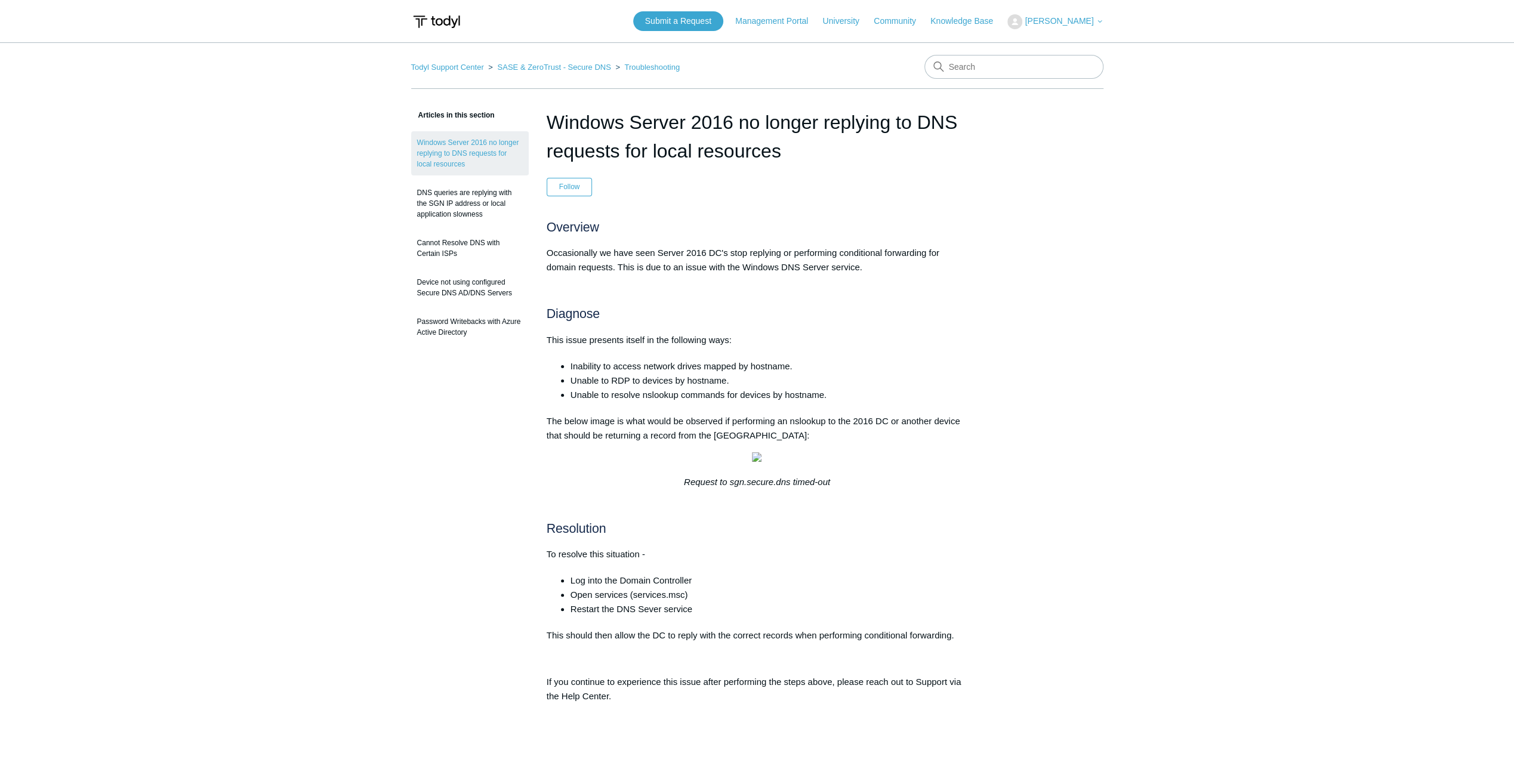
click at [1055, 329] on div "Articles in this section Windows Server 2016 no longer replying to DNS requests…" at bounding box center [757, 673] width 693 height 1130
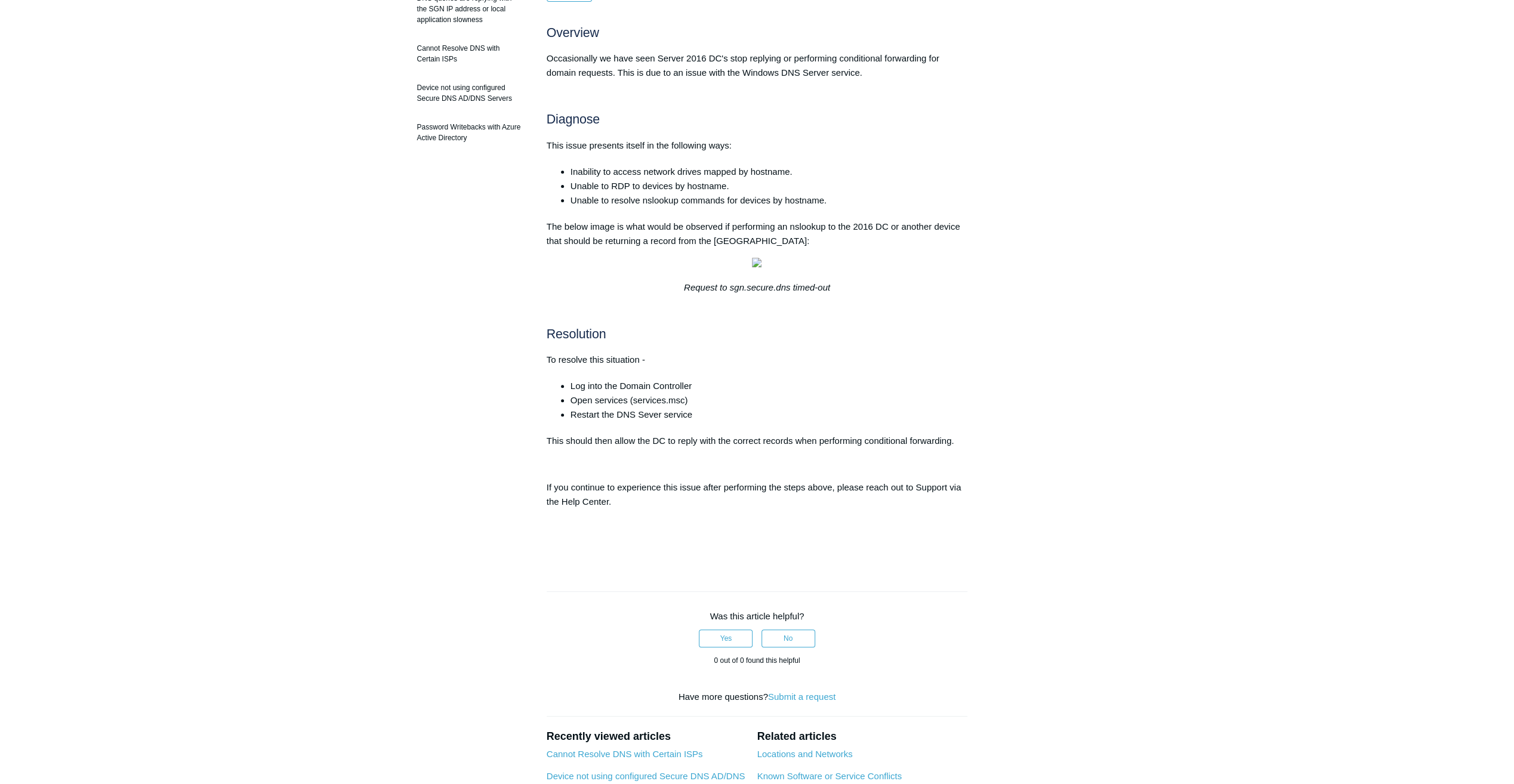
scroll to position [239, 0]
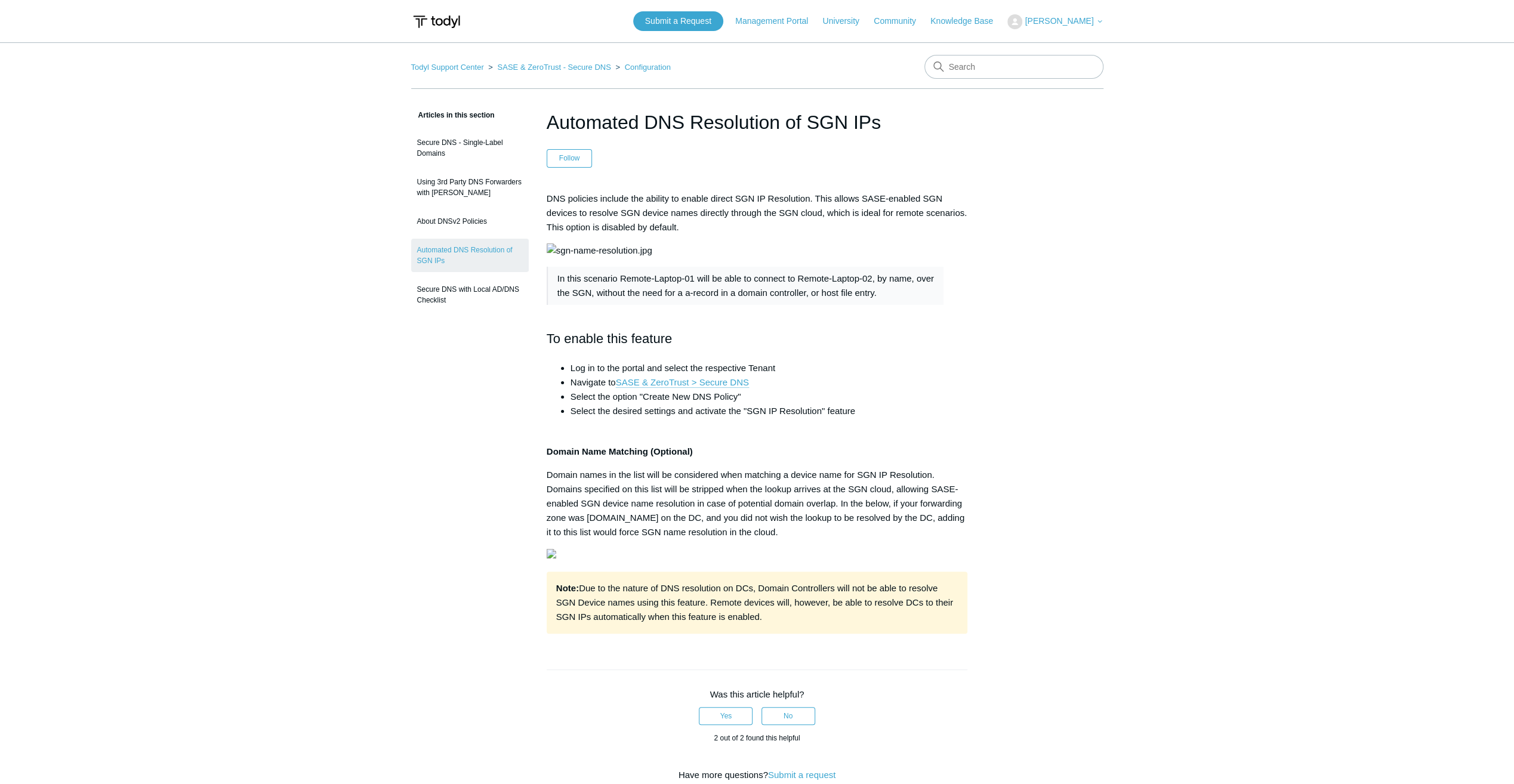
click at [1168, 454] on main "Todyl Support Center SASE & ZeroTrust - Secure DNS Configuration Articles in th…" at bounding box center [757, 554] width 1514 height 1025
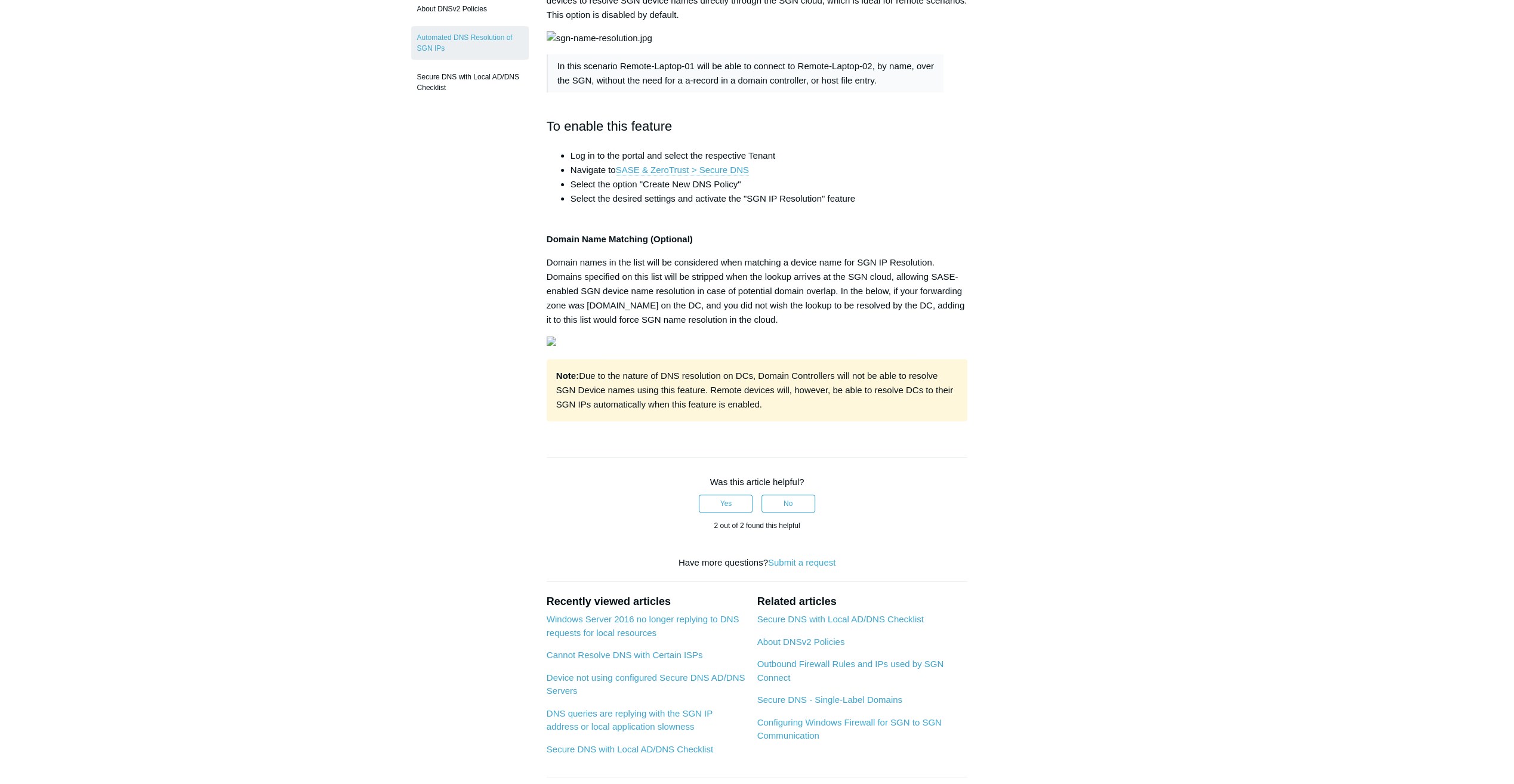
scroll to position [239, 0]
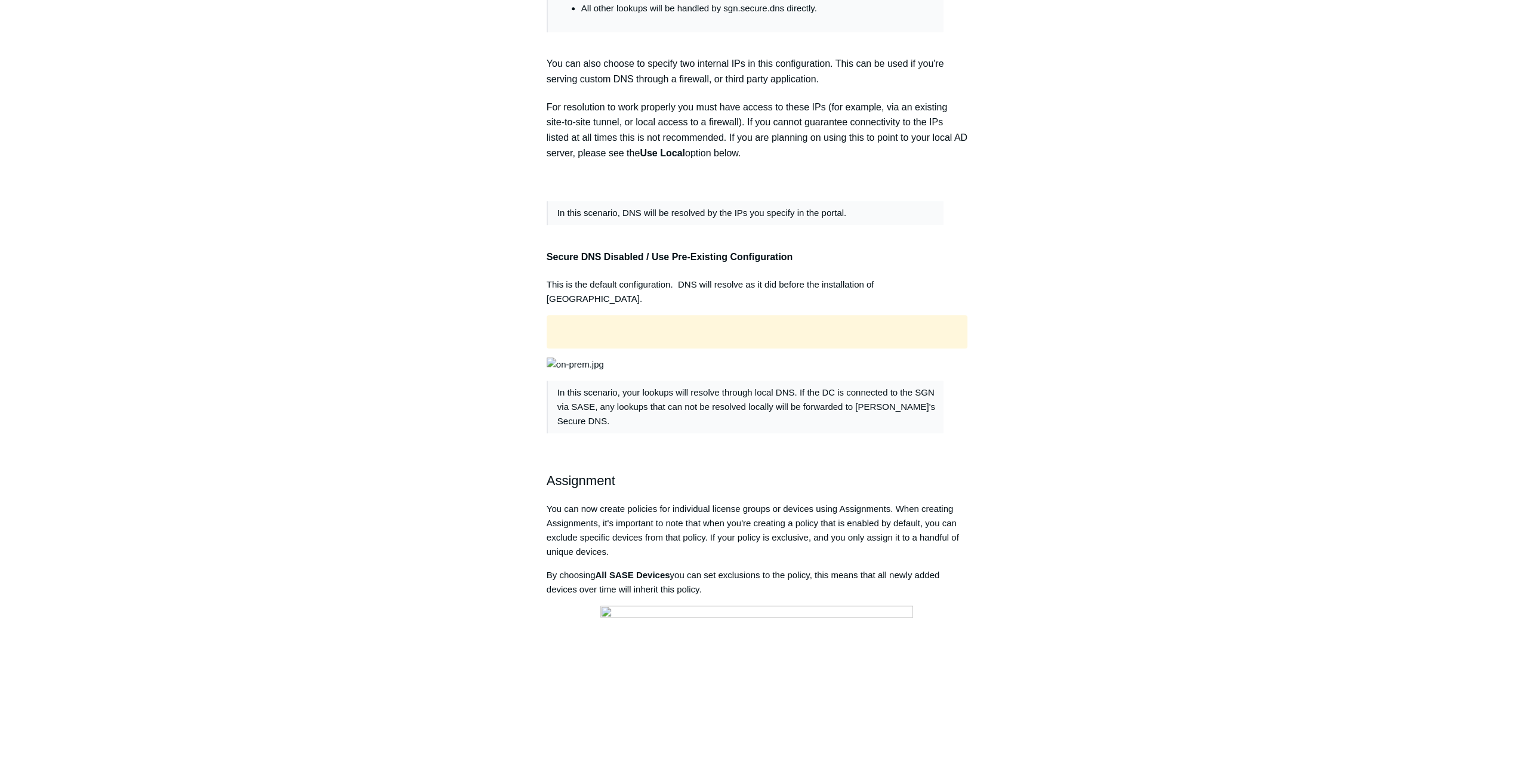
scroll to position [1015, 0]
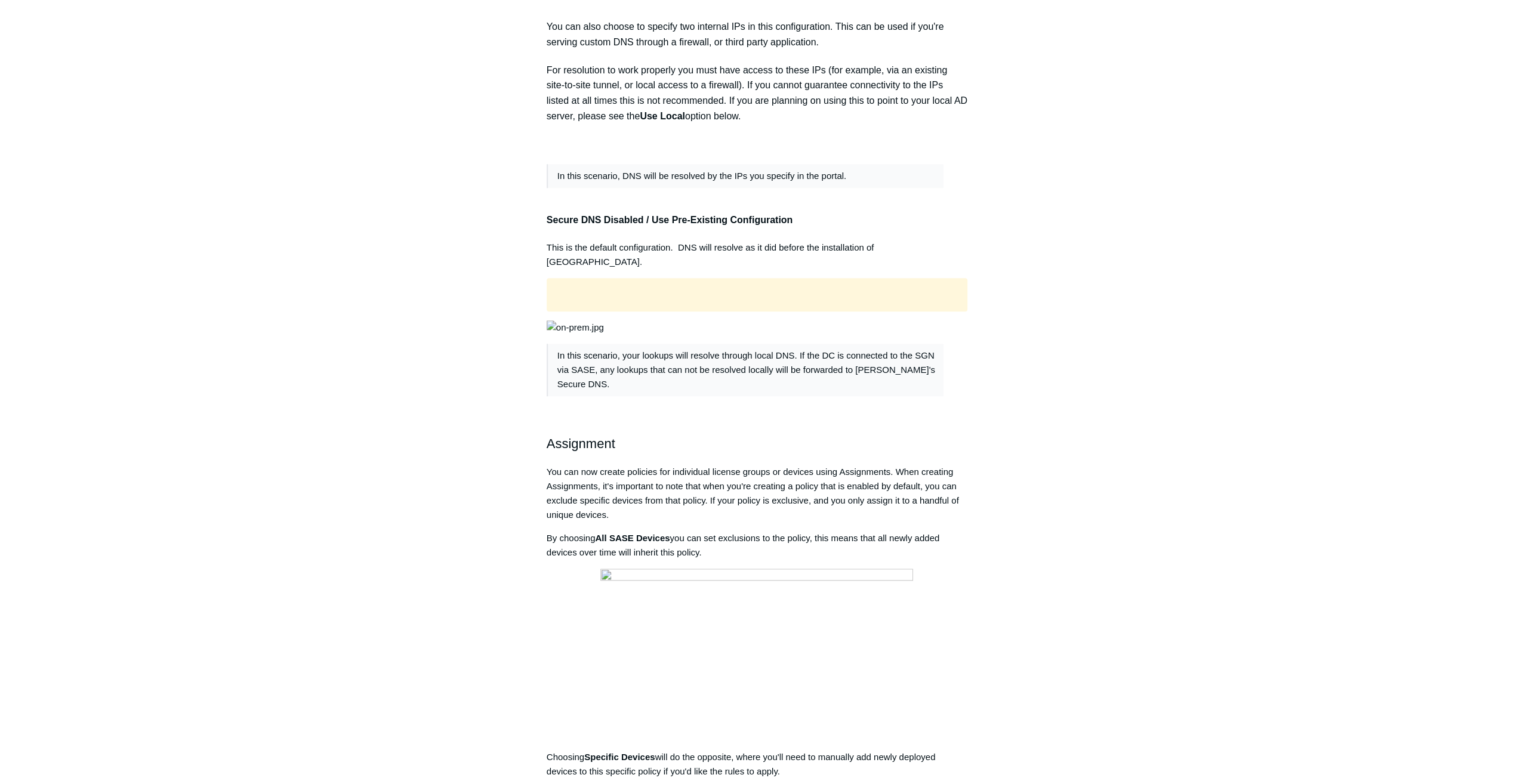
click at [1205, 291] on main "Todyl Support Center SASE & ZeroTrust - Secure DNS Configuration Articles in th…" at bounding box center [757, 734] width 1514 height 3414
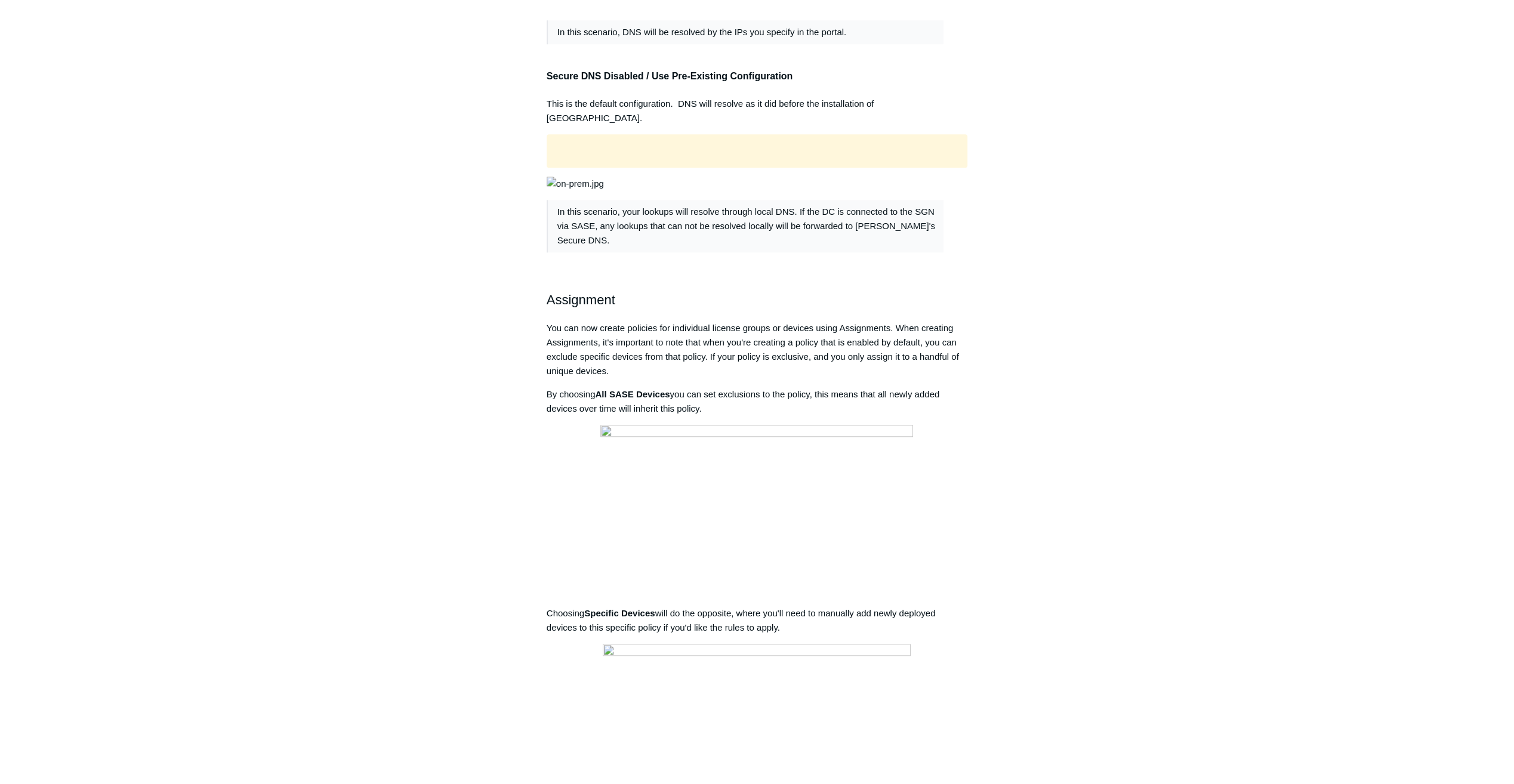
scroll to position [1134, 0]
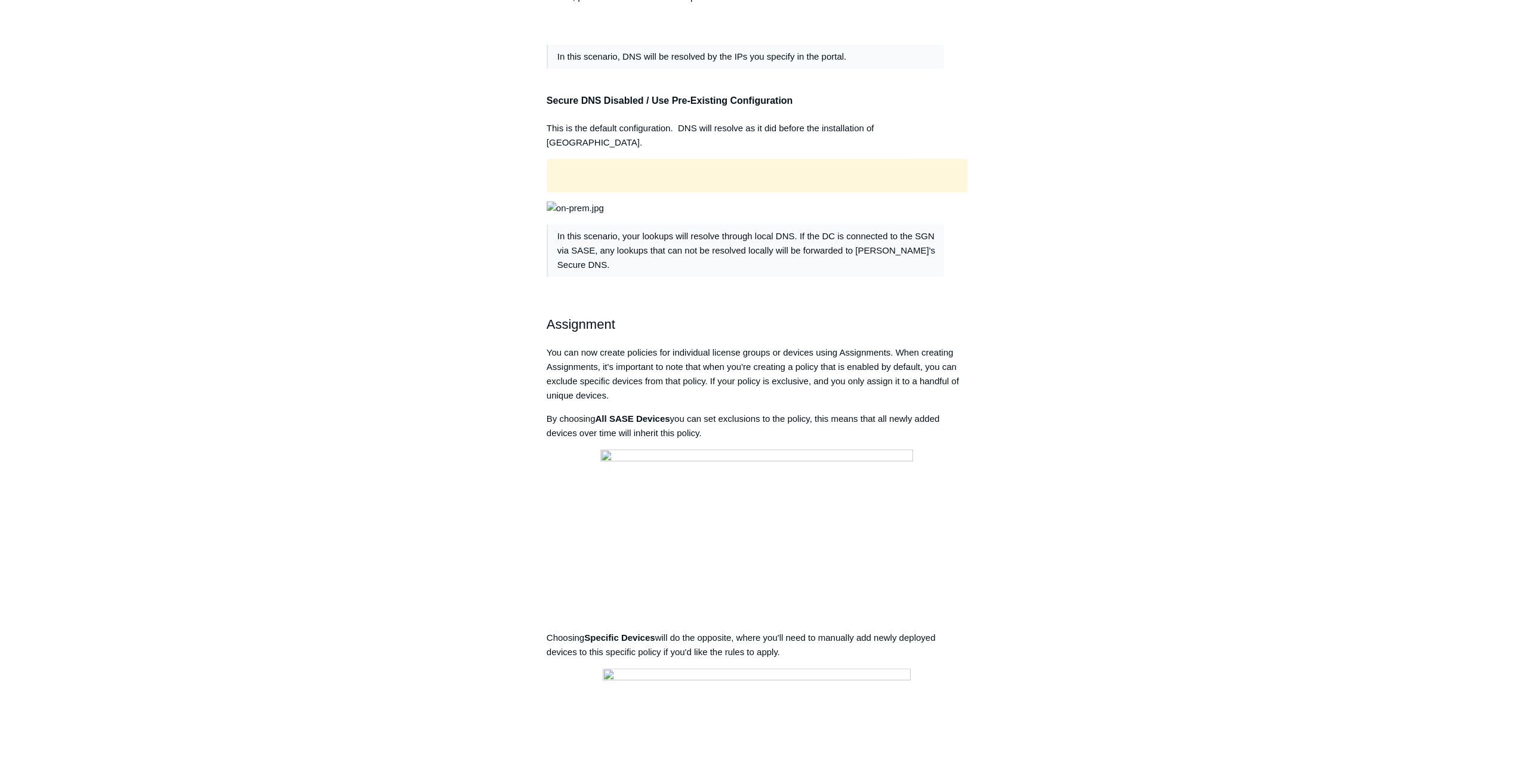
drag, startPoint x: 1035, startPoint y: 199, endPoint x: 1045, endPoint y: 180, distance: 21.5
click at [1038, 194] on div "Articles in this section Secure DNS - Single-Label Domains Using 3rd Party DNS …" at bounding box center [757, 648] width 693 height 3348
click at [1238, 199] on main "Todyl Support Center SASE & ZeroTrust - Secure DNS Configuration Articles in th…" at bounding box center [757, 615] width 1514 height 3414
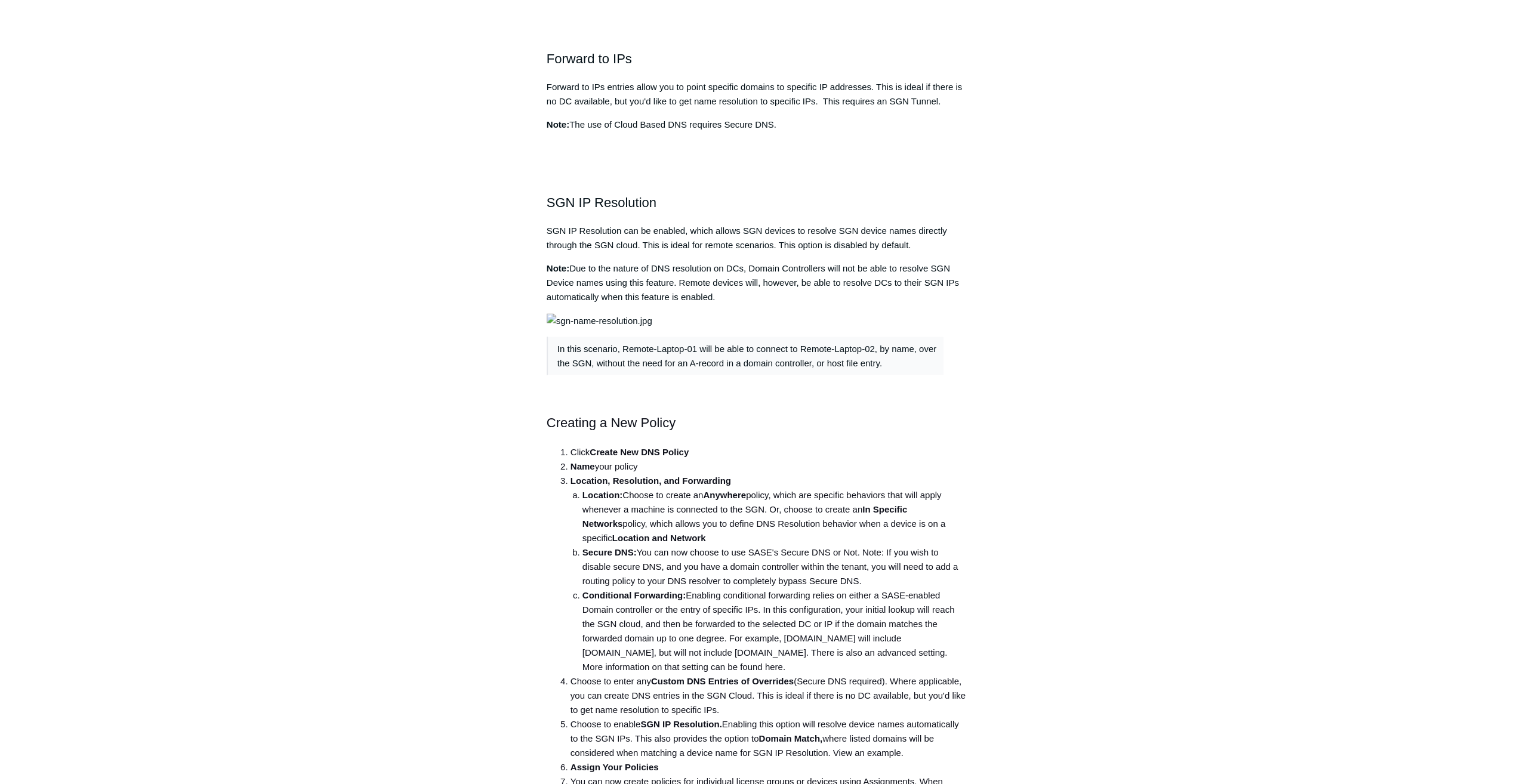
scroll to position [1970, 0]
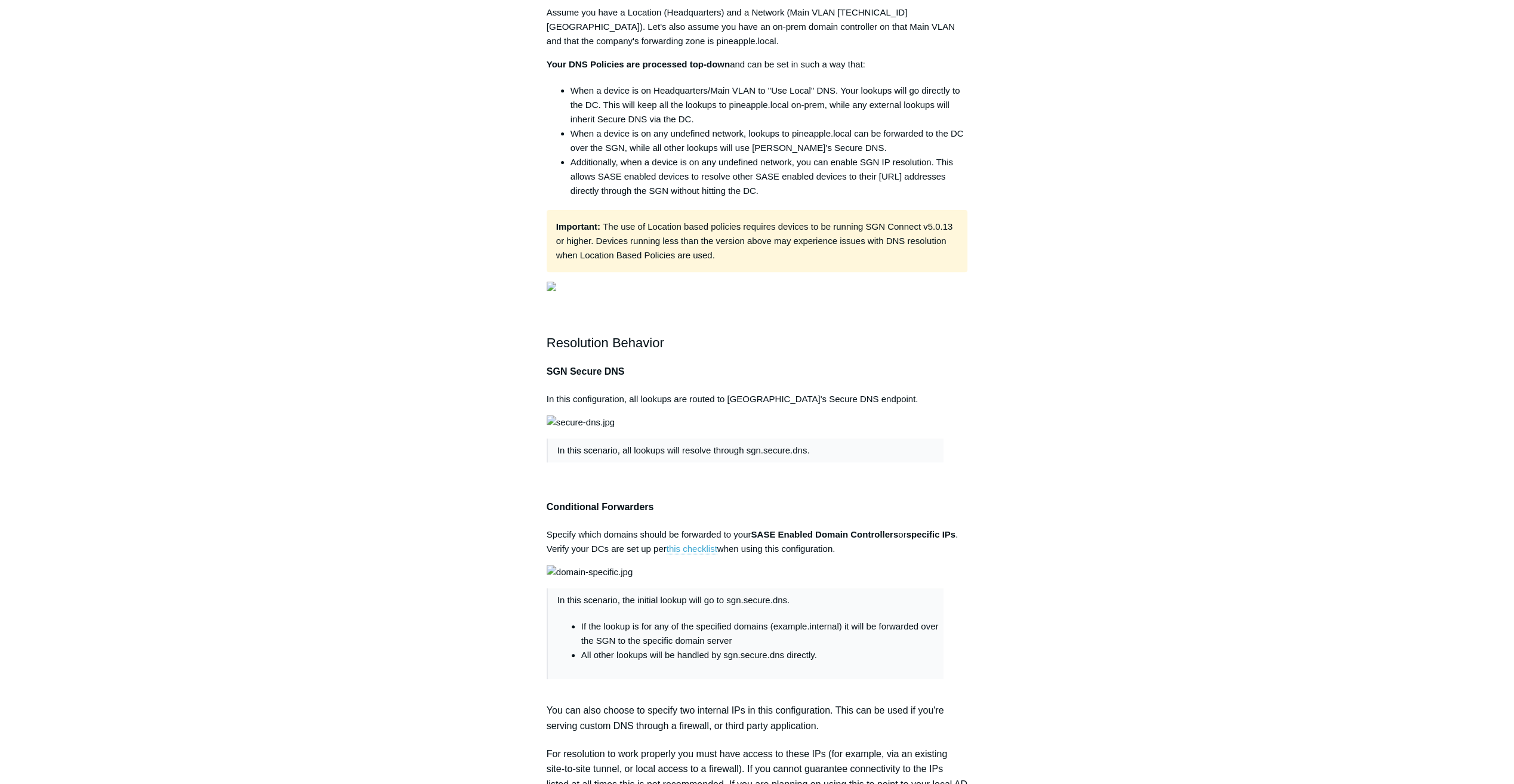
scroll to position [358, 0]
